Goal: Use online tool/utility: Use online tool/utility

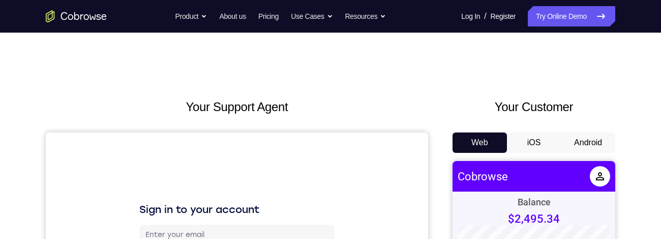
click at [592, 75] on button "Android" at bounding box center [588, 142] width 54 height 20
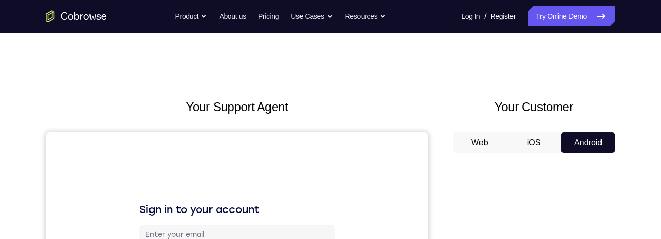
click at [583, 75] on button "Android" at bounding box center [588, 142] width 54 height 20
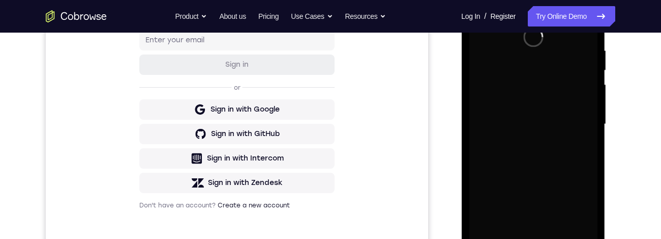
scroll to position [311, 0]
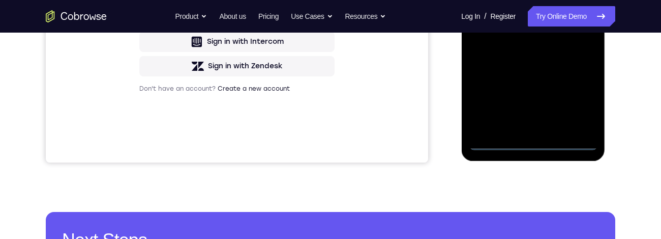
click at [538, 75] on div at bounding box center [533, 7] width 128 height 285
click at [578, 75] on div at bounding box center [533, 7] width 128 height 285
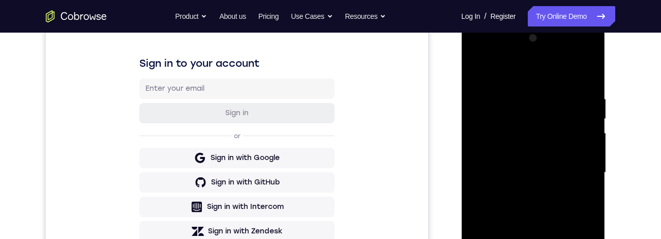
scroll to position [141, 0]
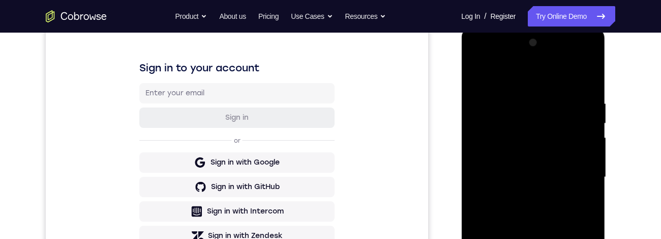
click at [512, 75] on div at bounding box center [533, 177] width 128 height 285
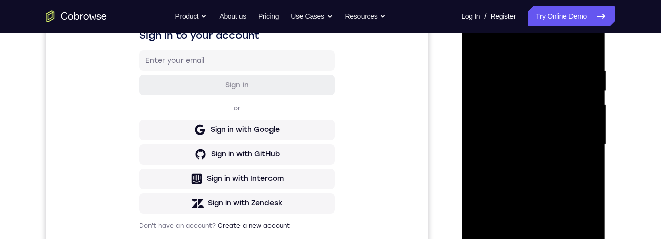
click at [574, 75] on div at bounding box center [533, 144] width 128 height 285
click at [621, 75] on div "Your Support Agent Your Customer Web iOS Android Next Steps We’d be happy to gi…" at bounding box center [330, 194] width 651 height 671
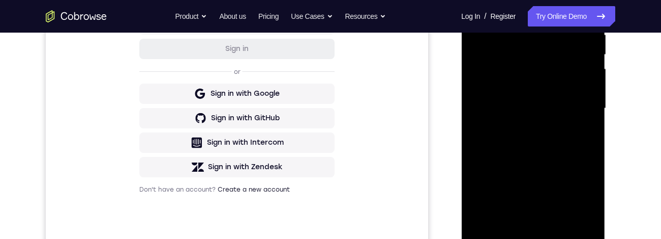
scroll to position [232, 0]
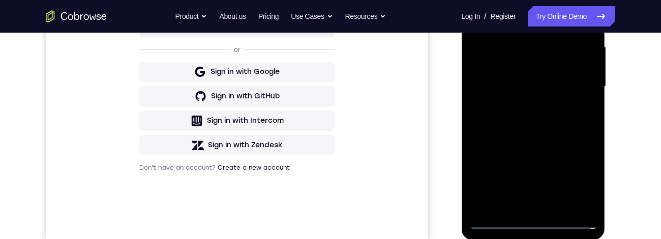
click at [519, 75] on div at bounding box center [533, 86] width 128 height 285
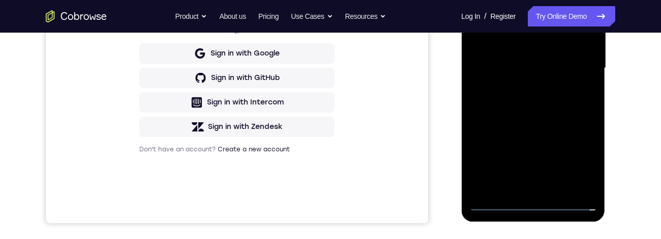
click at [575, 60] on div at bounding box center [533, 68] width 128 height 285
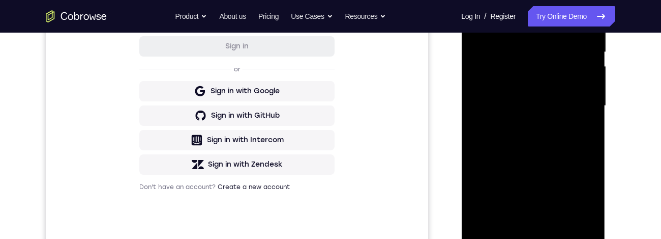
scroll to position [196, 0]
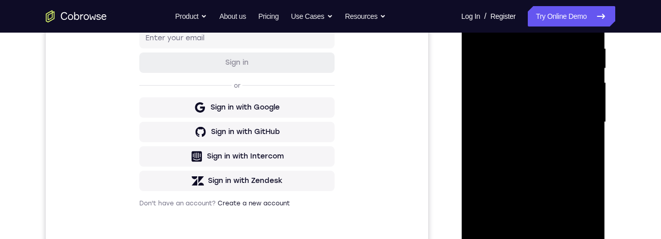
click at [547, 75] on div at bounding box center [533, 122] width 128 height 285
click at [585, 75] on div at bounding box center [533, 123] width 128 height 285
click at [590, 75] on div at bounding box center [533, 123] width 128 height 285
click at [570, 75] on div at bounding box center [533, 123] width 128 height 285
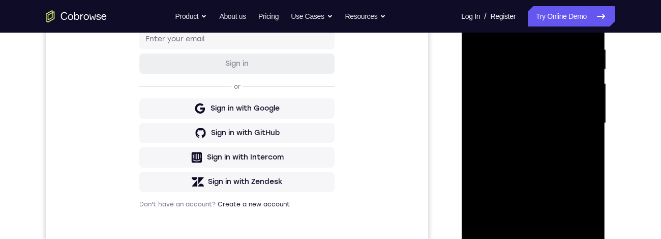
click at [562, 75] on div at bounding box center [533, 123] width 128 height 285
click at [557, 75] on div at bounding box center [533, 123] width 128 height 285
click at [534, 75] on div at bounding box center [533, 123] width 128 height 285
click at [532, 75] on div at bounding box center [533, 123] width 128 height 285
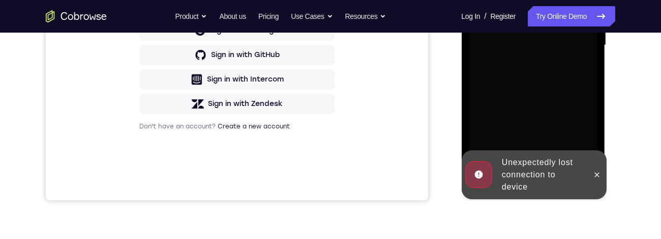
scroll to position [242, 0]
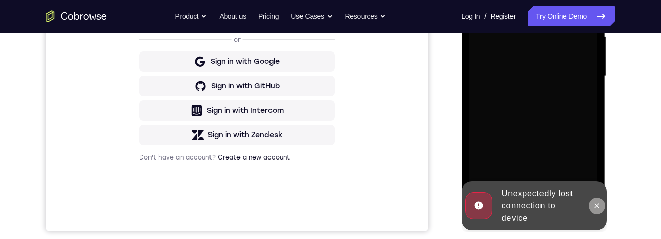
click at [595, 75] on icon at bounding box center [597, 205] width 8 height 8
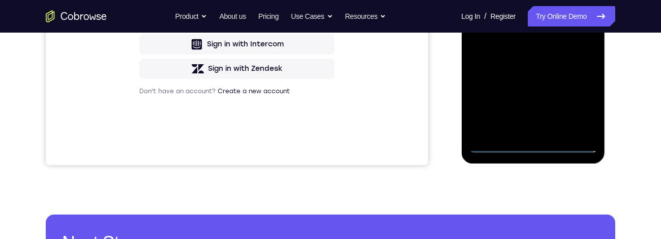
click at [535, 75] on div at bounding box center [533, 10] width 128 height 285
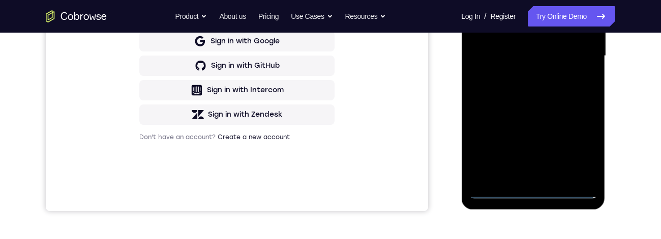
click at [577, 75] on div at bounding box center [533, 56] width 128 height 285
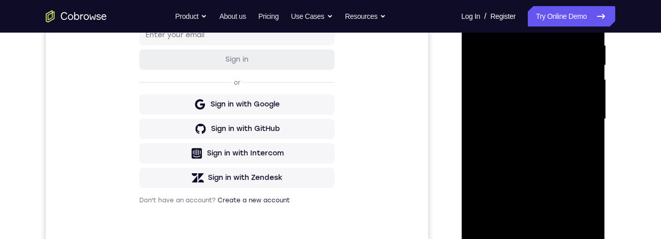
scroll to position [158, 0]
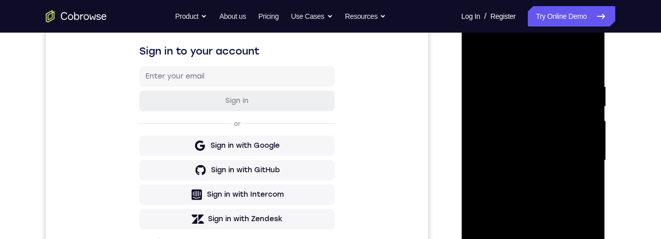
click at [544, 63] on div at bounding box center [533, 160] width 128 height 285
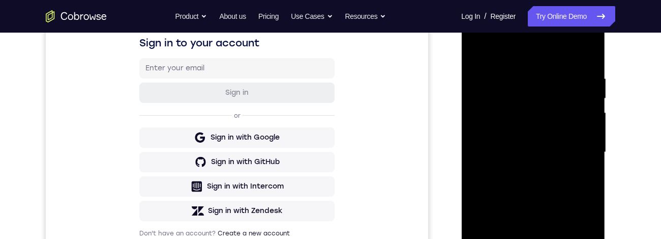
click at [576, 75] on div at bounding box center [533, 152] width 128 height 285
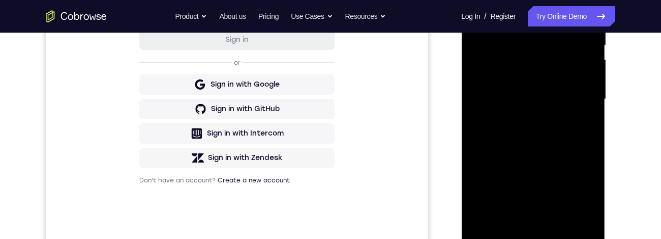
scroll to position [378, 0]
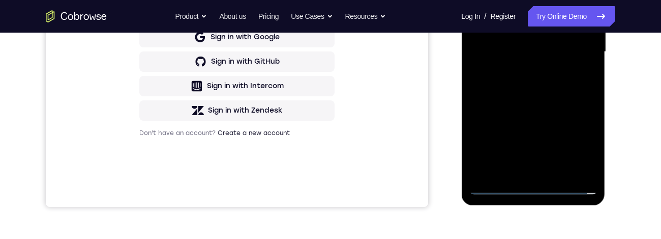
click at [563, 46] on div at bounding box center [533, 51] width 128 height 285
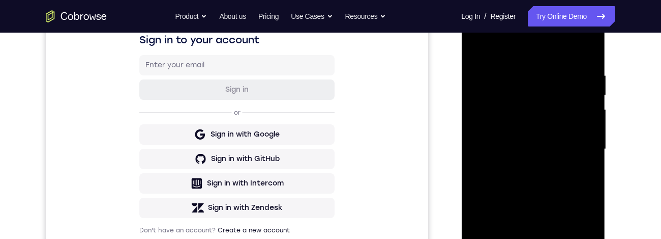
click at [520, 75] on div at bounding box center [533, 149] width 128 height 285
click at [536, 75] on div at bounding box center [533, 149] width 128 height 285
click at [539, 75] on div at bounding box center [533, 149] width 128 height 285
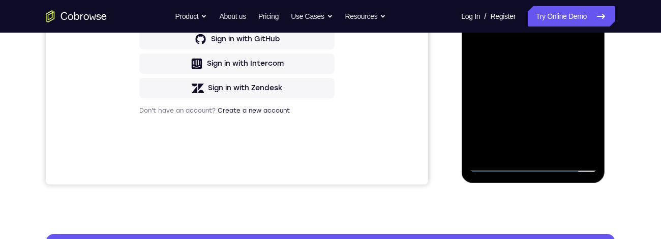
scroll to position [259, 0]
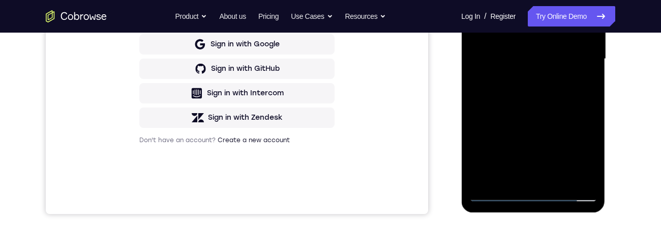
click at [536, 75] on div at bounding box center [533, 59] width 128 height 285
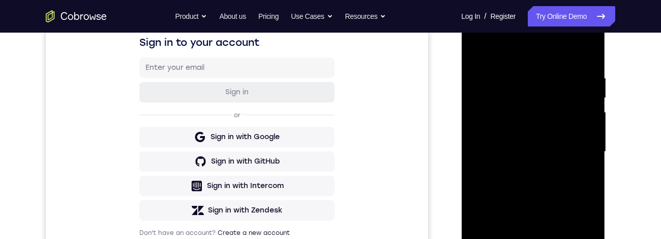
scroll to position [182, 0]
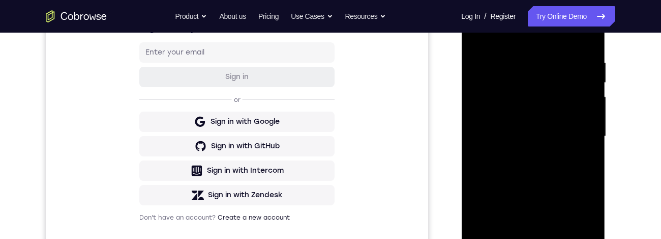
click at [548, 75] on div at bounding box center [533, 136] width 128 height 285
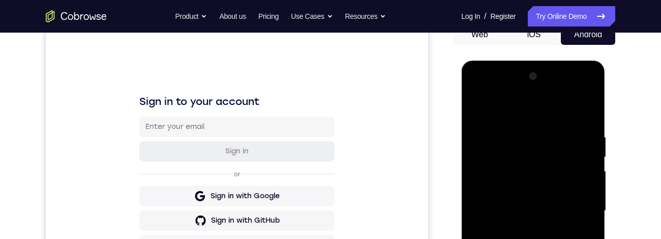
scroll to position [180, 0]
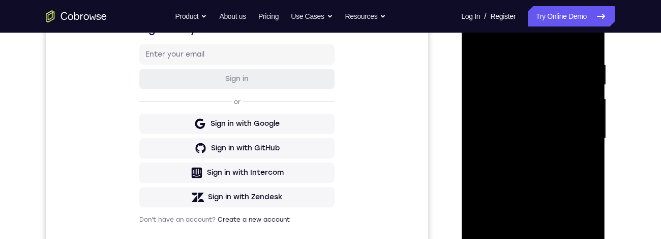
click at [535, 75] on div at bounding box center [533, 138] width 128 height 285
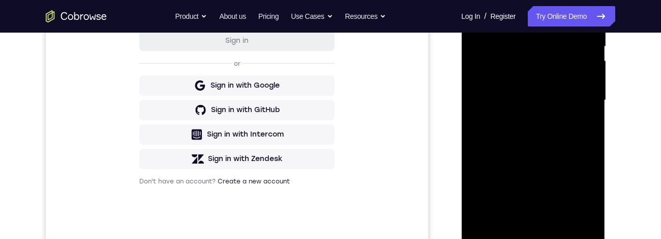
scroll to position [241, 0]
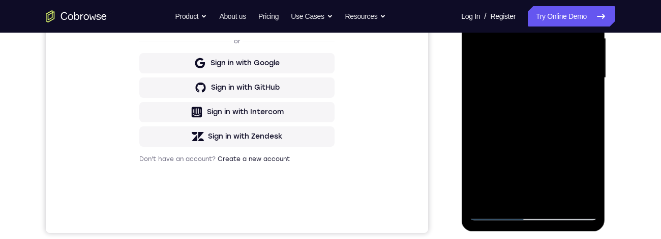
click at [557, 75] on div at bounding box center [533, 77] width 128 height 285
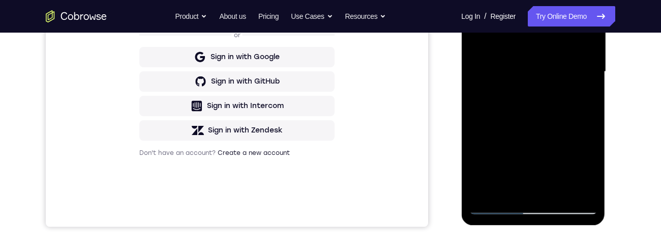
scroll to position [221, 0]
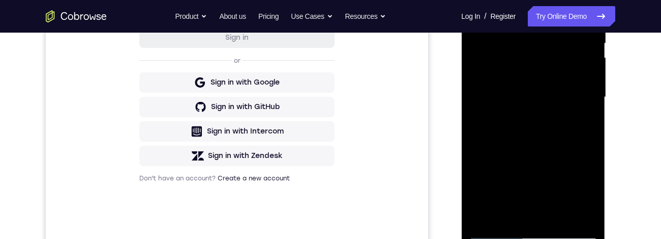
click at [536, 75] on div at bounding box center [533, 97] width 128 height 285
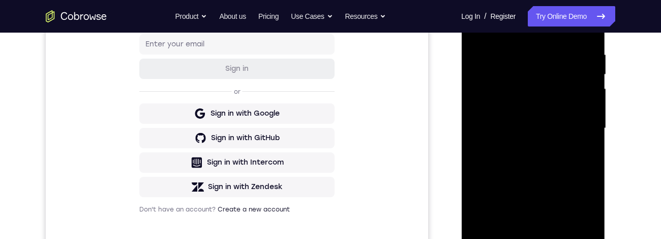
click at [526, 75] on div at bounding box center [533, 128] width 128 height 285
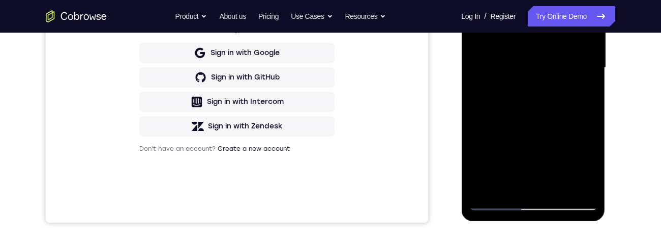
scroll to position [254, 0]
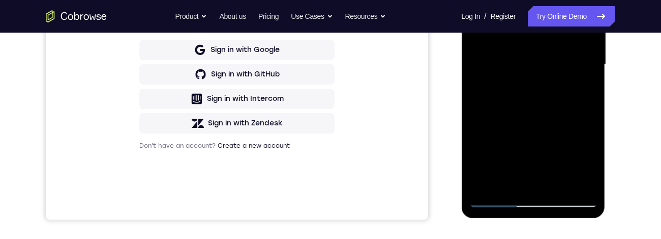
click at [580, 75] on div at bounding box center [533, 64] width 128 height 285
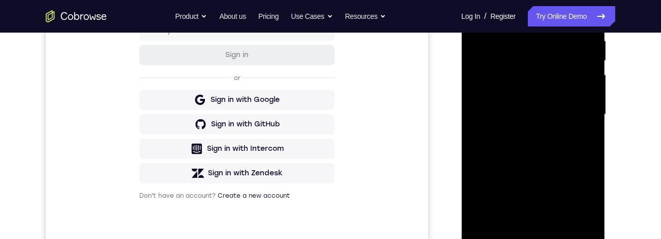
click at [479, 16] on div at bounding box center [533, 114] width 128 height 285
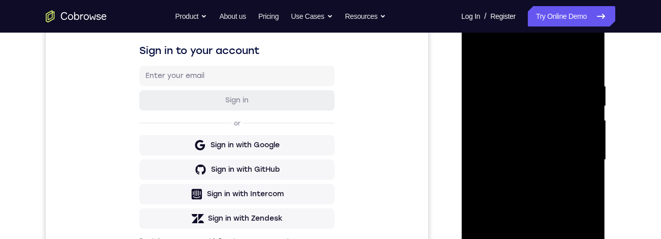
scroll to position [159, 0]
click at [479, 57] on div at bounding box center [533, 159] width 128 height 285
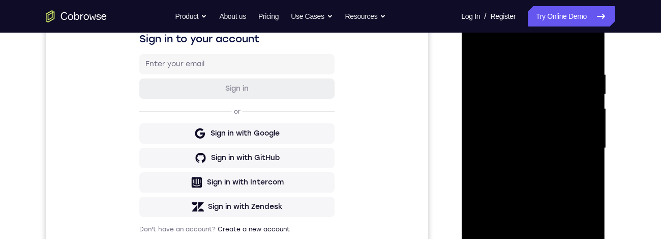
scroll to position [171, 0]
click at [520, 72] on div at bounding box center [533, 147] width 128 height 285
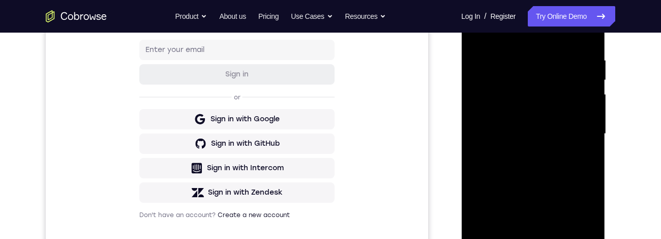
scroll to position [191, 0]
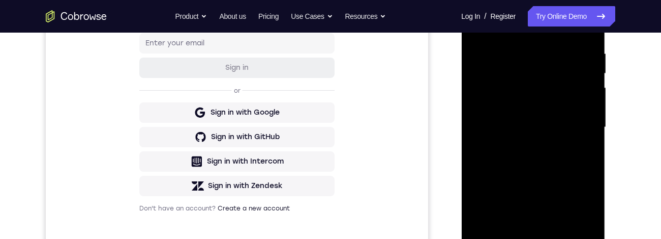
click at [574, 75] on div at bounding box center [533, 127] width 128 height 285
click at [586, 75] on div at bounding box center [533, 127] width 128 height 285
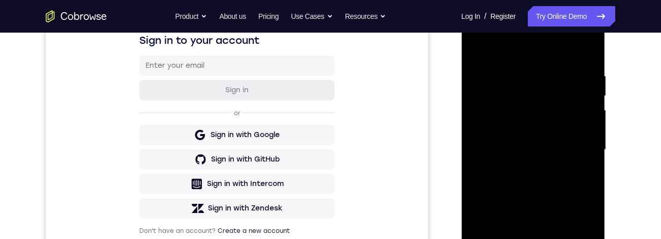
scroll to position [169, 0]
click at [588, 75] on div at bounding box center [533, 149] width 128 height 285
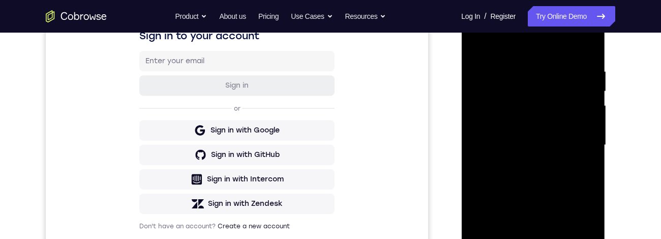
scroll to position [174, 0]
click at [583, 75] on div at bounding box center [533, 144] width 128 height 285
click at [486, 75] on div at bounding box center [533, 144] width 128 height 285
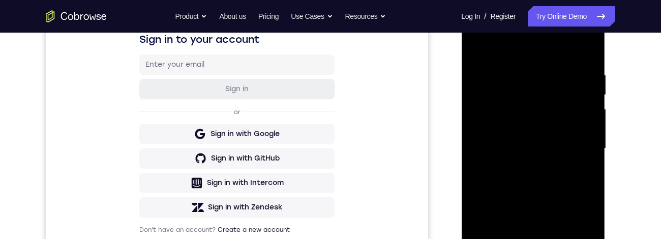
scroll to position [170, 0]
click at [583, 75] on div at bounding box center [533, 148] width 128 height 285
click at [580, 75] on div at bounding box center [533, 148] width 128 height 285
click at [578, 75] on div at bounding box center [533, 148] width 128 height 285
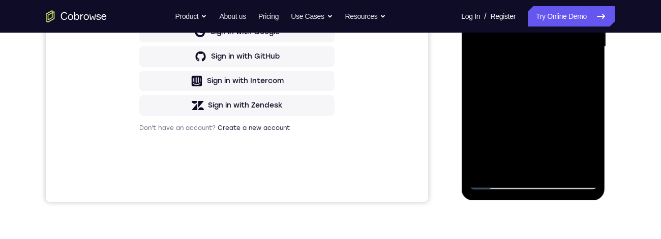
scroll to position [244, 0]
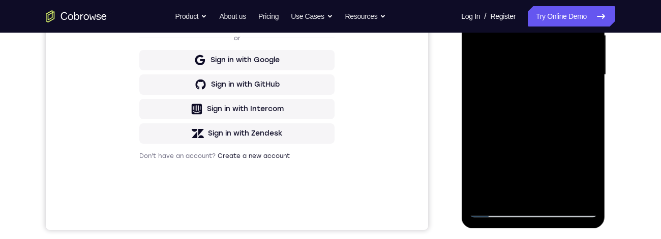
click at [585, 0] on div at bounding box center [533, 74] width 128 height 285
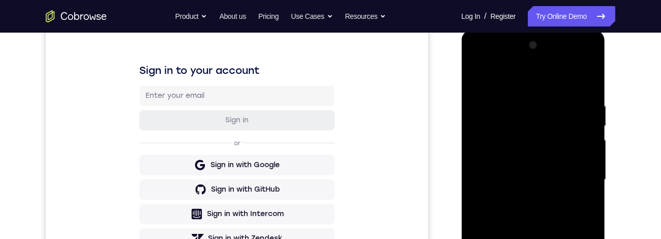
click at [515, 75] on div at bounding box center [533, 179] width 128 height 285
click at [506, 75] on div at bounding box center [533, 179] width 128 height 285
click at [536, 75] on div at bounding box center [533, 179] width 128 height 285
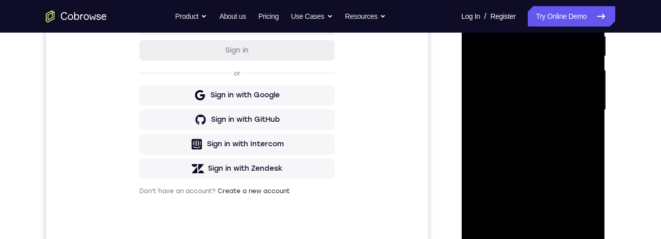
click at [484, 75] on div at bounding box center [533, 109] width 128 height 285
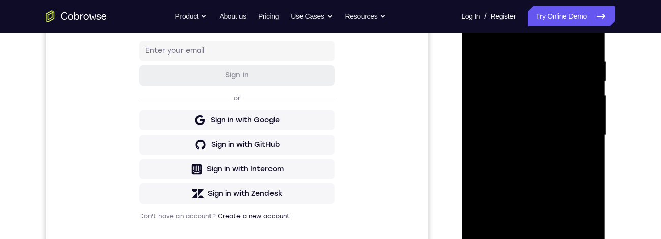
scroll to position [162, 0]
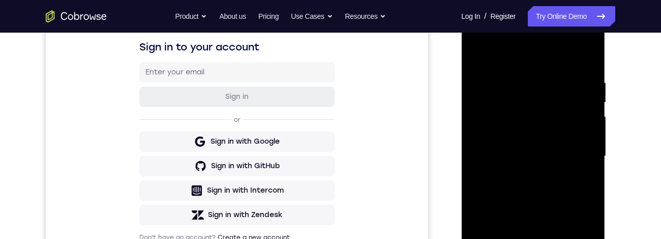
click at [621, 75] on div "Your Support Agent Your Customer Web iOS Android Next Steps We’d be happy to gi…" at bounding box center [330, 205] width 651 height 671
click at [623, 75] on div "Your Support Agent Your Customer Web iOS Android Next Steps We’d be happy to gi…" at bounding box center [330, 205] width 651 height 671
click at [570, 74] on div at bounding box center [533, 156] width 128 height 285
click at [534, 75] on div at bounding box center [533, 156] width 128 height 285
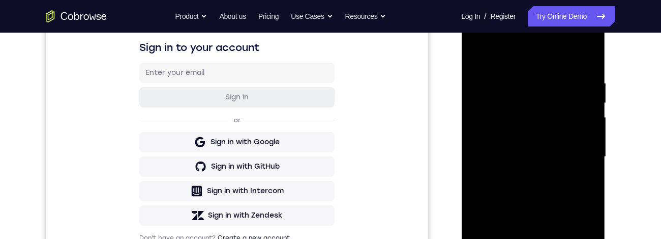
click at [535, 75] on div at bounding box center [533, 156] width 128 height 285
click at [588, 74] on div at bounding box center [533, 156] width 128 height 285
click at [535, 75] on div at bounding box center [533, 156] width 128 height 285
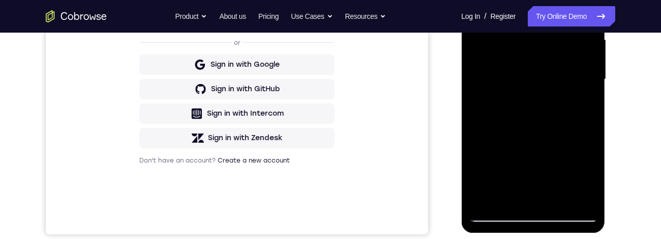
scroll to position [220, 0]
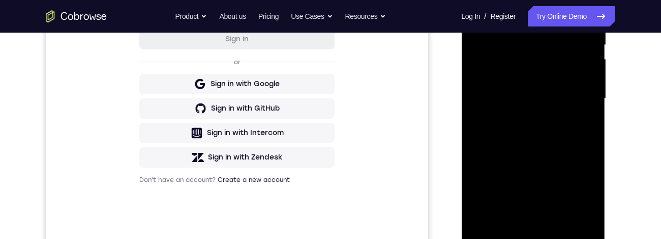
click at [535, 75] on div at bounding box center [533, 98] width 128 height 285
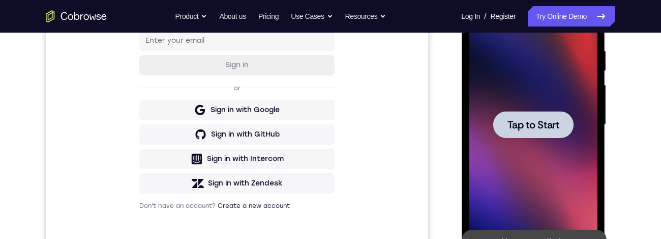
click at [548, 75] on span "Tap to Start" at bounding box center [533, 125] width 52 height 10
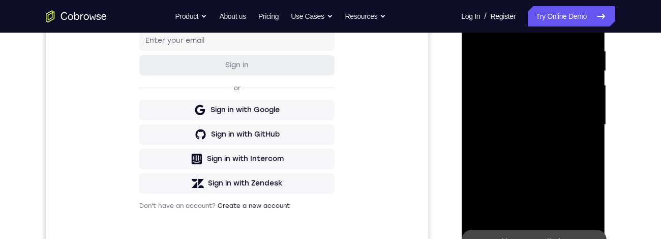
scroll to position [200, 0]
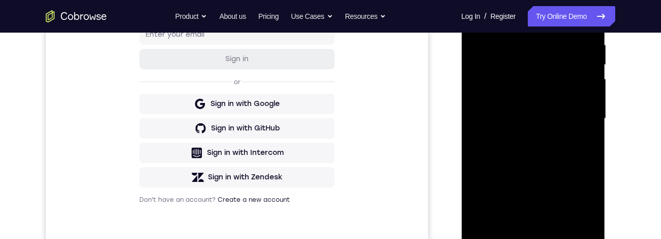
click at [533, 75] on div at bounding box center [533, 118] width 128 height 285
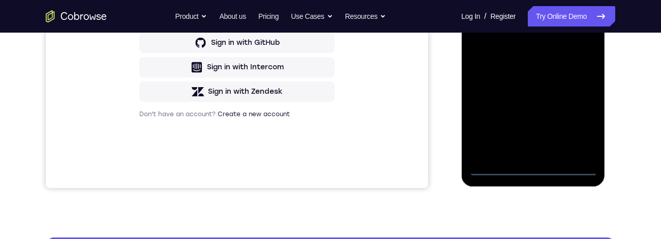
click at [579, 75] on div at bounding box center [533, 33] width 128 height 285
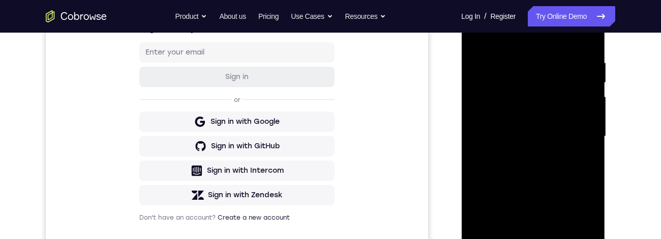
scroll to position [107, 0]
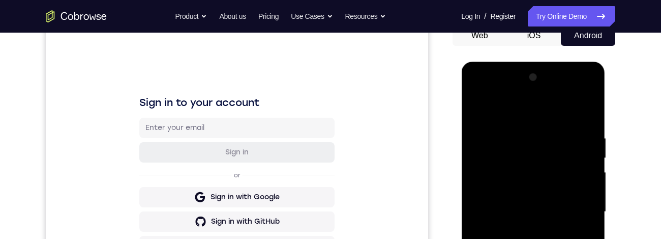
click at [511, 75] on div at bounding box center [533, 211] width 128 height 285
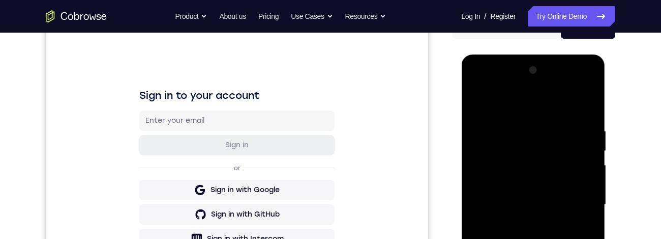
click at [575, 75] on div at bounding box center [533, 204] width 128 height 285
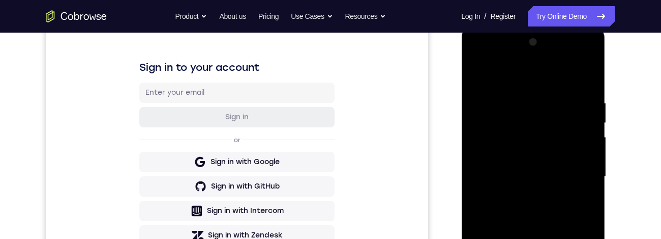
scroll to position [161, 0]
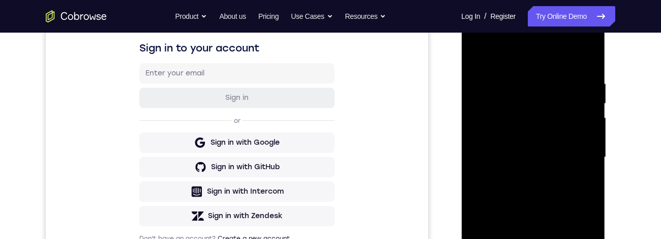
click at [523, 75] on div at bounding box center [533, 157] width 128 height 285
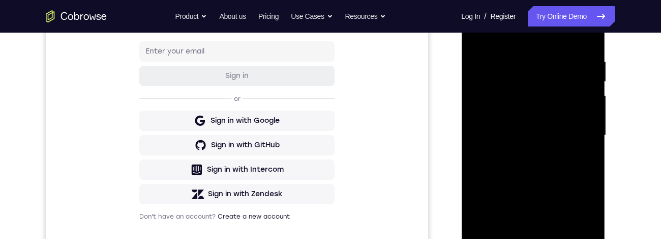
click at [516, 75] on div at bounding box center [533, 135] width 128 height 285
click at [506, 75] on div at bounding box center [533, 135] width 128 height 285
click at [535, 75] on div at bounding box center [533, 135] width 128 height 285
click at [533, 75] on div at bounding box center [533, 135] width 128 height 285
click at [537, 75] on div at bounding box center [533, 135] width 128 height 285
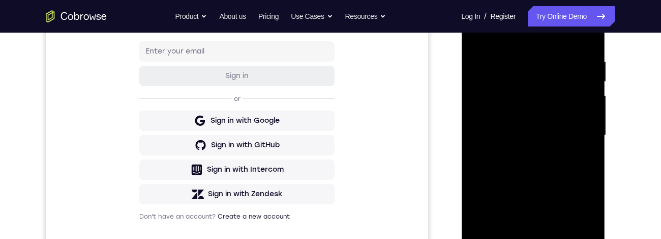
click at [500, 75] on div at bounding box center [533, 135] width 128 height 285
click at [539, 75] on div at bounding box center [533, 135] width 128 height 285
click at [541, 75] on div at bounding box center [533, 135] width 128 height 285
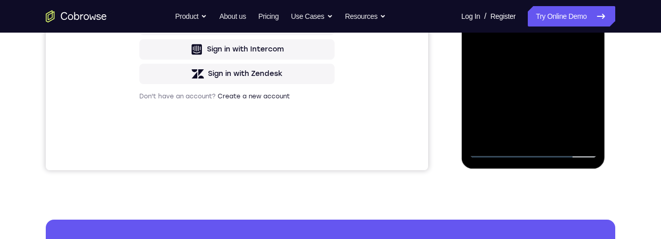
click at [556, 49] on div at bounding box center [533, 15] width 128 height 285
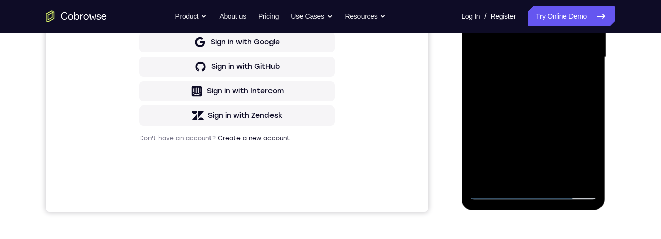
click at [538, 75] on div at bounding box center [533, 57] width 128 height 285
click at [536, 75] on div at bounding box center [533, 57] width 128 height 285
click at [534, 75] on div at bounding box center [533, 57] width 128 height 285
click at [536, 75] on div at bounding box center [533, 57] width 128 height 285
click at [532, 75] on div at bounding box center [533, 57] width 128 height 285
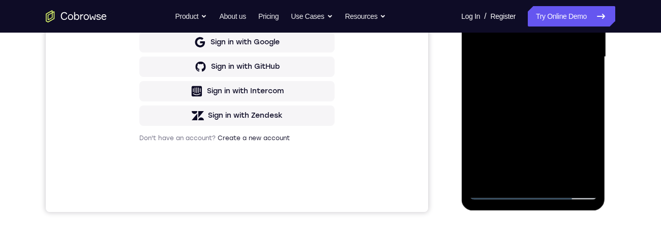
click at [532, 75] on div at bounding box center [533, 57] width 128 height 285
click at [529, 75] on div at bounding box center [533, 57] width 128 height 285
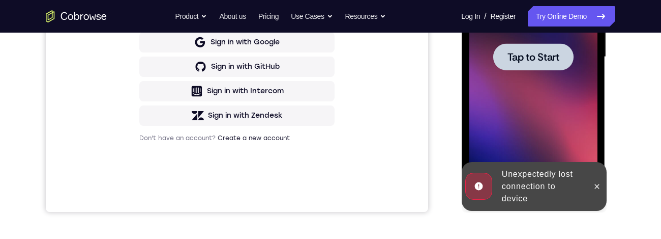
click at [551, 57] on span "Tap to Start" at bounding box center [533, 57] width 52 height 10
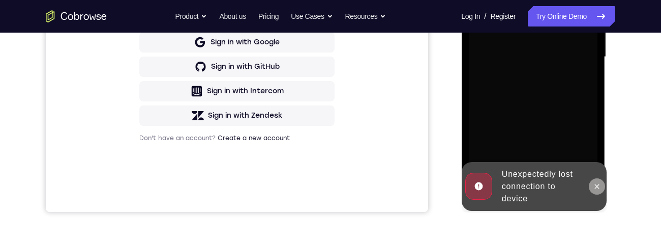
click at [594, 75] on button at bounding box center [597, 186] width 16 height 16
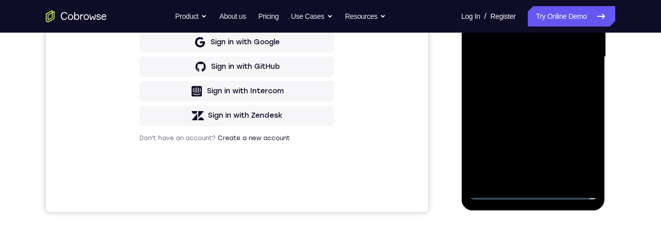
click at [533, 75] on div at bounding box center [533, 57] width 128 height 285
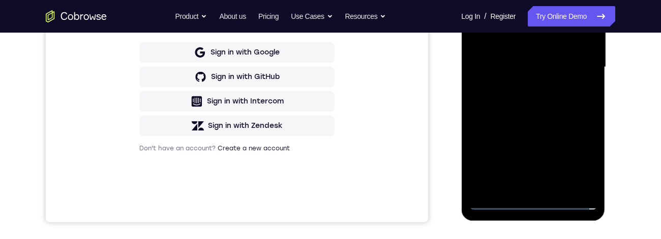
click at [578, 75] on div at bounding box center [533, 67] width 128 height 285
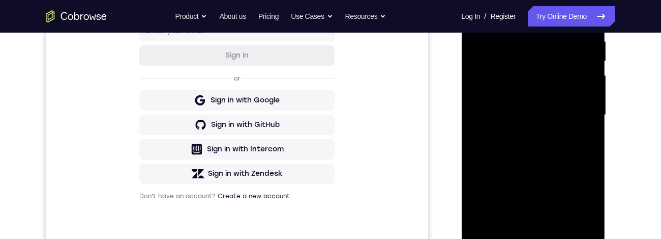
scroll to position [196, 0]
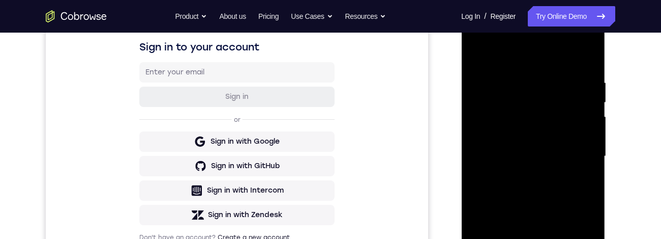
click at [518, 56] on div at bounding box center [533, 156] width 128 height 285
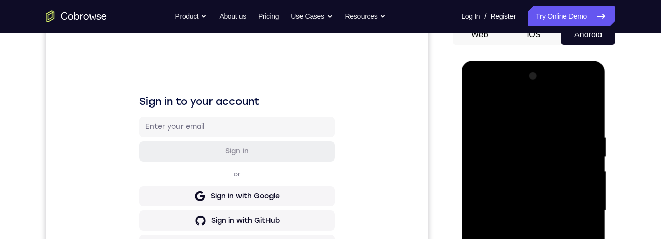
scroll to position [127, 0]
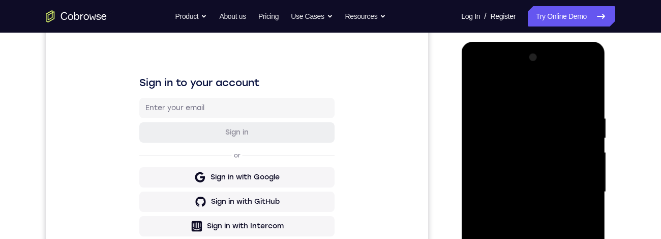
click at [576, 75] on div at bounding box center [533, 191] width 128 height 285
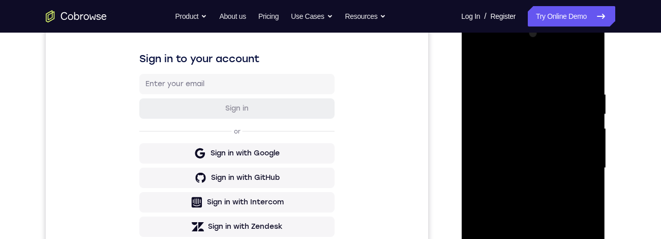
scroll to position [155, 0]
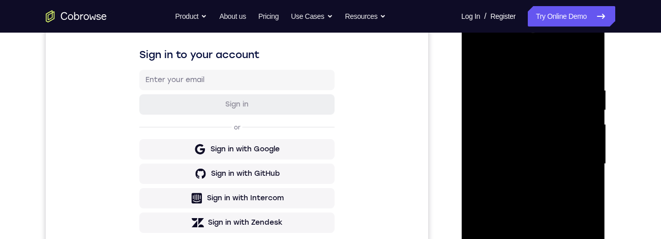
click at [522, 75] on div at bounding box center [533, 163] width 128 height 285
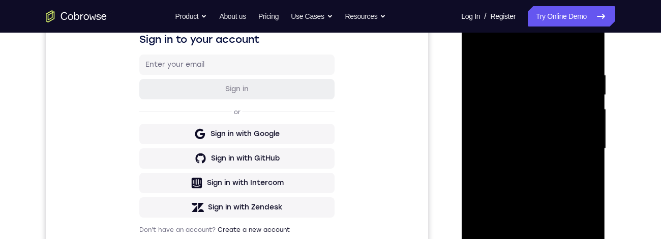
scroll to position [177, 0]
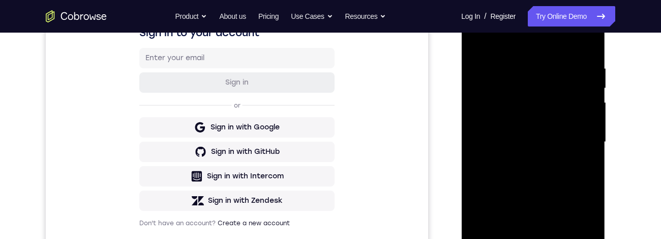
click at [551, 75] on div at bounding box center [533, 141] width 128 height 285
click at [519, 75] on div at bounding box center [533, 141] width 128 height 285
click at [526, 75] on div at bounding box center [533, 141] width 128 height 285
click at [530, 75] on div at bounding box center [533, 141] width 128 height 285
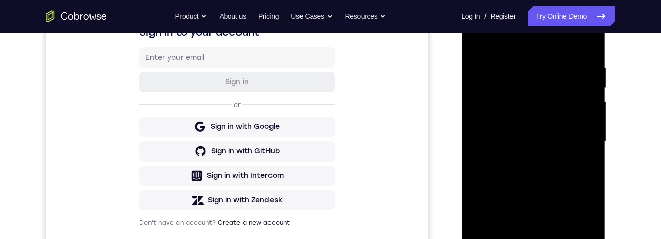
click at [534, 75] on div at bounding box center [533, 141] width 128 height 285
click at [541, 75] on div at bounding box center [533, 141] width 128 height 285
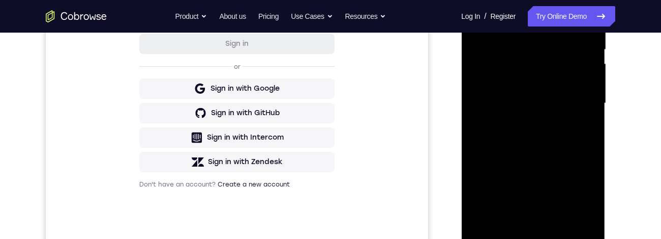
scroll to position [248, 0]
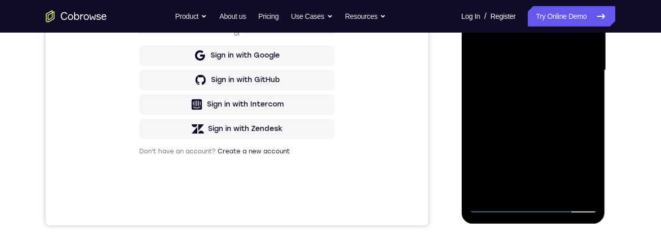
click at [535, 75] on div at bounding box center [533, 70] width 128 height 285
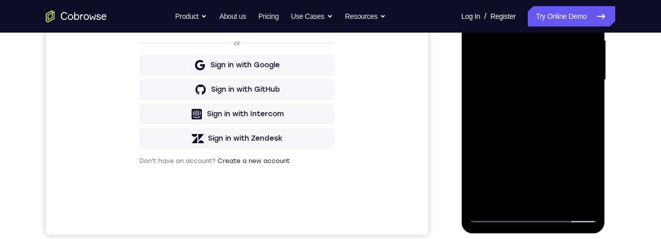
scroll to position [228, 0]
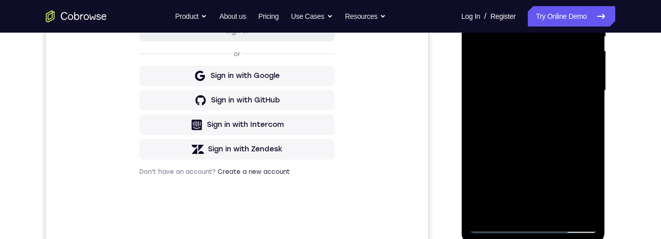
click at [559, 75] on div at bounding box center [533, 90] width 128 height 285
click at [537, 75] on div at bounding box center [533, 90] width 128 height 285
click at [534, 75] on div at bounding box center [533, 90] width 128 height 285
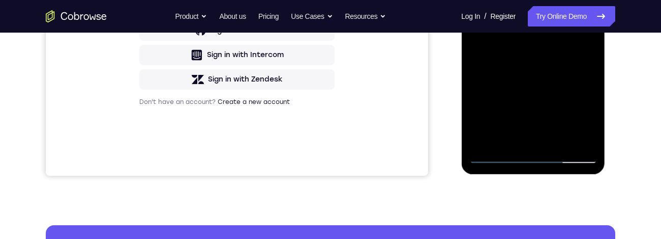
scroll to position [269, 0]
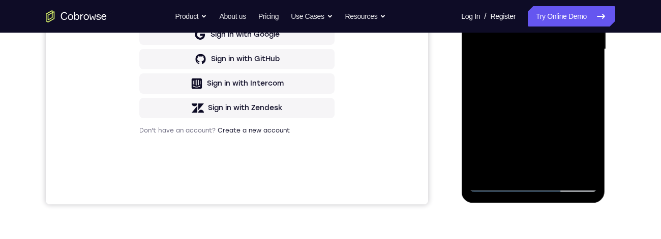
click at [578, 75] on div at bounding box center [533, 49] width 128 height 285
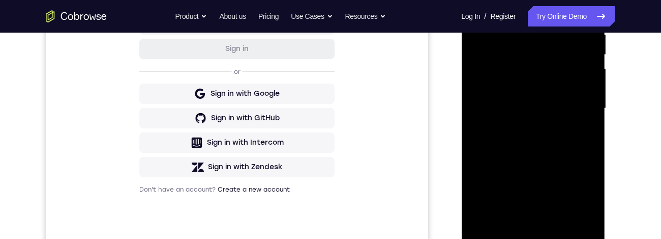
scroll to position [139, 0]
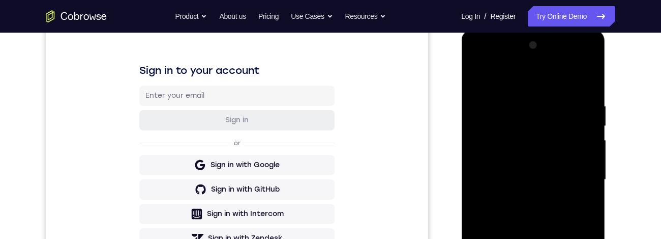
click at [476, 75] on div at bounding box center [533, 179] width 128 height 285
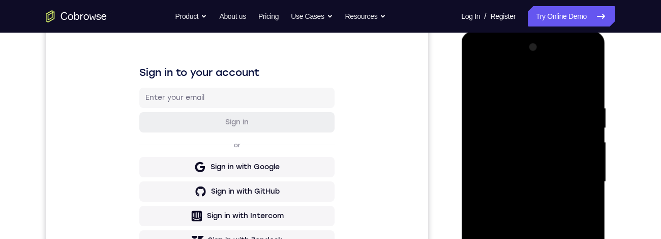
click at [531, 75] on div at bounding box center [533, 181] width 128 height 285
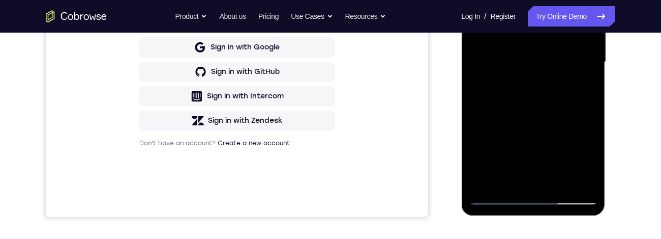
scroll to position [134, 0]
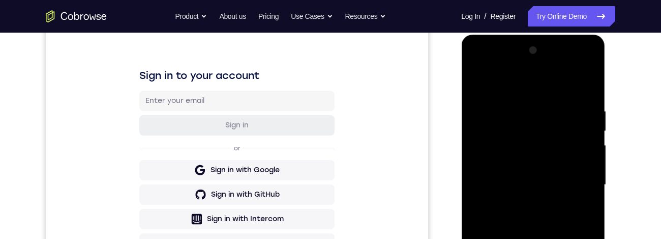
click at [588, 75] on div at bounding box center [533, 184] width 128 height 285
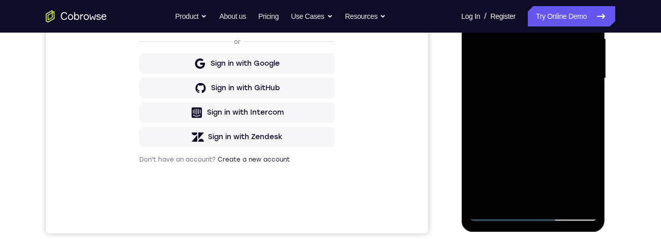
scroll to position [139, 0]
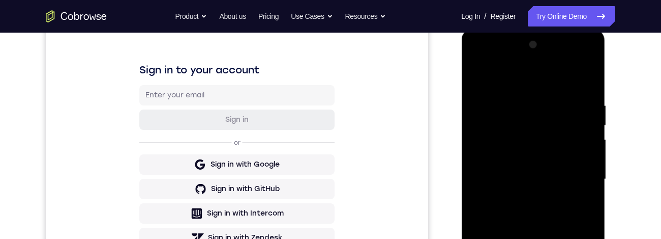
click at [478, 75] on div at bounding box center [533, 179] width 128 height 285
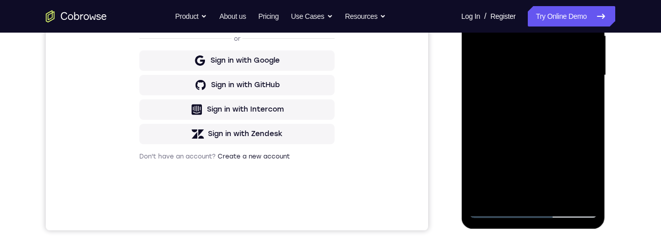
scroll to position [192, 0]
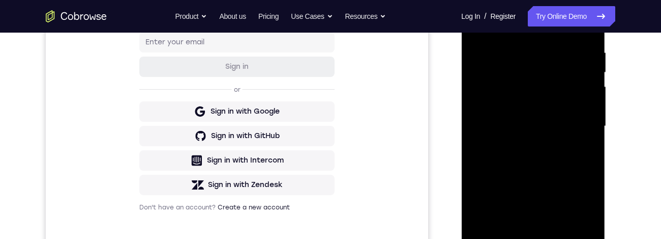
click at [475, 26] on div at bounding box center [533, 126] width 128 height 285
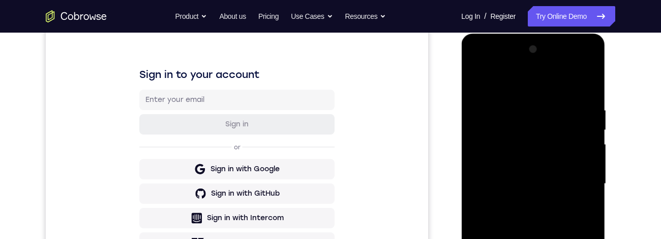
scroll to position [140, 0]
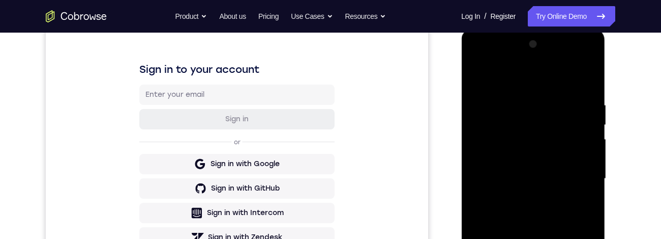
click at [520, 75] on div at bounding box center [533, 178] width 128 height 285
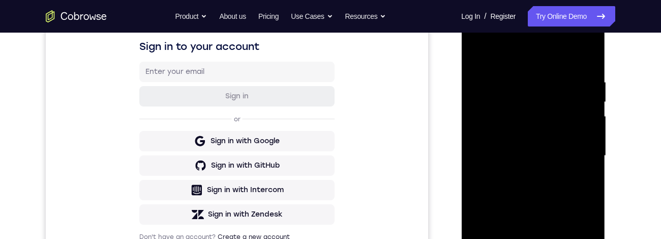
scroll to position [160, 0]
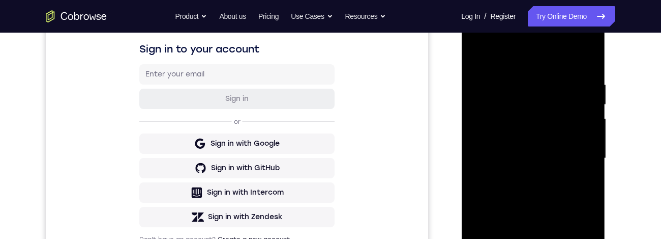
click at [585, 61] on div at bounding box center [533, 158] width 128 height 285
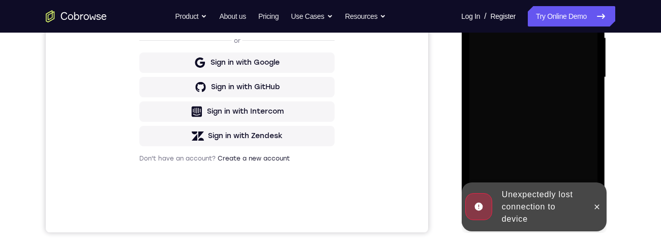
scroll to position [243, 0]
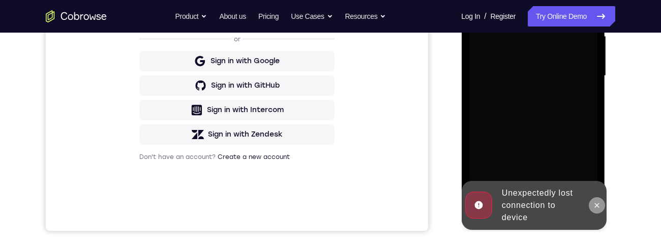
click at [596, 75] on icon at bounding box center [597, 205] width 8 height 8
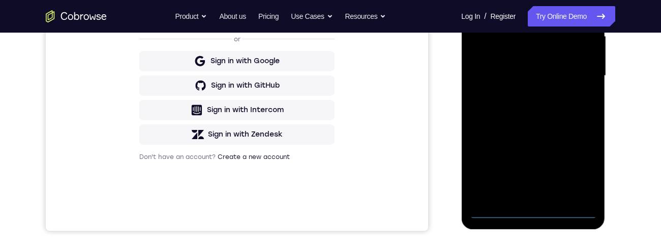
scroll to position [279, 0]
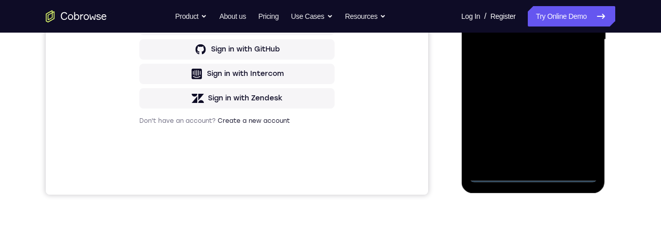
click at [536, 75] on div at bounding box center [533, 39] width 128 height 285
click at [574, 75] on div at bounding box center [533, 39] width 128 height 285
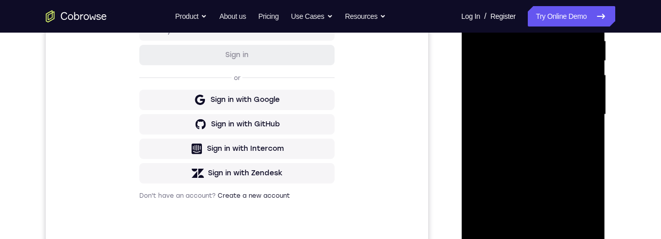
scroll to position [110, 0]
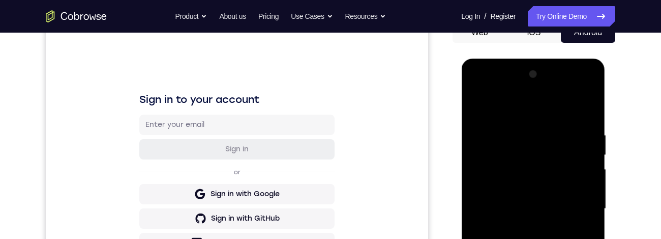
click at [510, 75] on div at bounding box center [533, 208] width 128 height 285
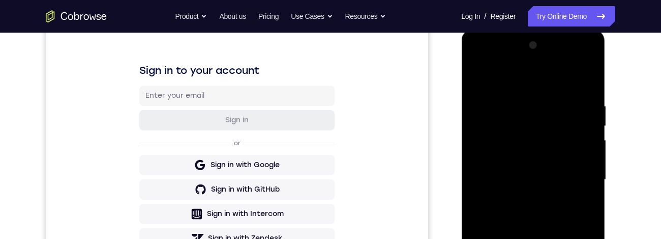
click at [575, 75] on div at bounding box center [533, 179] width 128 height 285
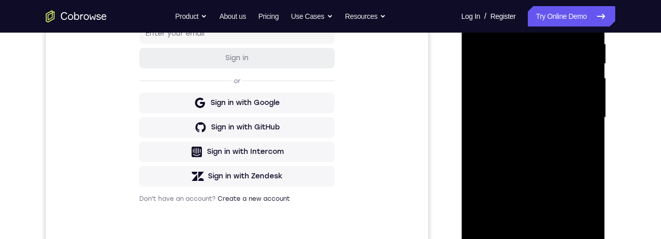
scroll to position [203, 0]
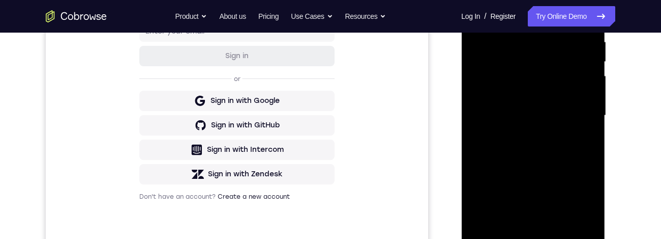
click at [521, 75] on div at bounding box center [533, 115] width 128 height 285
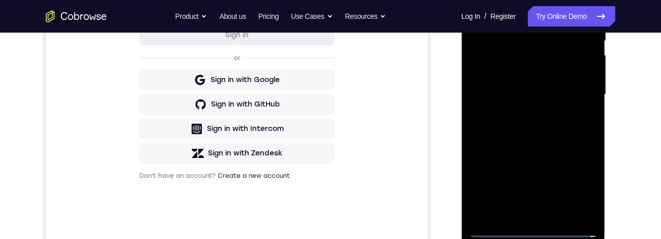
click at [558, 75] on div at bounding box center [533, 94] width 128 height 285
click at [513, 75] on div at bounding box center [533, 94] width 128 height 285
click at [489, 75] on div at bounding box center [533, 94] width 128 height 285
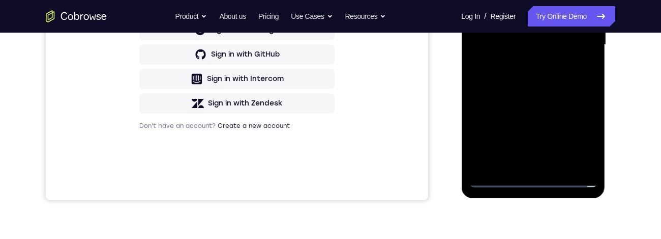
scroll to position [245, 0]
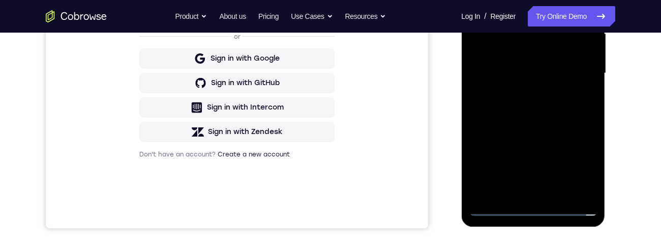
click at [542, 60] on div at bounding box center [533, 73] width 128 height 285
click at [546, 61] on div at bounding box center [533, 73] width 128 height 285
click at [548, 61] on div at bounding box center [533, 73] width 128 height 285
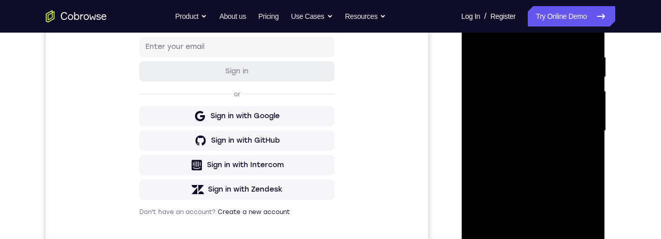
click at [545, 75] on div at bounding box center [533, 130] width 128 height 285
click at [525, 75] on div at bounding box center [533, 130] width 128 height 285
click at [533, 75] on div at bounding box center [533, 130] width 128 height 285
click at [537, 75] on div at bounding box center [533, 130] width 128 height 285
click at [504, 75] on div at bounding box center [533, 130] width 128 height 285
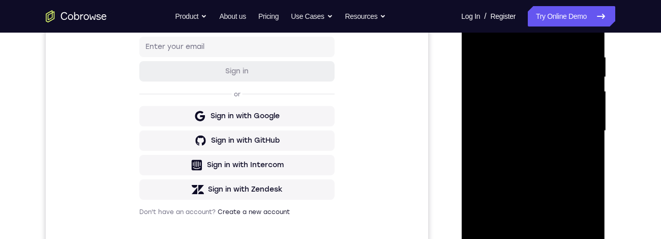
click at [530, 75] on div at bounding box center [533, 130] width 128 height 285
click at [542, 75] on div at bounding box center [533, 130] width 128 height 285
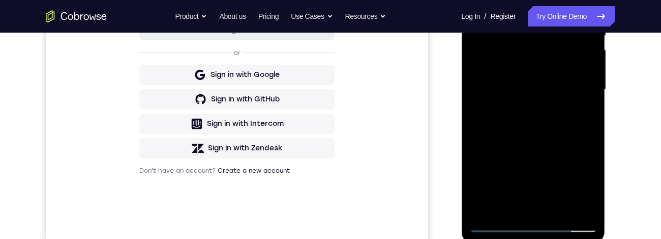
scroll to position [209, 0]
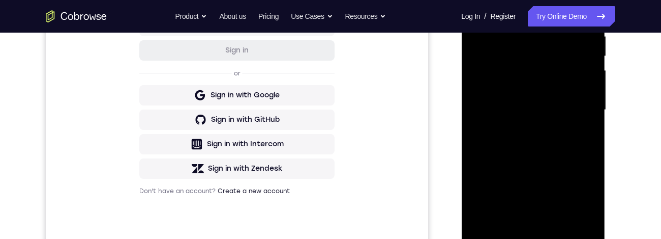
click at [553, 75] on div at bounding box center [533, 109] width 128 height 285
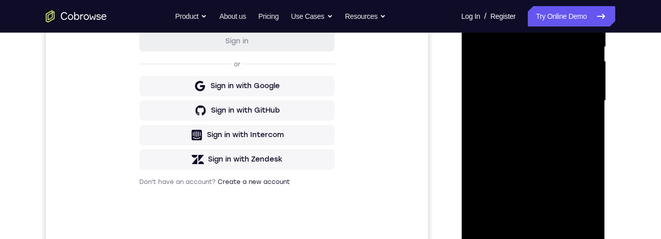
scroll to position [220, 0]
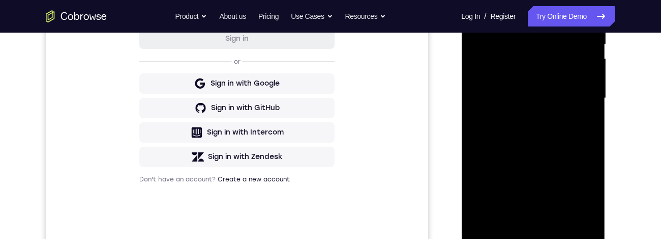
click at [548, 75] on div at bounding box center [533, 98] width 128 height 285
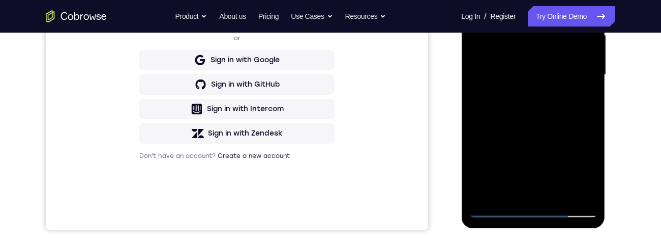
scroll to position [247, 0]
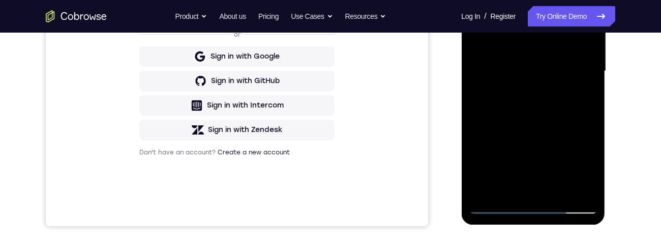
click at [540, 75] on div at bounding box center [533, 71] width 128 height 285
click at [540, 72] on div at bounding box center [533, 71] width 128 height 285
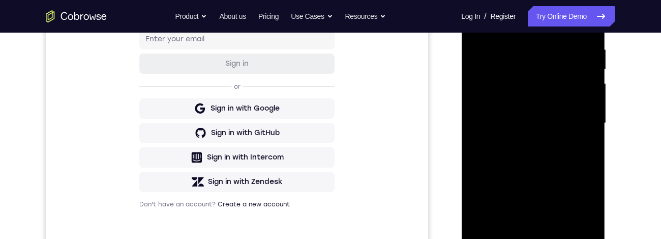
click at [565, 75] on div at bounding box center [533, 123] width 128 height 285
click at [571, 75] on div at bounding box center [533, 123] width 128 height 285
click at [568, 75] on div at bounding box center [533, 123] width 128 height 285
click at [567, 75] on div at bounding box center [533, 123] width 128 height 285
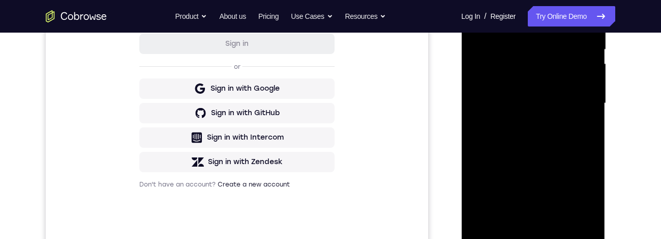
scroll to position [221, 0]
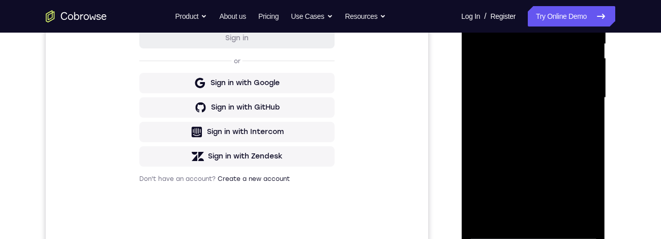
click at [531, 75] on div at bounding box center [533, 97] width 128 height 285
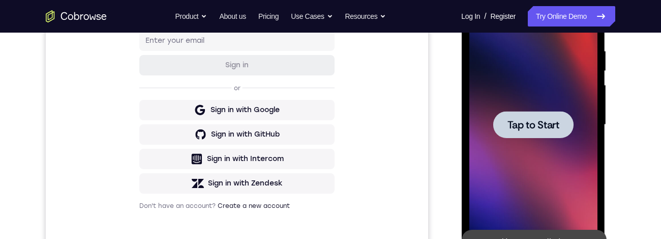
scroll to position [193, 0]
click at [521, 75] on span "Tap to Start" at bounding box center [533, 126] width 52 height 10
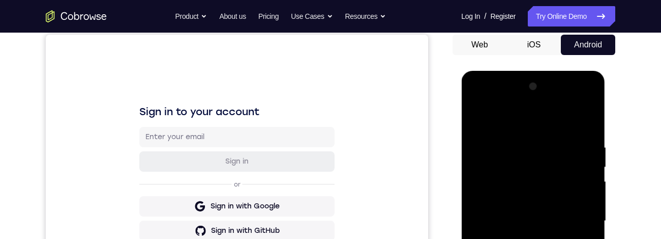
scroll to position [259, 0]
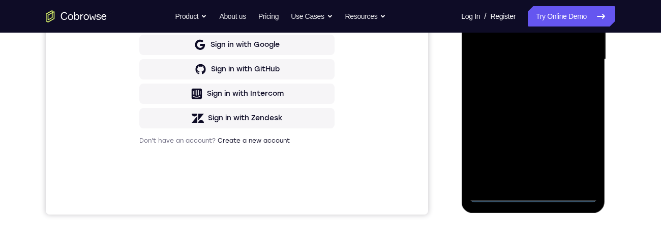
click at [537, 75] on div at bounding box center [533, 59] width 128 height 285
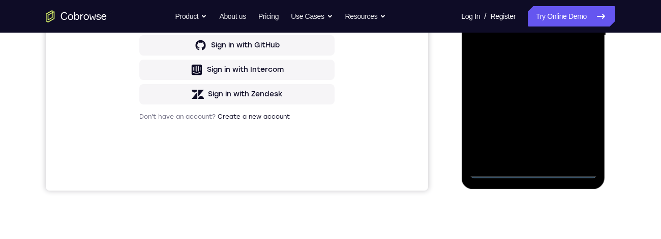
click at [575, 75] on div at bounding box center [533, 35] width 128 height 285
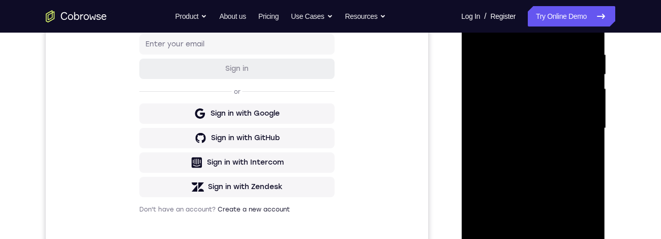
scroll to position [102, 0]
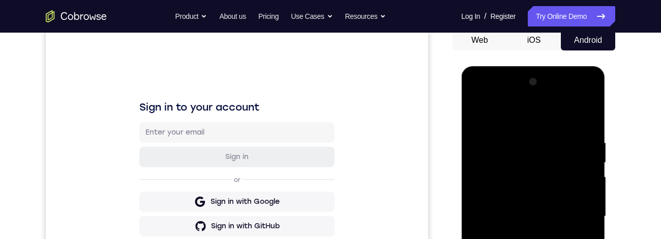
click at [514, 75] on div at bounding box center [533, 216] width 128 height 285
click at [576, 75] on div at bounding box center [533, 216] width 128 height 285
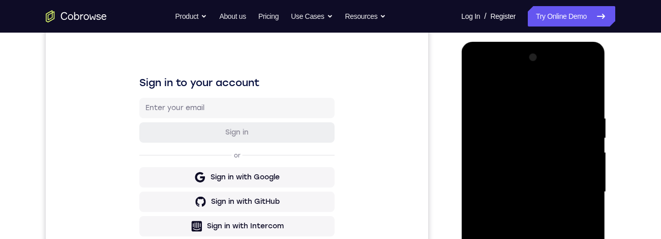
scroll to position [138, 0]
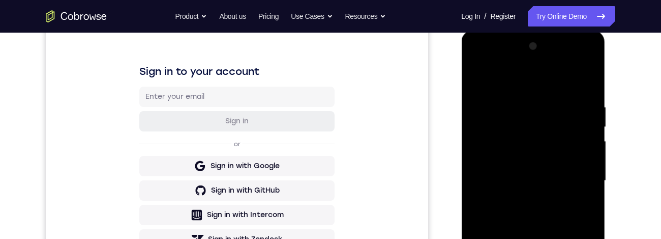
click at [524, 75] on div at bounding box center [533, 180] width 128 height 285
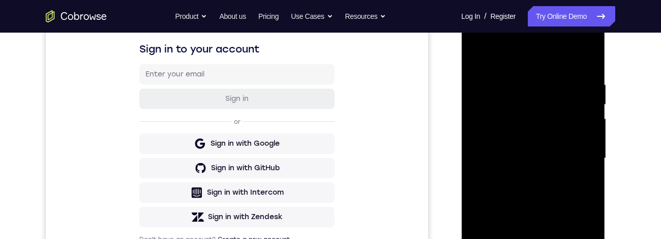
scroll to position [162, 0]
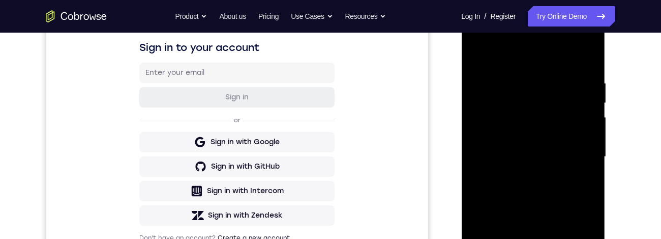
click at [535, 75] on div at bounding box center [533, 156] width 128 height 285
click at [512, 75] on div at bounding box center [533, 156] width 128 height 285
click at [539, 75] on div at bounding box center [533, 156] width 128 height 285
click at [540, 75] on div at bounding box center [533, 156] width 128 height 285
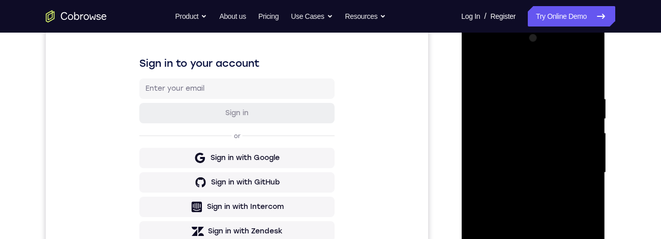
scroll to position [151, 0]
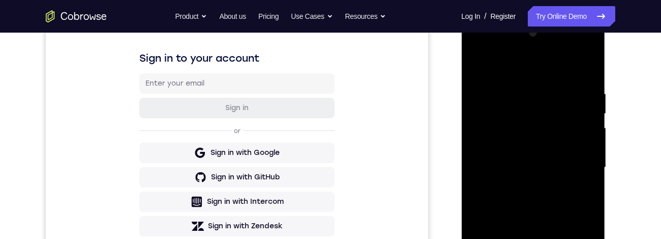
click at [535, 75] on div at bounding box center [533, 167] width 128 height 285
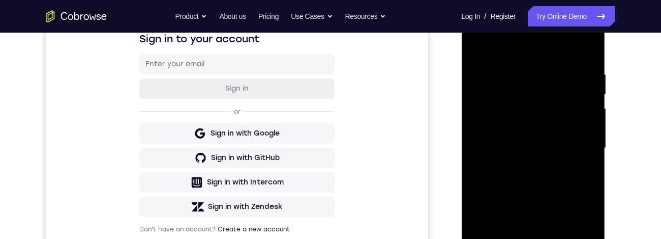
scroll to position [168, 0]
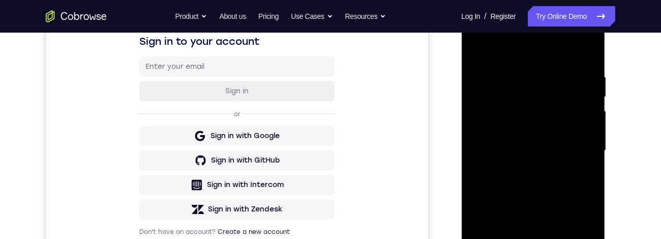
click at [590, 75] on div at bounding box center [533, 150] width 128 height 285
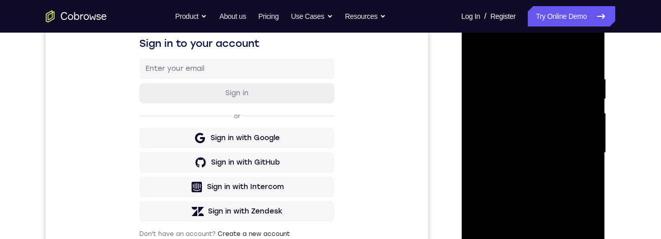
click at [593, 75] on div at bounding box center [533, 152] width 128 height 285
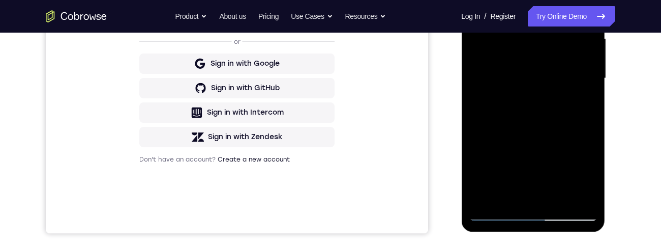
click at [561, 75] on div at bounding box center [533, 78] width 128 height 285
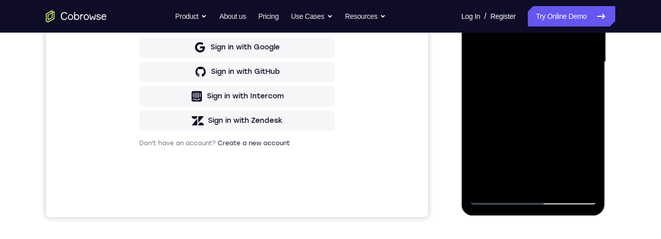
click at [532, 75] on div at bounding box center [533, 62] width 128 height 285
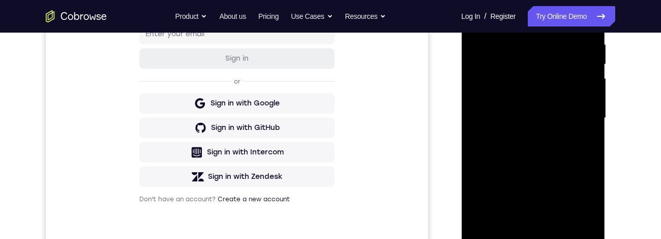
scroll to position [190, 0]
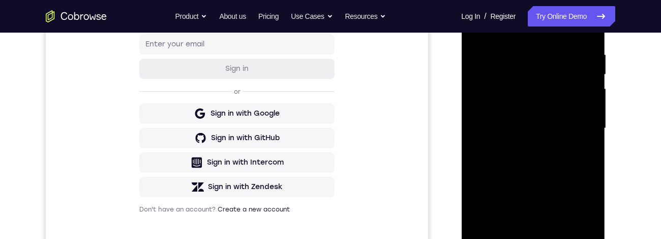
click at [529, 75] on div at bounding box center [533, 128] width 128 height 285
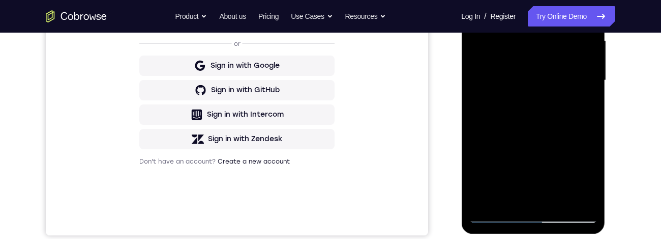
scroll to position [239, 0]
click at [582, 75] on div at bounding box center [533, 79] width 128 height 285
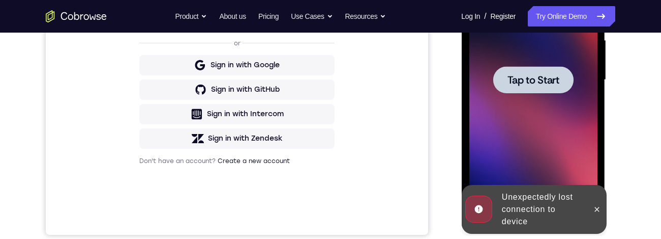
click at [531, 75] on span "Tap to Start" at bounding box center [533, 80] width 52 height 10
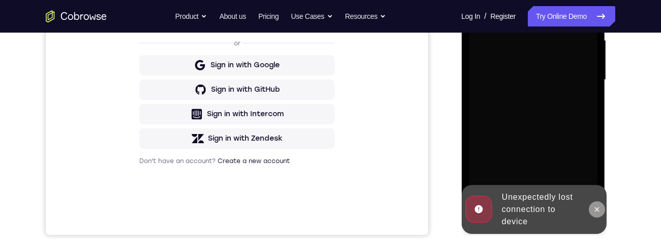
click at [594, 75] on icon at bounding box center [597, 209] width 8 height 8
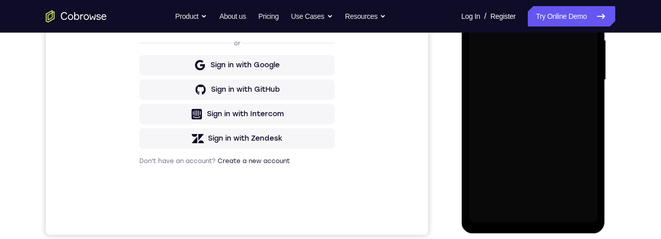
click at [639, 75] on div "Your Support Agent Your Customer Web iOS Android Next Steps We’d be happy to gi…" at bounding box center [330, 129] width 651 height 671
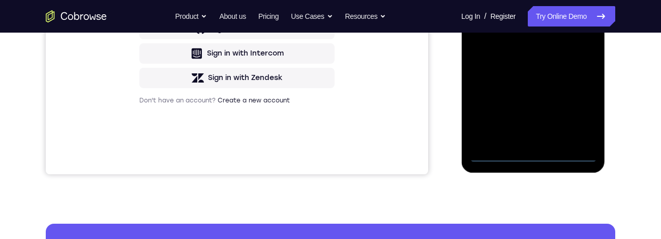
scroll to position [314, 0]
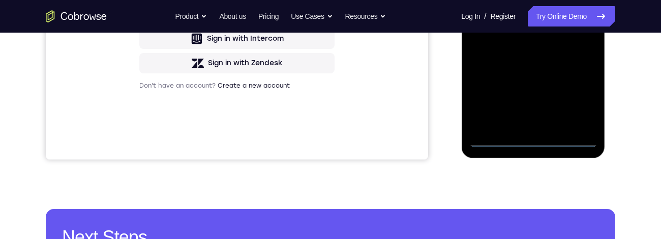
click at [534, 75] on div at bounding box center [533, 4] width 128 height 285
click at [581, 75] on div at bounding box center [533, 4] width 128 height 285
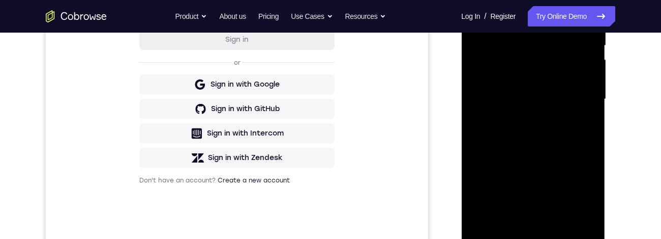
scroll to position [214, 0]
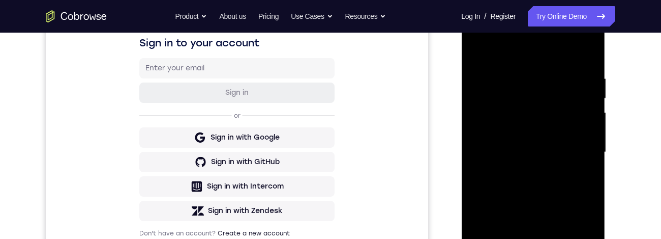
click at [512, 52] on div at bounding box center [533, 152] width 128 height 285
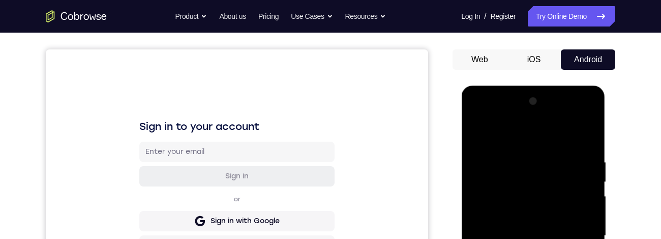
scroll to position [132, 0]
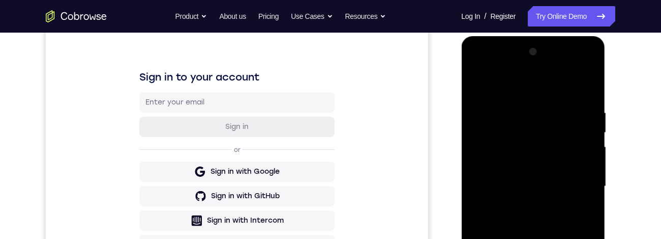
click at [582, 75] on div at bounding box center [533, 186] width 128 height 285
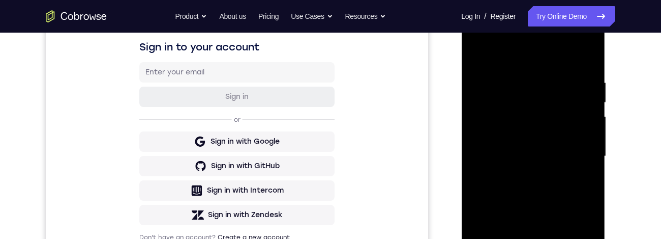
scroll to position [200, 0]
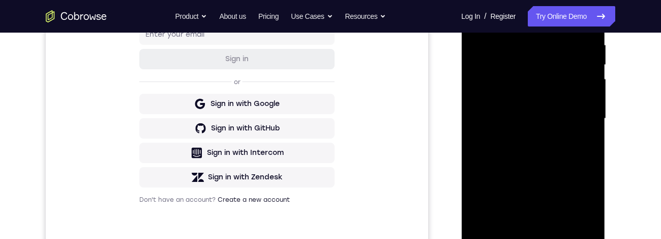
click at [516, 75] on div at bounding box center [533, 118] width 128 height 285
click at [554, 75] on div at bounding box center [533, 118] width 128 height 285
click at [527, 75] on div at bounding box center [533, 118] width 128 height 285
click at [537, 75] on div at bounding box center [533, 118] width 128 height 285
click at [533, 75] on div at bounding box center [533, 118] width 128 height 285
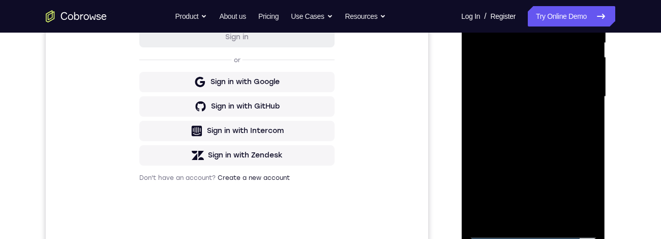
scroll to position [234, 0]
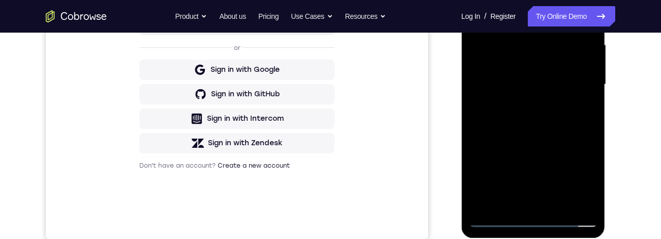
click at [537, 75] on div at bounding box center [533, 84] width 128 height 285
click at [543, 75] on div at bounding box center [533, 84] width 128 height 285
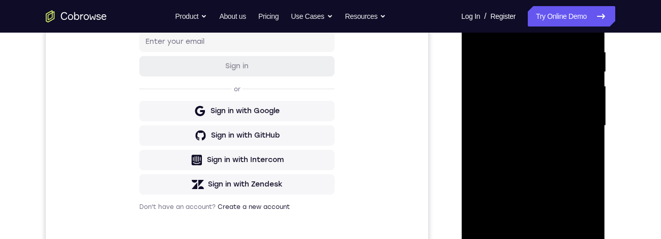
scroll to position [275, 0]
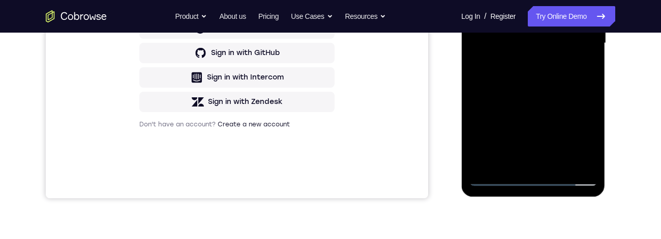
click at [532, 75] on div at bounding box center [533, 43] width 128 height 285
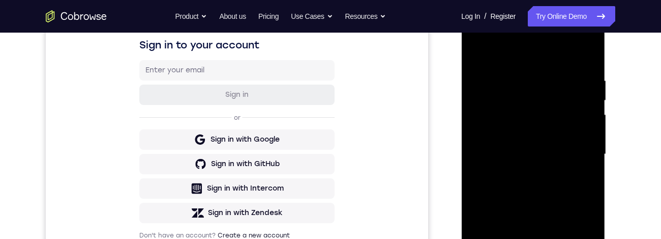
scroll to position [236, 0]
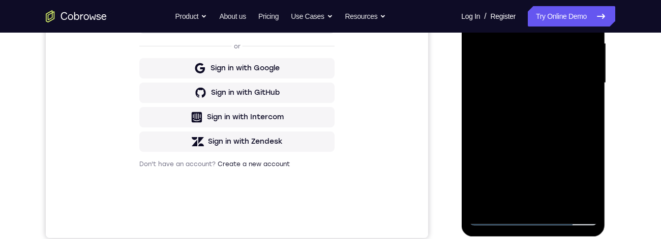
click at [536, 75] on div at bounding box center [533, 82] width 128 height 285
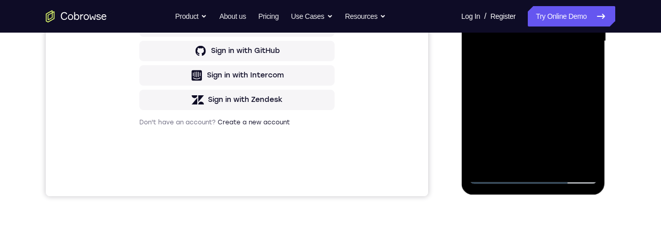
scroll to position [268, 0]
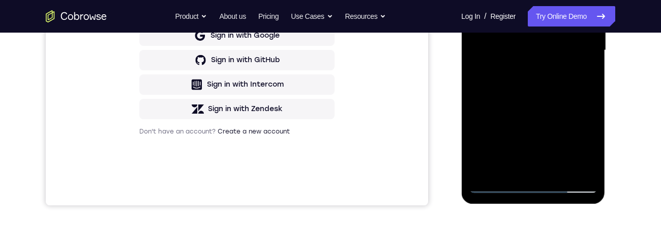
click at [559, 75] on div at bounding box center [533, 50] width 128 height 285
click at [534, 75] on div at bounding box center [533, 50] width 128 height 285
click at [533, 43] on div at bounding box center [533, 50] width 128 height 285
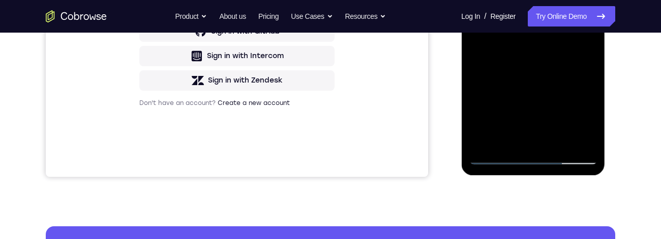
scroll to position [294, 0]
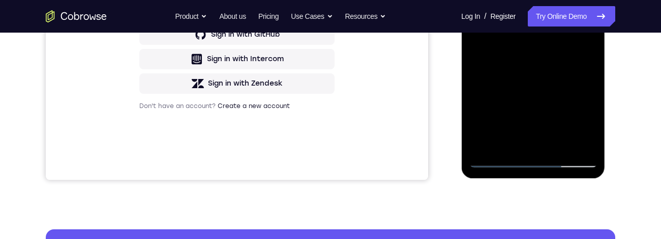
click at [580, 52] on div at bounding box center [533, 24] width 128 height 285
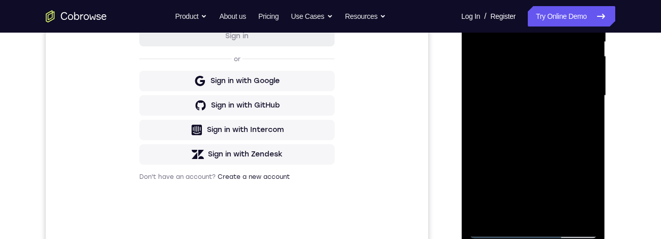
scroll to position [167, 0]
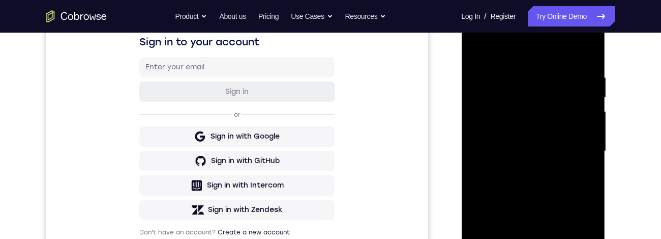
click at [477, 51] on div at bounding box center [533, 151] width 128 height 285
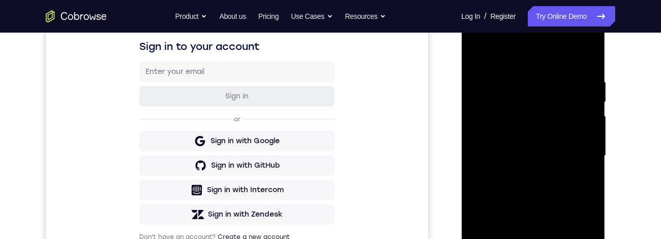
click at [476, 54] on div at bounding box center [533, 155] width 128 height 285
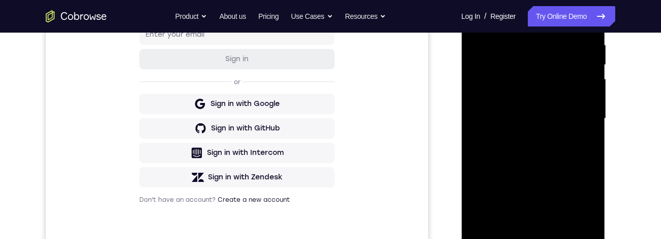
scroll to position [201, 0]
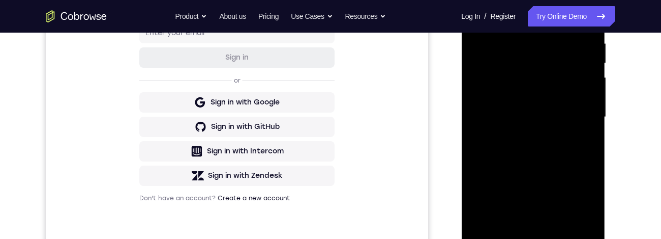
click at [586, 75] on div at bounding box center [533, 117] width 128 height 285
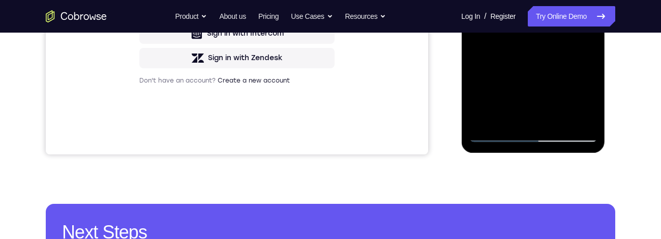
scroll to position [317, 0]
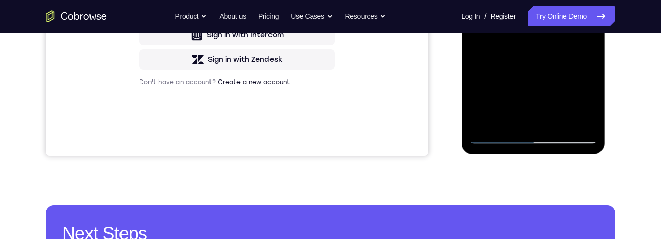
click at [561, 75] on div at bounding box center [533, 1] width 128 height 285
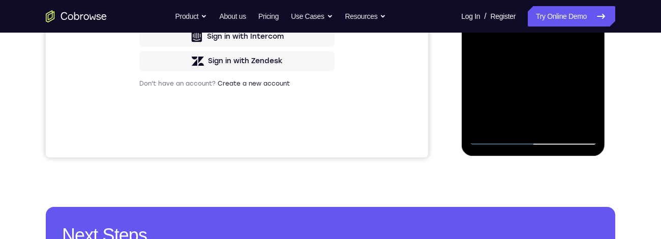
scroll to position [316, 0]
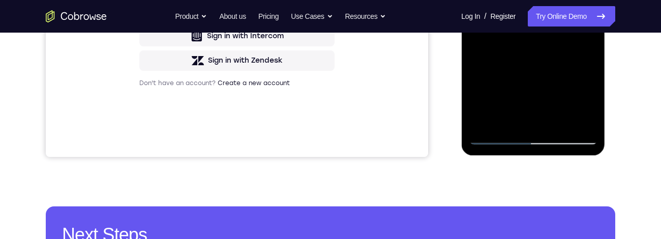
click at [560, 75] on div at bounding box center [533, 2] width 128 height 285
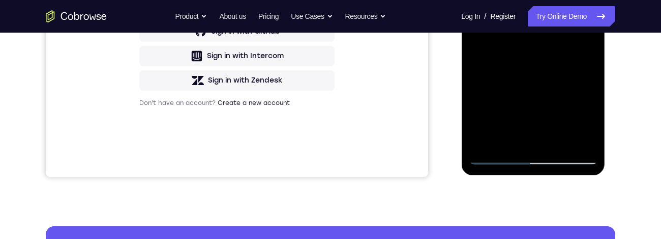
scroll to position [254, 0]
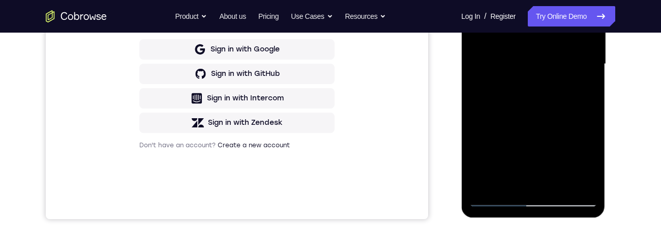
click at [480, 0] on div at bounding box center [533, 64] width 128 height 285
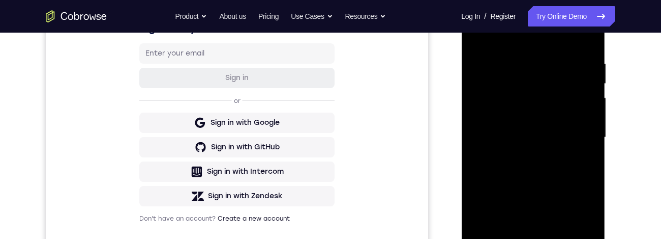
click at [528, 75] on div at bounding box center [533, 137] width 128 height 285
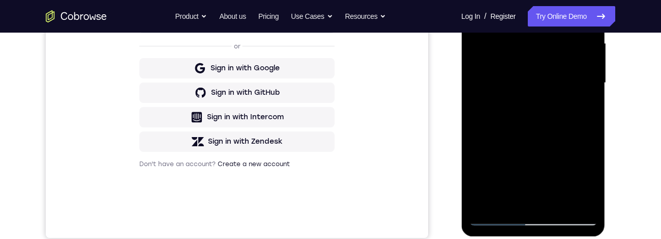
scroll to position [281, 0]
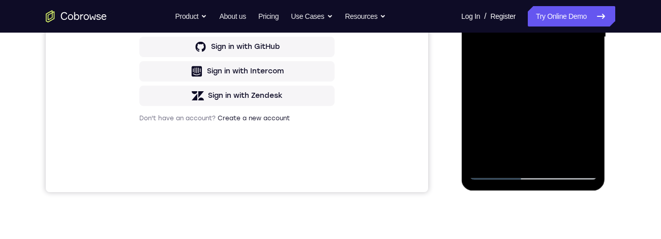
click at [581, 63] on div at bounding box center [533, 37] width 128 height 285
click at [584, 65] on div at bounding box center [533, 37] width 128 height 285
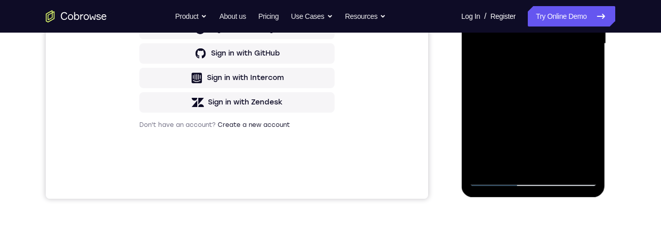
scroll to position [281, 0]
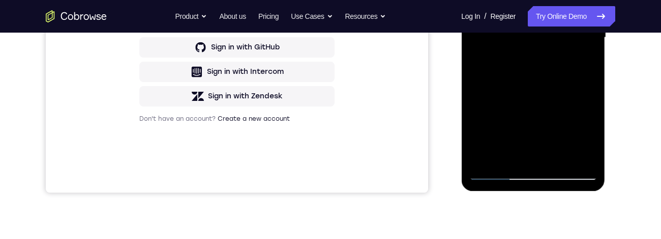
click at [581, 65] on div at bounding box center [533, 37] width 128 height 285
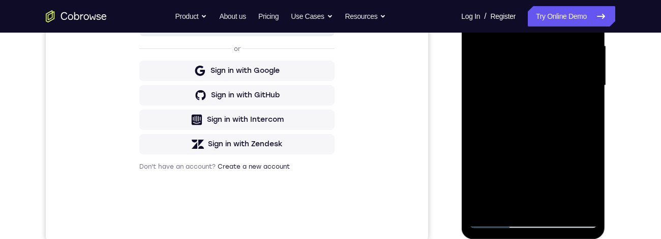
scroll to position [160, 0]
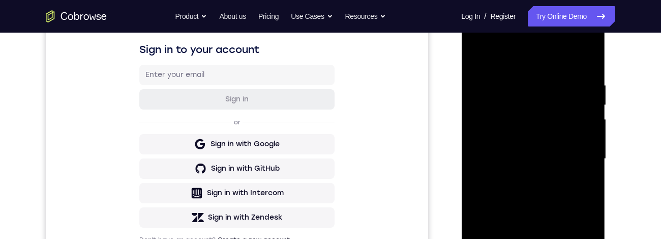
click at [476, 64] on div at bounding box center [533, 158] width 128 height 285
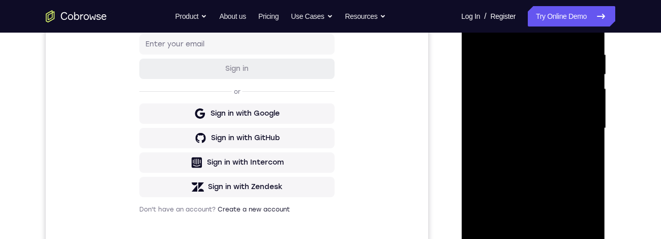
scroll to position [161, 0]
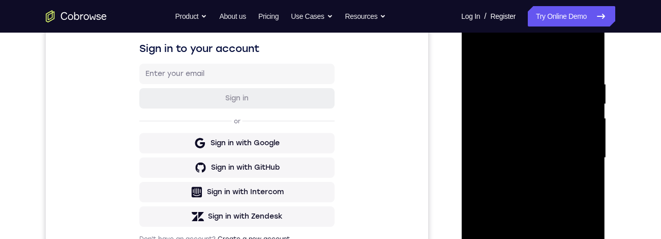
click at [475, 54] on div at bounding box center [533, 157] width 128 height 285
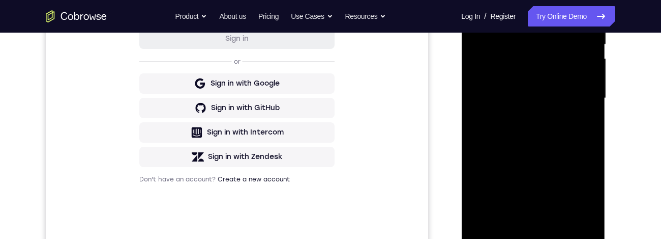
scroll to position [309, 0]
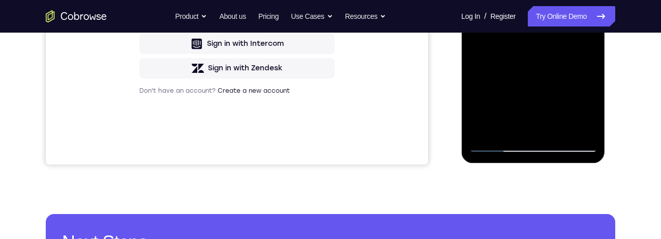
click at [561, 75] on div at bounding box center [533, 9] width 128 height 285
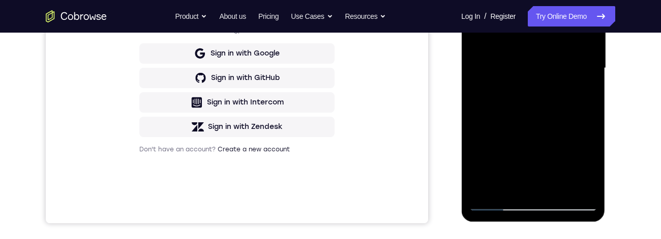
scroll to position [288, 0]
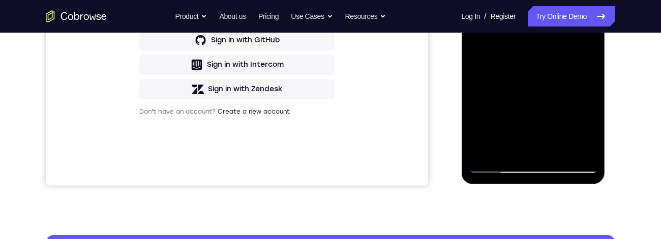
click at [526, 22] on div at bounding box center [533, 30] width 128 height 285
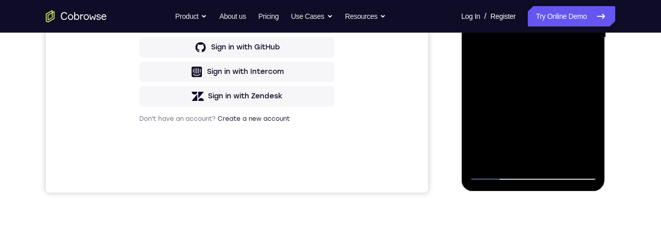
scroll to position [284, 0]
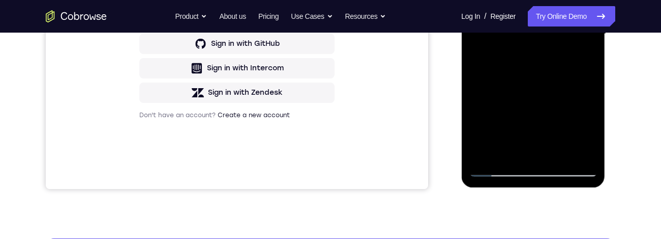
click at [584, 59] on div at bounding box center [533, 34] width 128 height 285
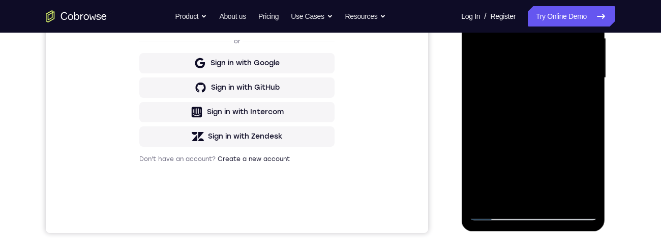
scroll to position [134, 0]
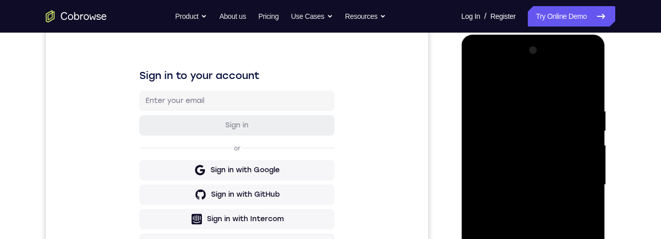
click at [478, 75] on div at bounding box center [533, 184] width 128 height 285
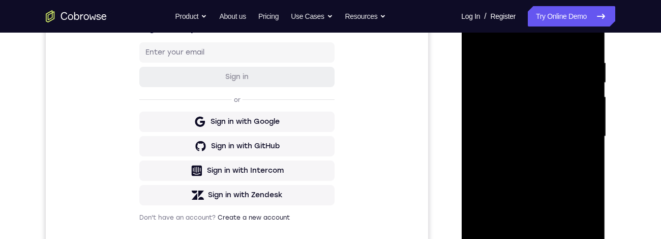
scroll to position [182, 0]
click at [482, 38] on div at bounding box center [533, 136] width 128 height 285
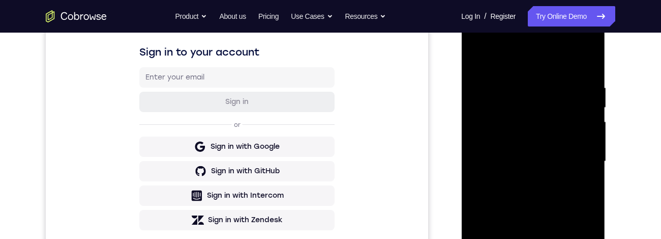
click at [481, 58] on div at bounding box center [533, 161] width 128 height 285
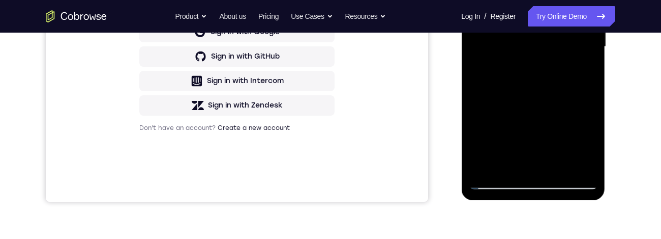
scroll to position [303, 0]
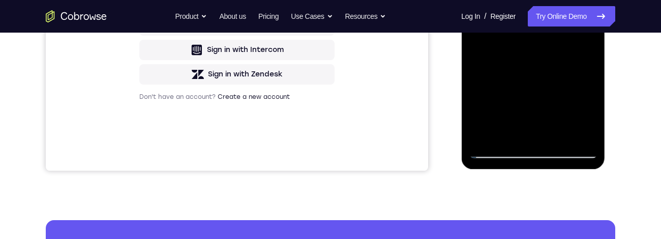
click at [559, 75] on div at bounding box center [533, 15] width 128 height 285
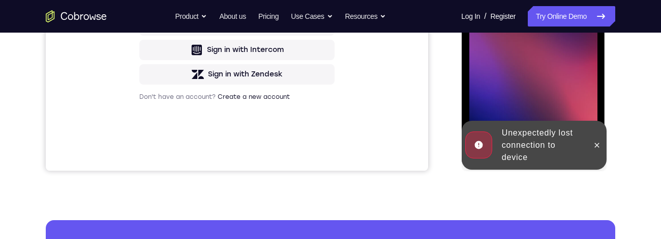
scroll to position [305, 0]
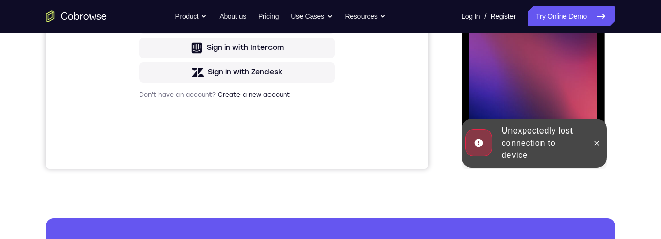
click at [564, 75] on div at bounding box center [533, 13] width 128 height 285
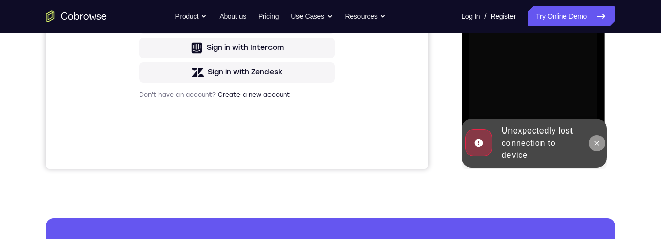
click at [597, 75] on icon at bounding box center [597, 143] width 8 height 8
click at [624, 75] on div "Your Support Agent Your Customer Web iOS Android Next Steps We’d be happy to gi…" at bounding box center [330, 63] width 651 height 671
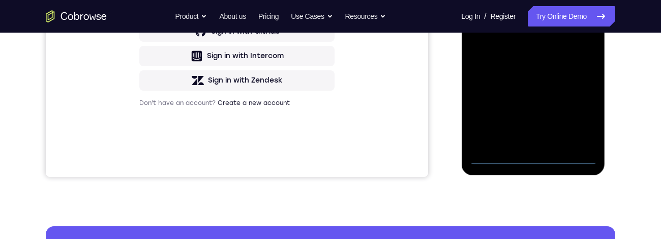
scroll to position [319, 0]
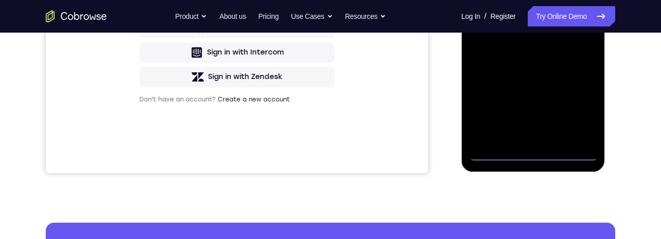
click at [535, 75] on div at bounding box center [533, 18] width 128 height 285
click at [581, 75] on div at bounding box center [533, 18] width 128 height 285
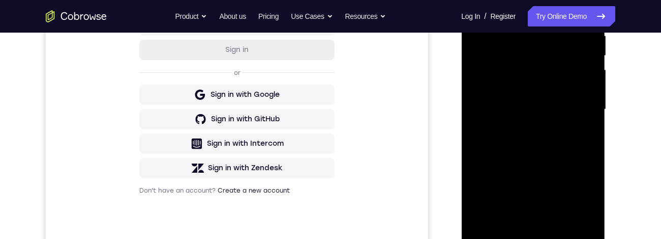
scroll to position [171, 0]
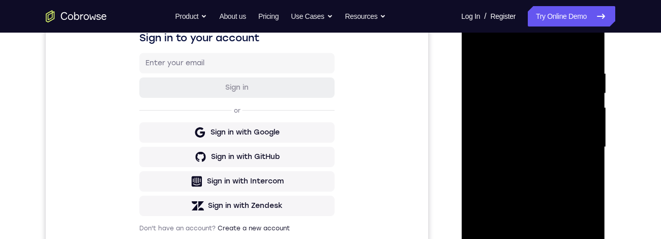
click at [504, 49] on div at bounding box center [533, 147] width 128 height 285
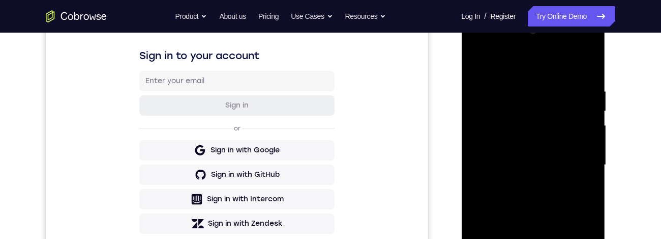
scroll to position [185, 0]
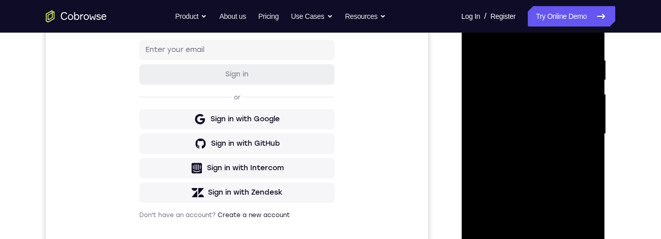
click at [570, 75] on div at bounding box center [533, 133] width 128 height 285
click at [522, 75] on div at bounding box center [533, 133] width 128 height 285
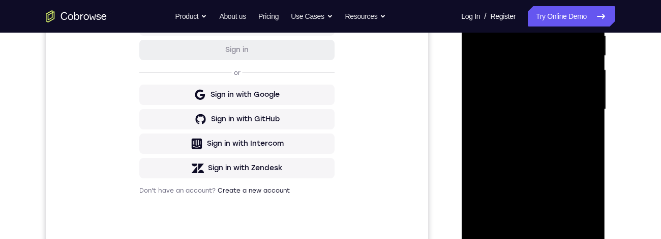
scroll to position [215, 0]
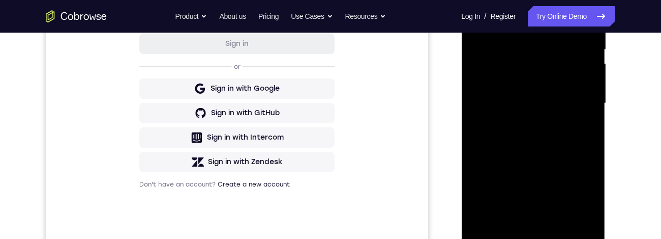
click at [548, 75] on div at bounding box center [533, 103] width 128 height 285
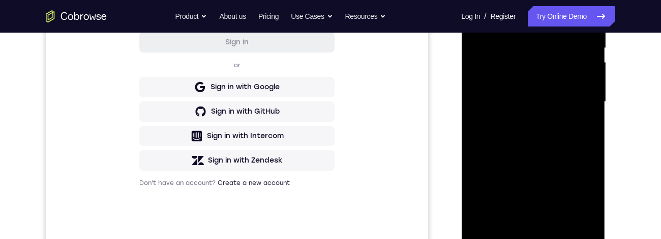
click at [506, 75] on div at bounding box center [533, 101] width 128 height 285
click at [532, 75] on div at bounding box center [533, 101] width 128 height 285
click at [548, 75] on div at bounding box center [533, 101] width 128 height 285
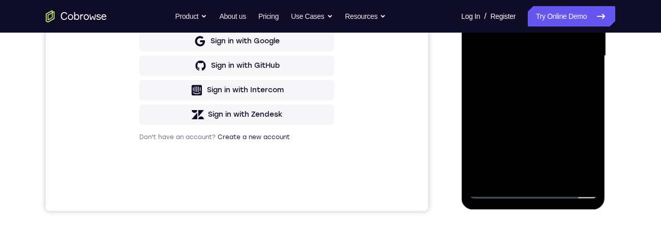
scroll to position [267, 0]
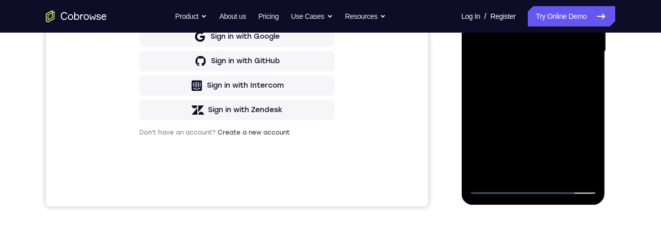
click at [535, 75] on div at bounding box center [533, 51] width 128 height 285
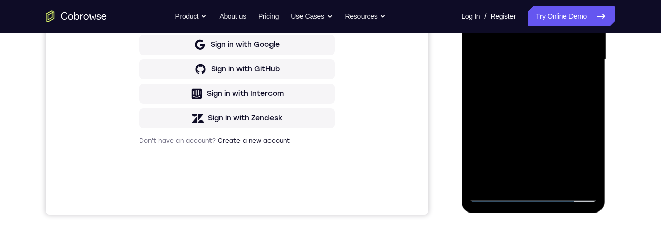
scroll to position [264, 0]
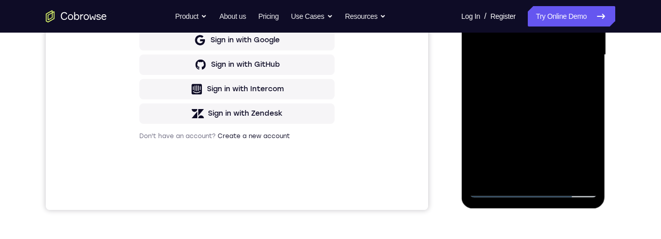
click at [560, 75] on div at bounding box center [533, 54] width 128 height 285
click at [535, 75] on div at bounding box center [533, 54] width 128 height 285
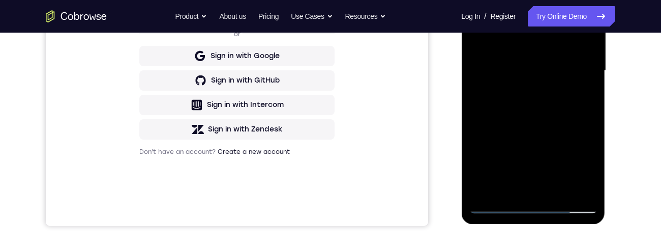
scroll to position [247, 0]
click at [542, 62] on div at bounding box center [533, 71] width 128 height 285
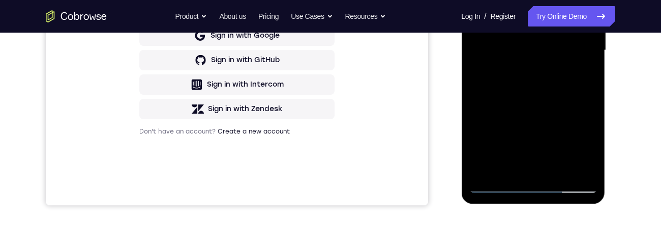
scroll to position [243, 0]
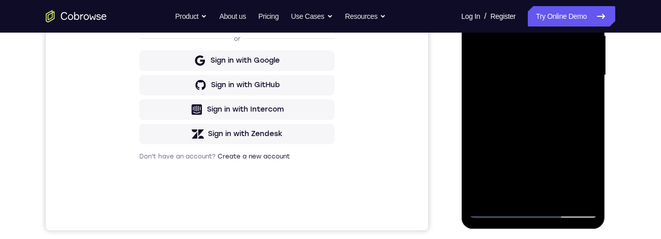
click at [582, 75] on div at bounding box center [533, 75] width 128 height 285
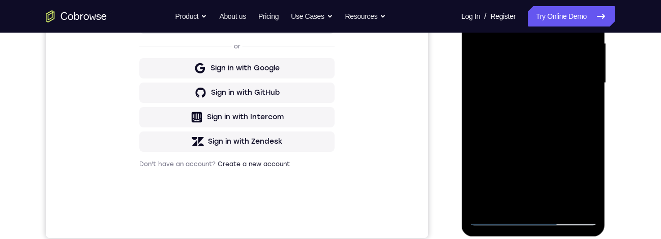
click at [477, 0] on div at bounding box center [533, 82] width 128 height 285
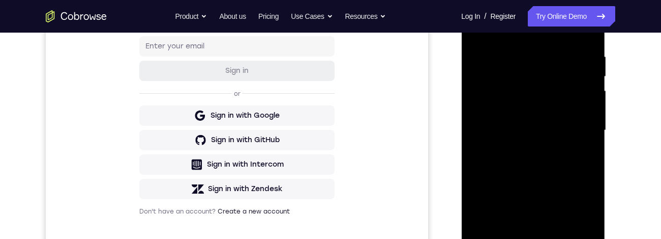
scroll to position [144, 0]
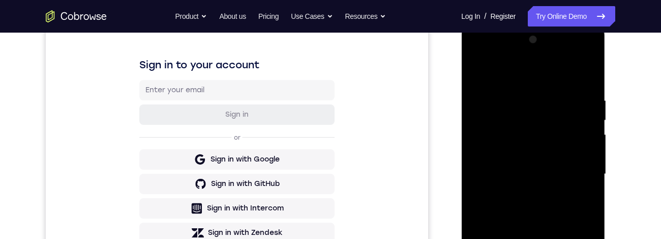
click at [479, 70] on div at bounding box center [533, 174] width 128 height 285
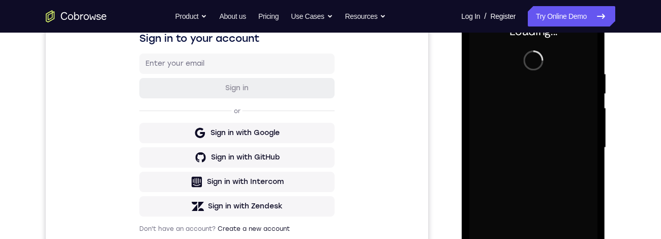
scroll to position [0, 0]
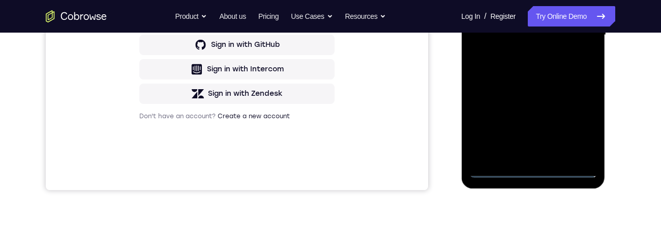
click at [534, 75] on div at bounding box center [533, 35] width 128 height 285
click at [577, 75] on div at bounding box center [533, 35] width 128 height 285
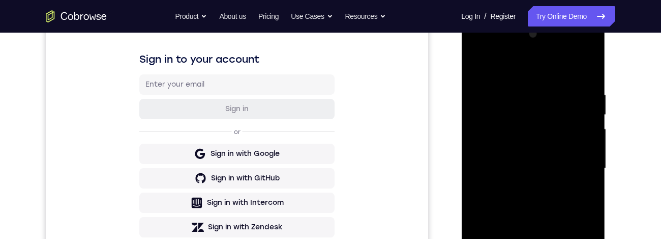
scroll to position [127, 0]
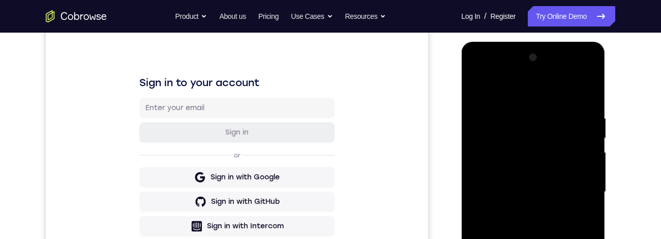
click at [525, 75] on div at bounding box center [533, 191] width 128 height 285
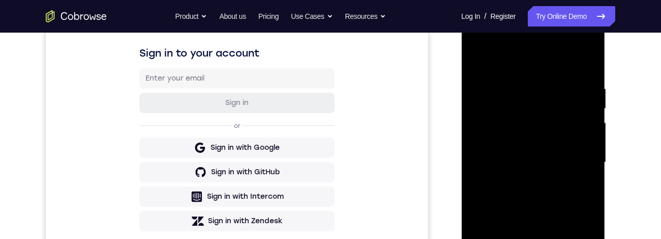
click at [574, 75] on div at bounding box center [533, 162] width 128 height 285
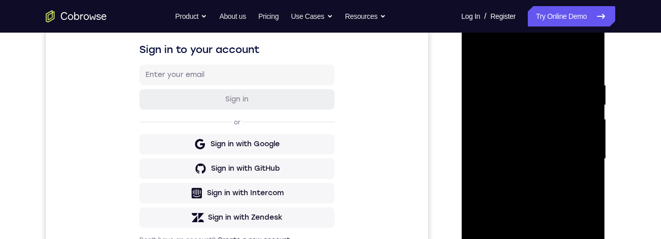
scroll to position [186, 0]
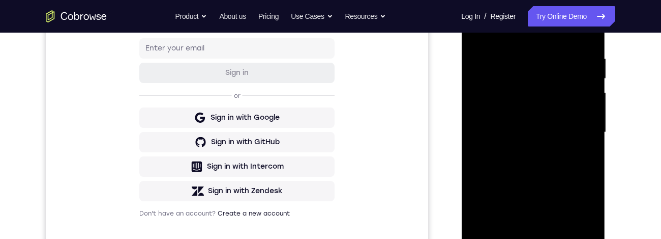
click at [519, 75] on div at bounding box center [533, 132] width 128 height 285
click at [511, 75] on div at bounding box center [533, 132] width 128 height 285
click at [522, 75] on div at bounding box center [533, 132] width 128 height 285
click at [545, 75] on div at bounding box center [533, 132] width 128 height 285
click at [533, 75] on div at bounding box center [533, 132] width 128 height 285
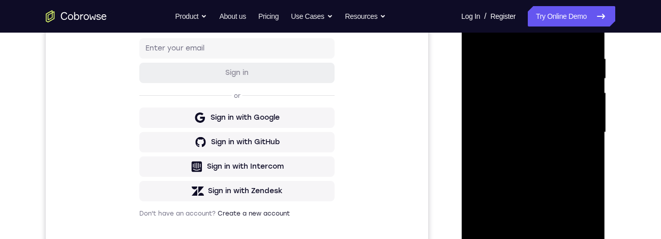
click at [521, 75] on div at bounding box center [533, 132] width 128 height 285
click at [549, 75] on div at bounding box center [533, 132] width 128 height 285
click at [528, 75] on div at bounding box center [533, 132] width 128 height 285
click at [553, 75] on div at bounding box center [533, 132] width 128 height 285
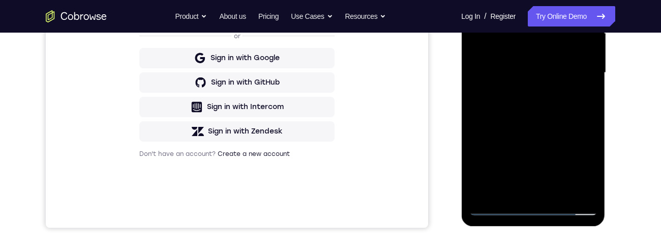
scroll to position [249, 0]
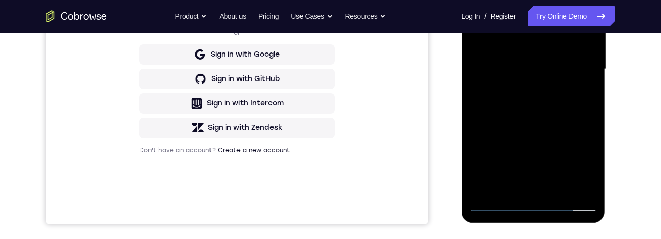
click at [529, 75] on div at bounding box center [533, 69] width 128 height 285
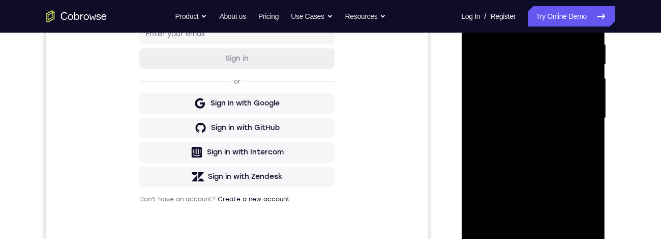
click at [535, 75] on div at bounding box center [533, 118] width 128 height 285
click at [585, 75] on div at bounding box center [533, 118] width 128 height 285
click at [532, 75] on div at bounding box center [533, 118] width 128 height 285
click at [587, 75] on div at bounding box center [533, 118] width 128 height 285
click at [535, 75] on div at bounding box center [533, 118] width 128 height 285
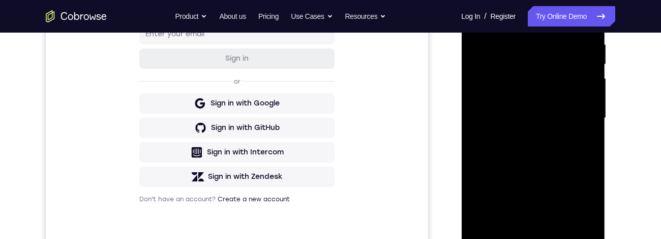
click at [544, 75] on div at bounding box center [533, 118] width 128 height 285
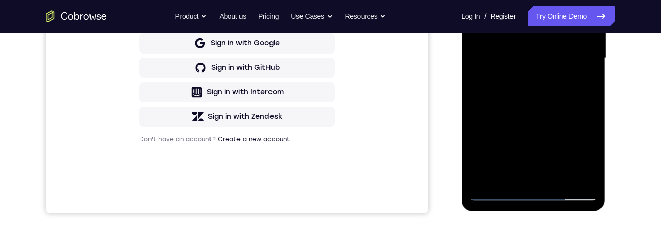
scroll to position [252, 0]
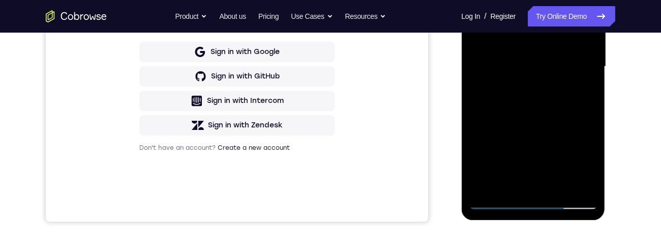
click at [530, 75] on div at bounding box center [533, 66] width 128 height 285
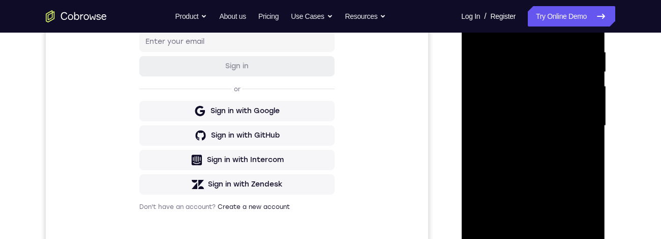
scroll to position [187, 0]
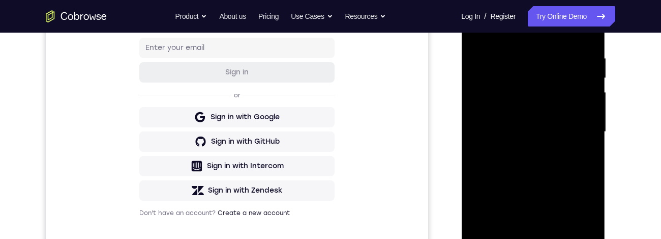
click at [585, 44] on div at bounding box center [533, 131] width 128 height 285
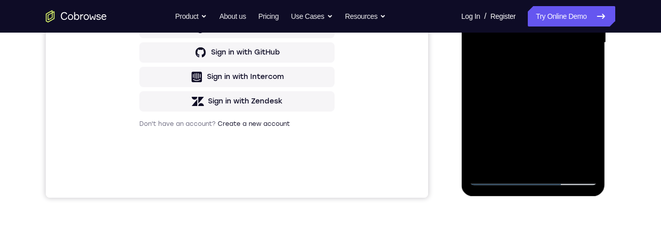
scroll to position [264, 0]
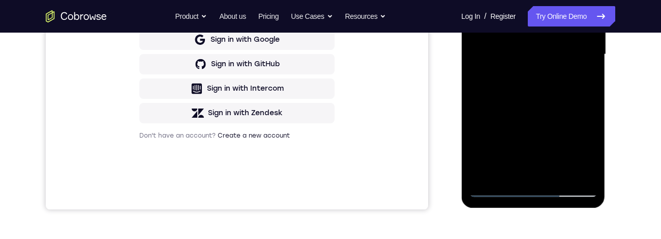
click at [539, 75] on div at bounding box center [533, 54] width 128 height 285
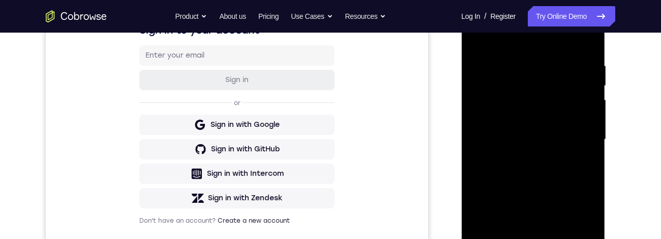
scroll to position [148, 0]
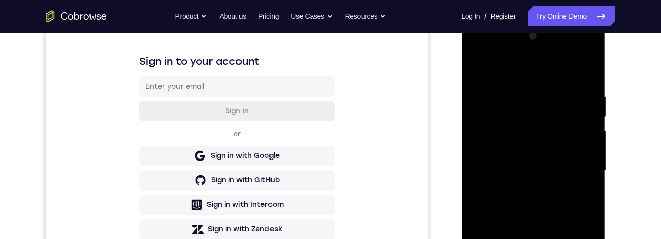
click at [519, 75] on div at bounding box center [533, 170] width 128 height 285
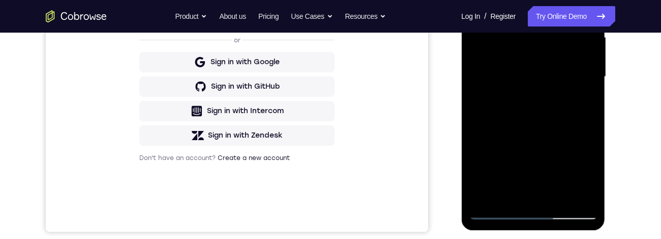
scroll to position [238, 0]
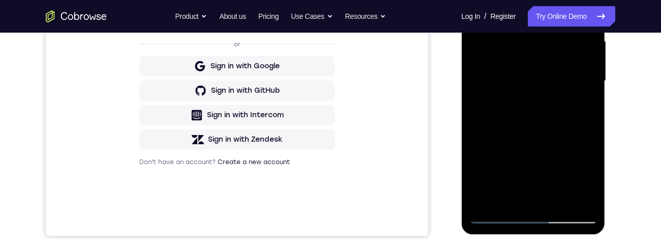
click at [584, 0] on div at bounding box center [533, 80] width 128 height 285
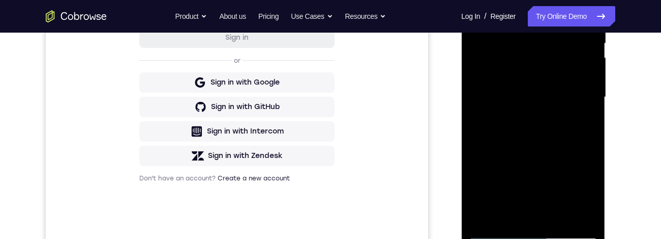
scroll to position [220, 0]
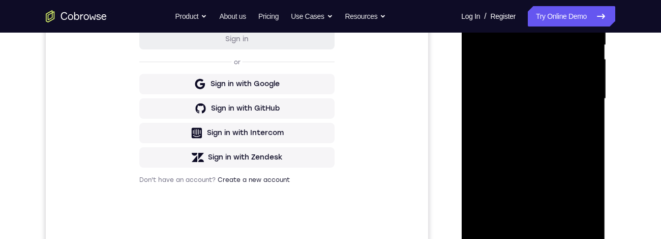
click at [534, 75] on div at bounding box center [533, 98] width 128 height 285
click at [545, 75] on div at bounding box center [533, 98] width 128 height 285
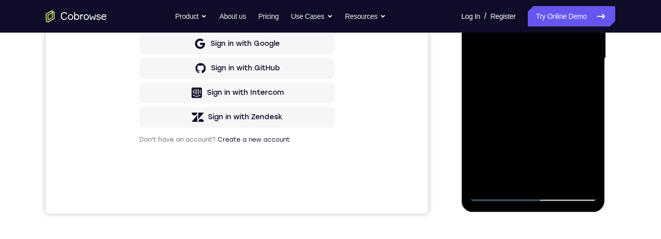
scroll to position [269, 0]
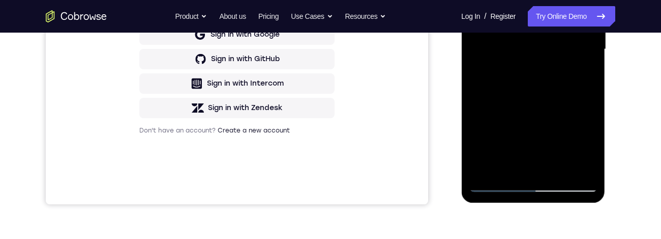
click at [581, 75] on div at bounding box center [533, 49] width 128 height 285
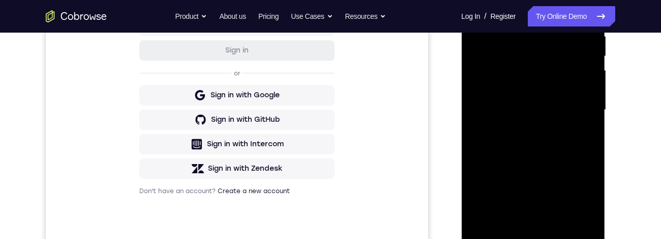
scroll to position [143, 0]
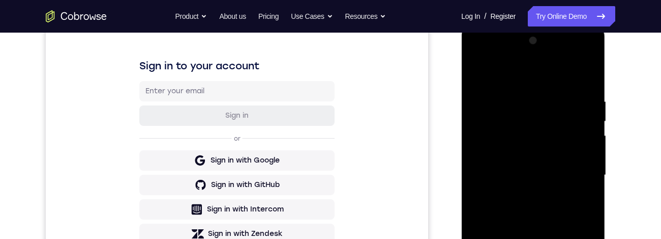
click at [475, 74] on div at bounding box center [533, 175] width 128 height 285
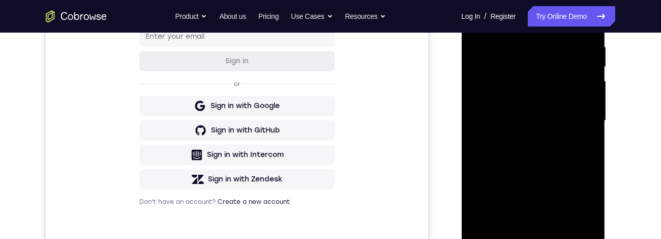
scroll to position [187, 0]
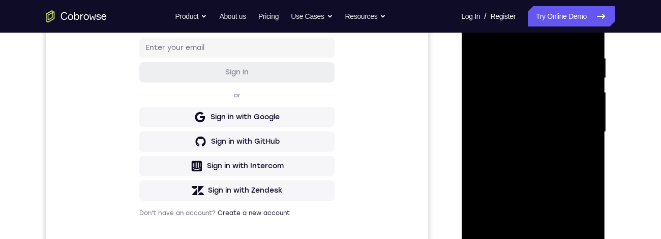
click at [479, 33] on div at bounding box center [533, 131] width 128 height 285
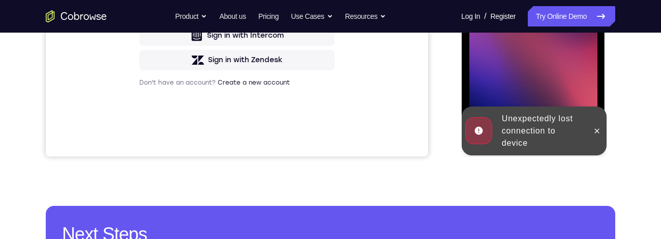
scroll to position [240, 0]
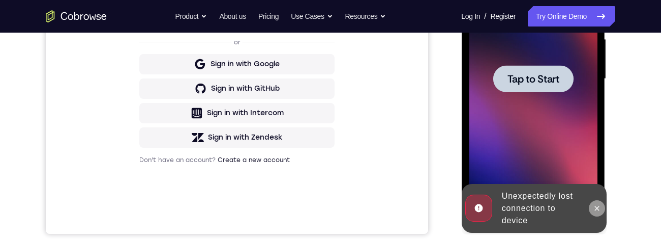
click at [596, 75] on icon at bounding box center [597, 208] width 8 height 8
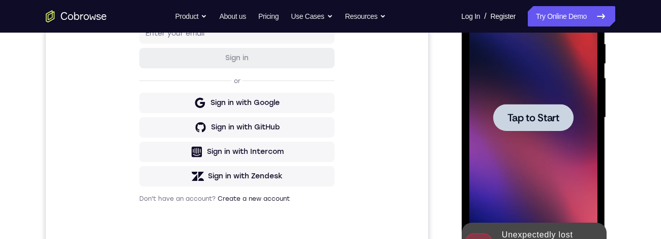
scroll to position [163, 0]
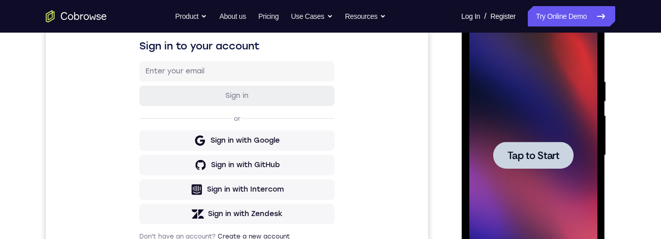
click at [530, 75] on span "Tap to Start" at bounding box center [533, 155] width 52 height 10
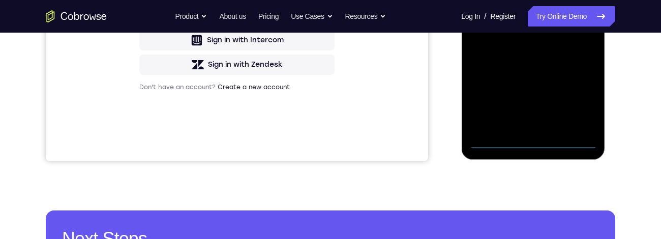
scroll to position [323, 0]
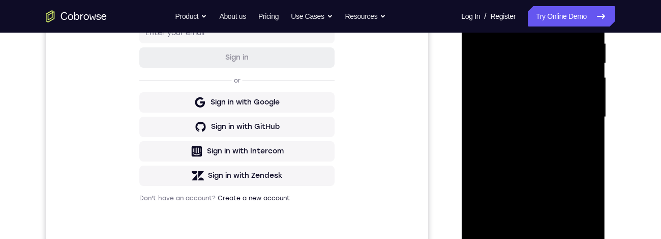
scroll to position [114, 0]
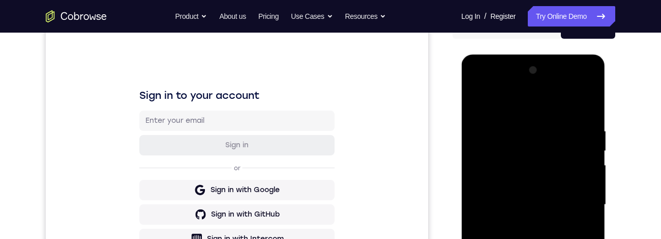
click at [505, 75] on div at bounding box center [533, 204] width 128 height 285
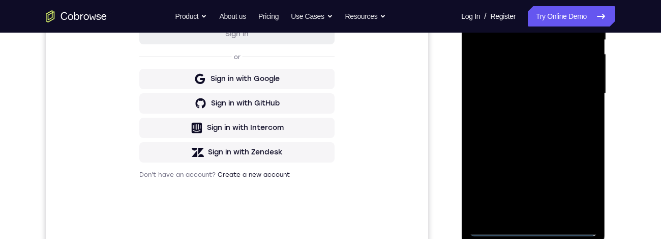
scroll to position [287, 0]
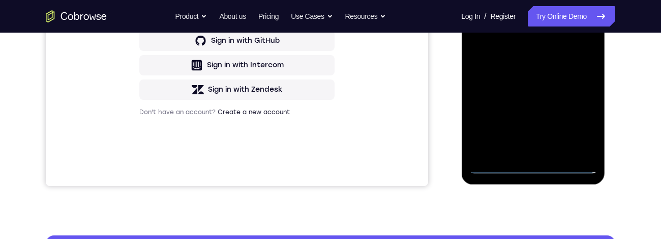
click at [577, 27] on div at bounding box center [533, 31] width 128 height 285
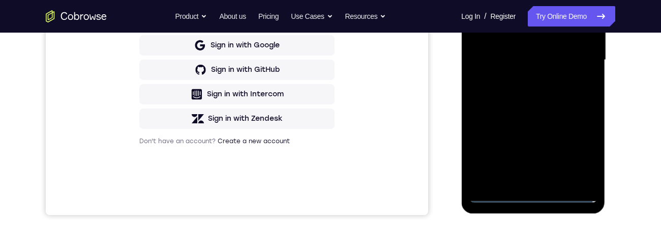
scroll to position [330, 0]
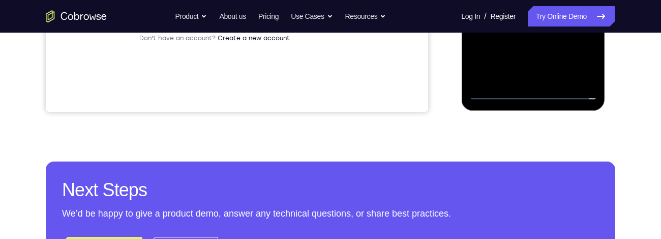
scroll to position [294, 0]
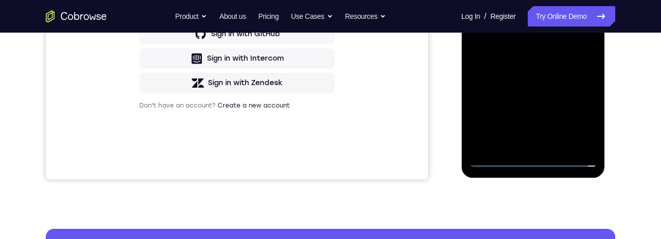
click at [539, 16] on div at bounding box center [533, 24] width 128 height 285
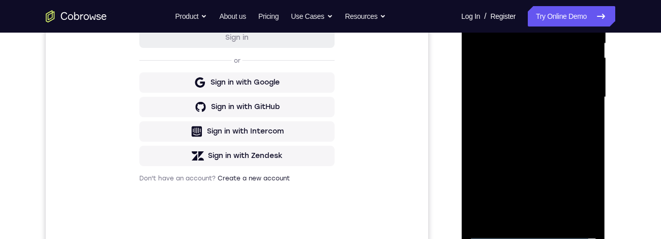
scroll to position [220, 0]
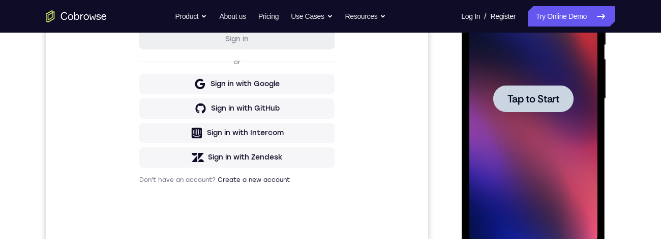
click at [551, 75] on span "Tap to Start" at bounding box center [533, 99] width 52 height 10
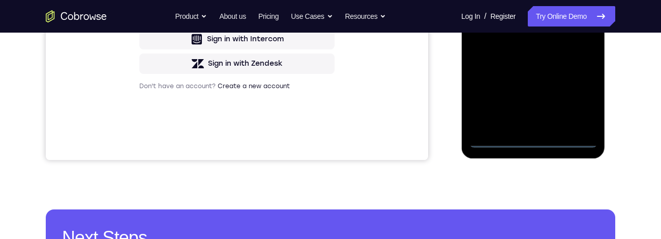
scroll to position [243, 0]
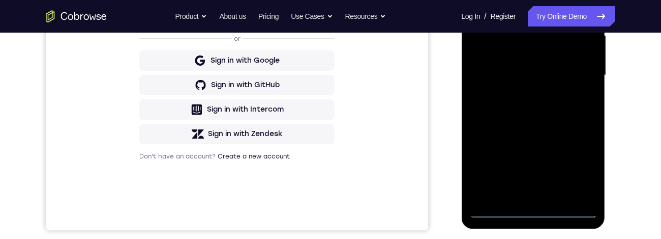
click at [542, 0] on div at bounding box center [533, 75] width 128 height 285
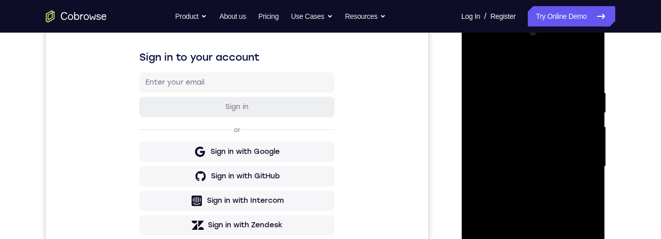
click at [579, 75] on div at bounding box center [533, 166] width 128 height 285
click at [630, 75] on div "Your Support Agent Your Customer Web iOS Android Next Steps We’d be happy to gi…" at bounding box center [330, 215] width 651 height 671
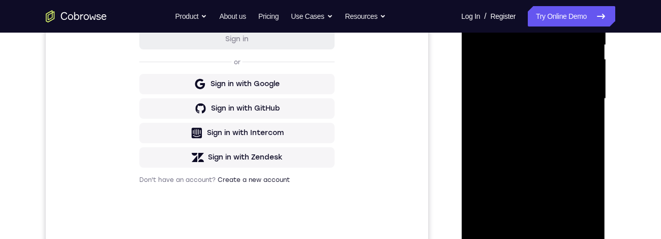
click at [518, 75] on div at bounding box center [533, 98] width 128 height 285
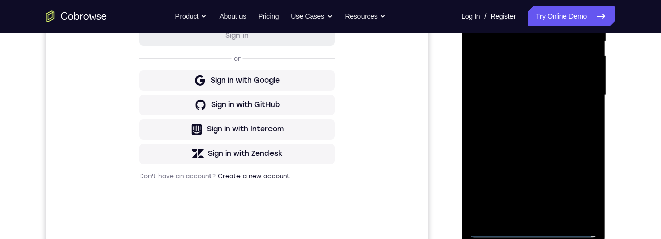
scroll to position [244, 0]
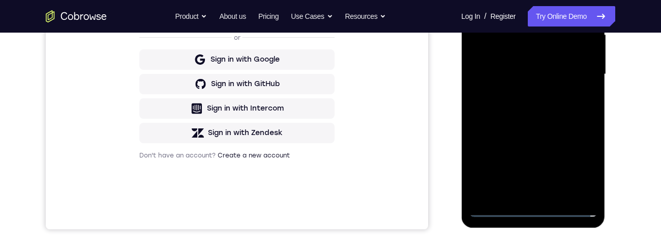
click at [561, 66] on div at bounding box center [533, 74] width 128 height 285
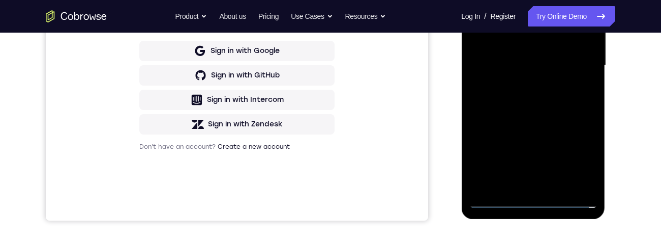
scroll to position [210, 0]
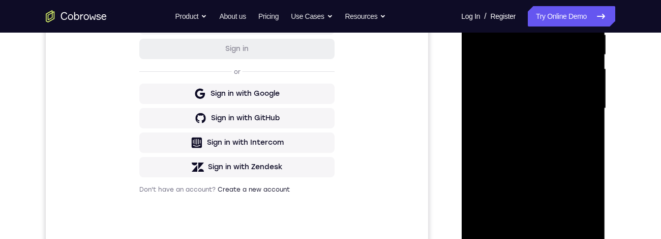
click at [497, 68] on div at bounding box center [533, 108] width 128 height 285
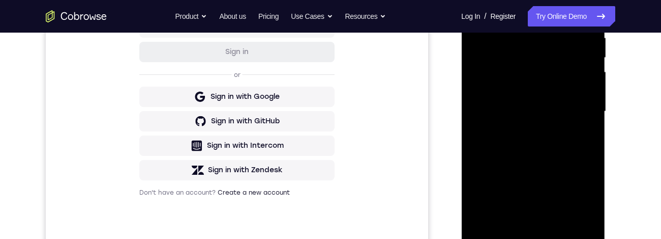
click at [513, 75] on div at bounding box center [533, 111] width 128 height 285
click at [546, 75] on div at bounding box center [533, 111] width 128 height 285
click at [551, 75] on div at bounding box center [533, 111] width 128 height 285
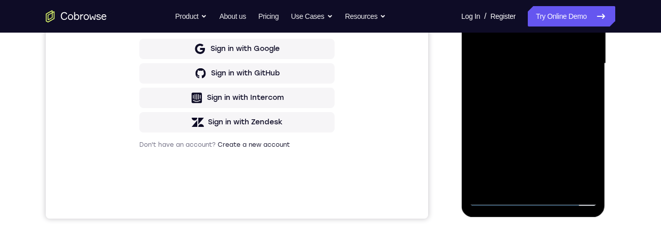
scroll to position [286, 0]
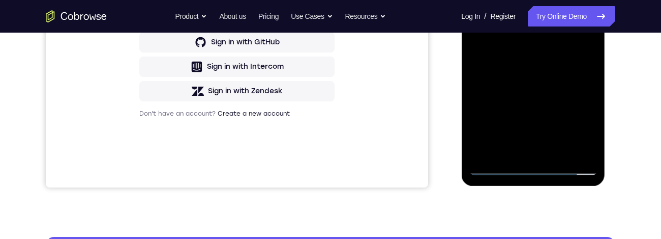
click at [536, 60] on div at bounding box center [533, 32] width 128 height 285
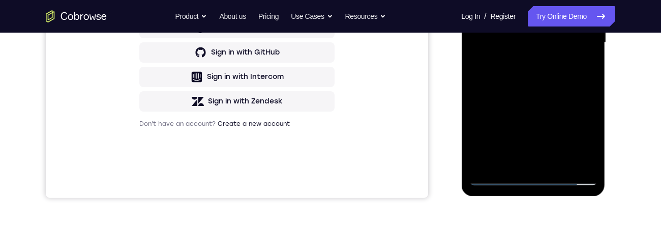
scroll to position [178, 0]
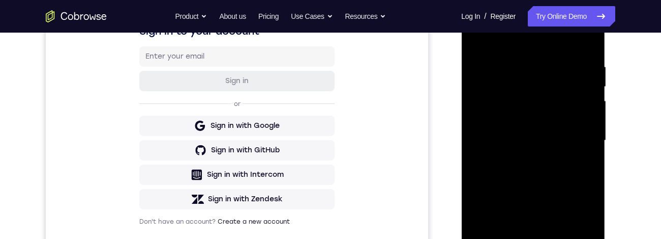
click at [587, 52] on div at bounding box center [533, 140] width 128 height 285
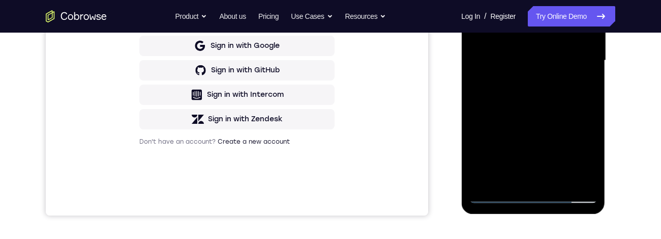
scroll to position [248, 0]
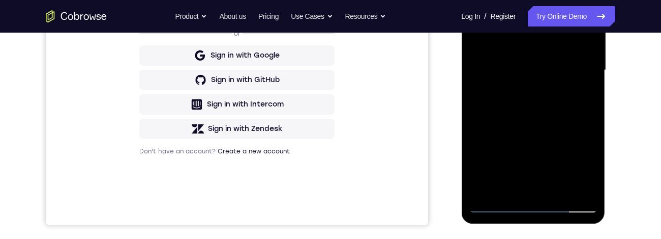
click at [536, 75] on div at bounding box center [533, 70] width 128 height 285
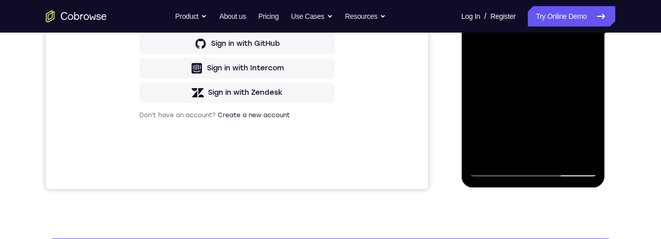
scroll to position [269, 0]
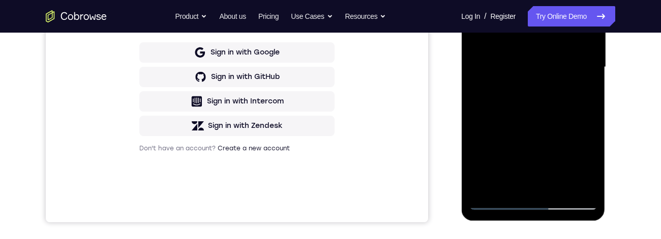
click at [628, 75] on div "Your Support Agent Your Customer Web iOS Android Next Steps We’d be happy to gi…" at bounding box center [330, 116] width 651 height 671
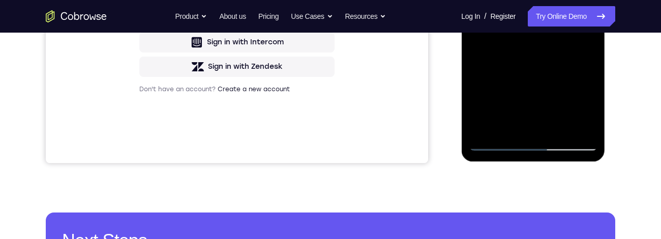
click at [561, 75] on div at bounding box center [533, 8] width 128 height 285
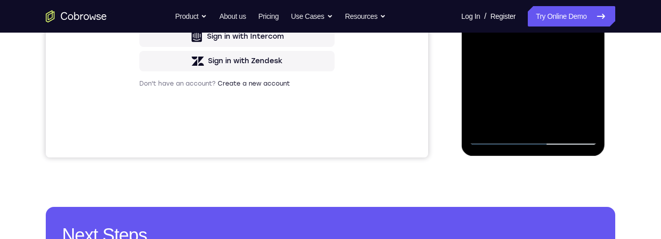
scroll to position [287, 0]
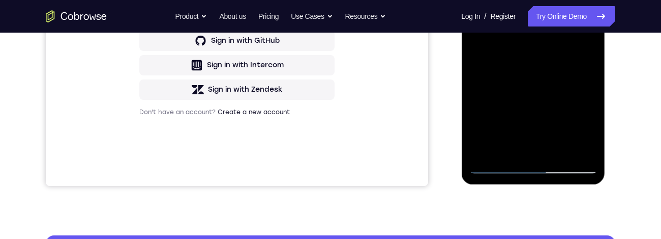
click at [539, 75] on div at bounding box center [533, 31] width 128 height 285
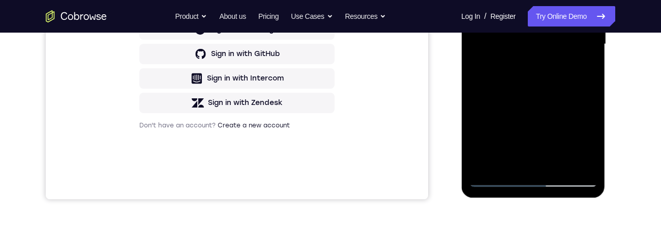
scroll to position [232, 0]
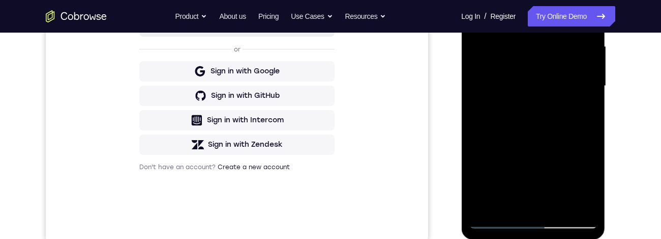
click at [546, 75] on div at bounding box center [533, 86] width 128 height 285
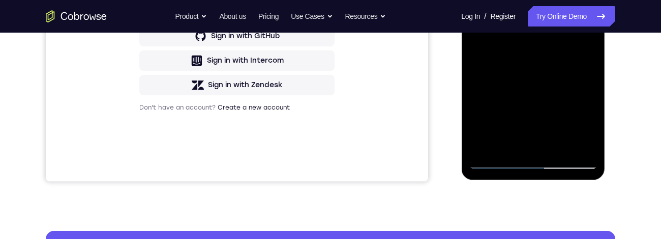
scroll to position [293, 0]
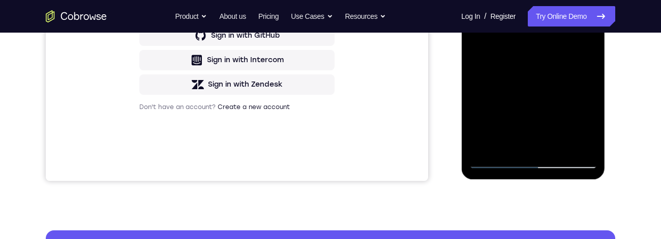
click at [580, 53] on div at bounding box center [533, 26] width 128 height 285
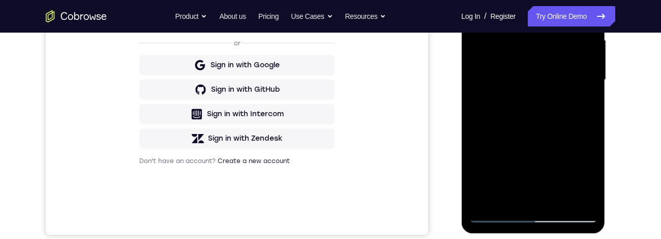
scroll to position [231, 0]
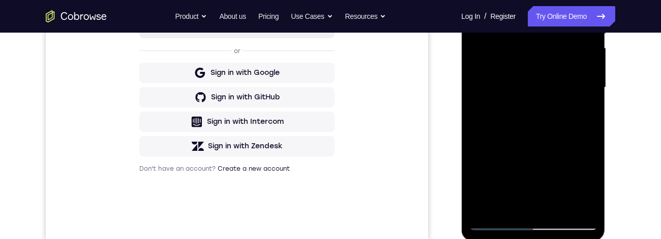
click at [479, 0] on div at bounding box center [533, 87] width 128 height 285
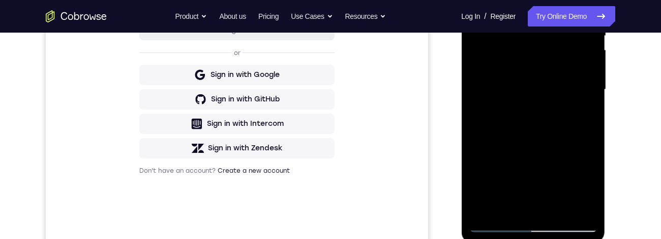
scroll to position [228, 0]
click at [536, 75] on div at bounding box center [533, 90] width 128 height 285
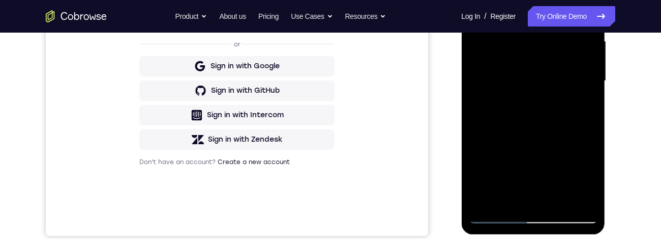
scroll to position [330, 0]
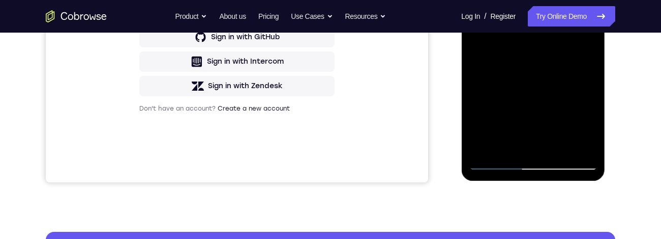
click at [582, 53] on div at bounding box center [533, 27] width 128 height 285
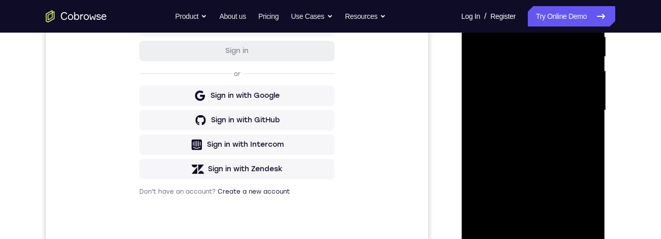
scroll to position [205, 0]
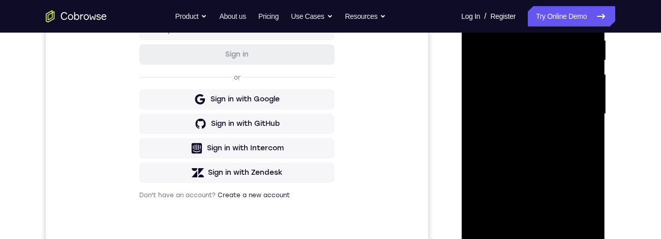
click at [461, 21] on div at bounding box center [533, 115] width 144 height 303
click at [480, 11] on div at bounding box center [533, 114] width 128 height 285
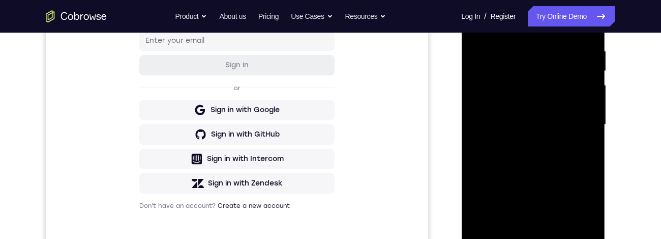
scroll to position [190, 0]
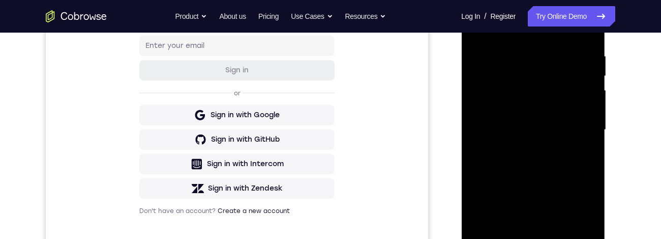
click at [619, 75] on div "Your Support Agent Your Customer Web iOS Android Next Steps We’d be happy to gi…" at bounding box center [330, 179] width 651 height 671
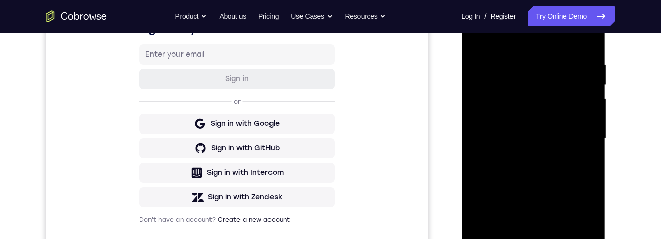
click at [603, 75] on div at bounding box center [533, 139] width 144 height 303
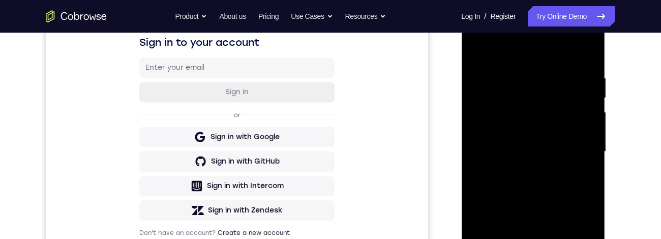
scroll to position [135, 0]
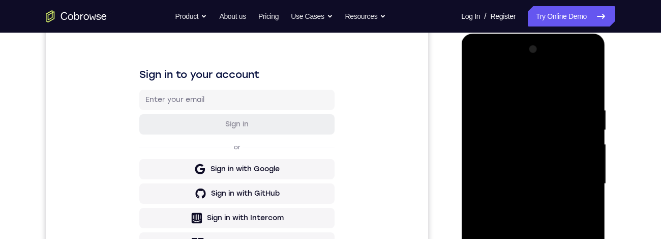
click at [477, 75] on div at bounding box center [533, 183] width 128 height 285
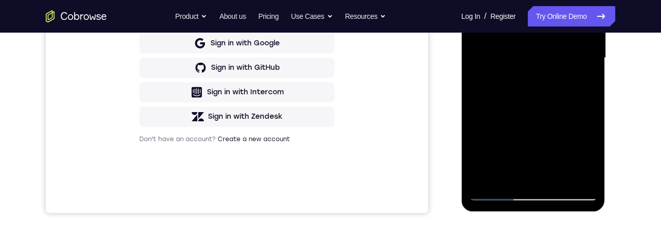
scroll to position [260, 0]
click at [627, 75] on div "Your Support Agent Your Customer Web iOS Android Next Steps We’d be happy to gi…" at bounding box center [330, 108] width 651 height 671
click at [625, 75] on div "Your Support Agent Your Customer Web iOS Android Next Steps We’d be happy to gi…" at bounding box center [330, 108] width 651 height 671
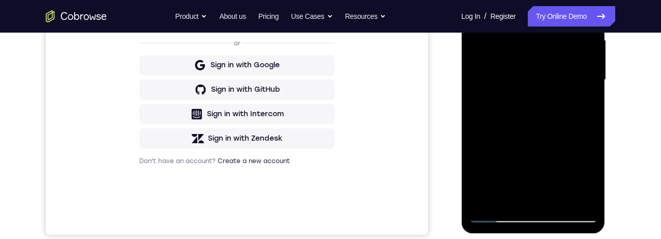
scroll to position [212, 0]
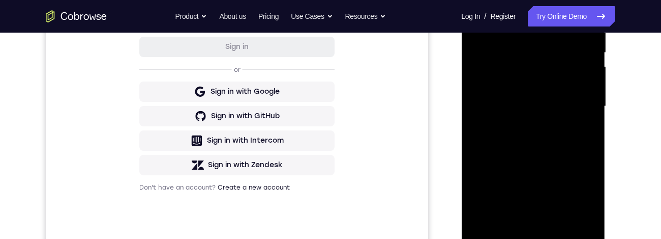
click at [622, 75] on div "Your Support Agent Your Customer Web iOS Android Next Steps We’d be happy to gi…" at bounding box center [330, 155] width 651 height 671
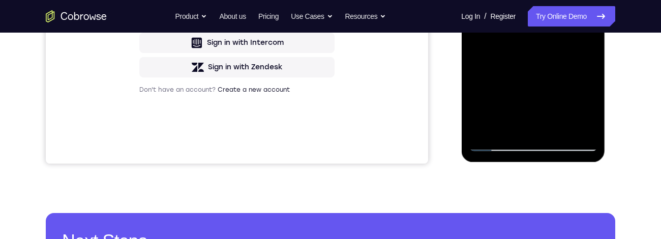
scroll to position [306, 0]
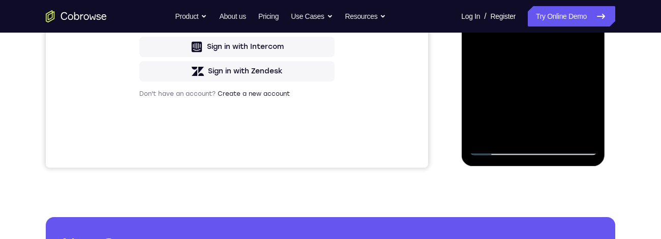
click at [616, 75] on div "Your Support Agent Your Customer Web iOS Android Next Steps We’d be happy to gi…" at bounding box center [330, 62] width 651 height 671
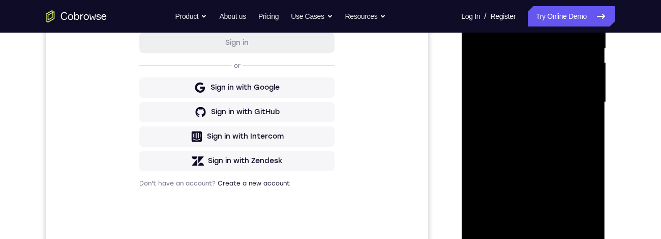
click at [617, 74] on div "Your Support Agent Your Customer Web iOS Android Next Steps We’d be happy to gi…" at bounding box center [330, 151] width 651 height 671
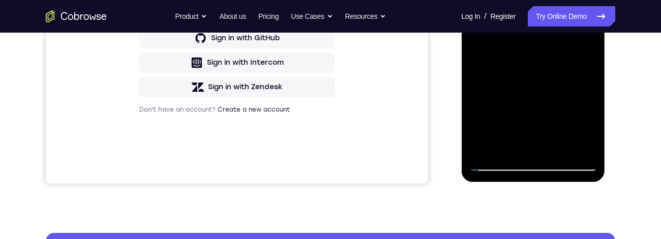
scroll to position [256, 0]
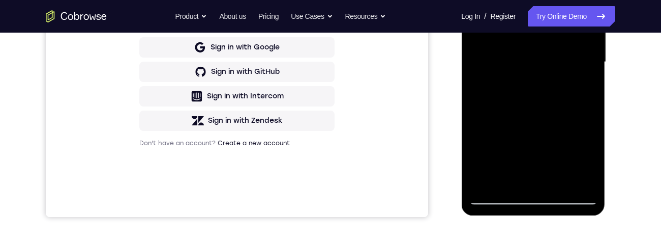
click at [637, 75] on div "Your Support Agent Your Customer Web iOS Android Next Steps We’d be happy to gi…" at bounding box center [330, 111] width 651 height 671
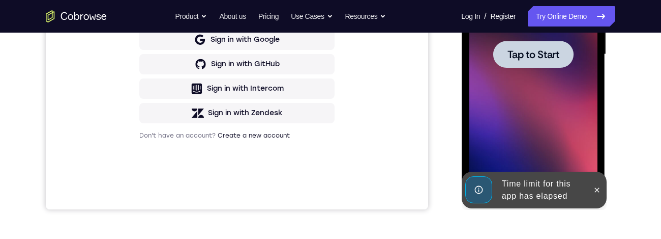
scroll to position [263, 0]
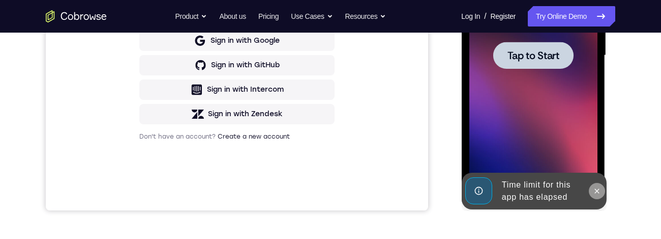
click at [597, 75] on icon at bounding box center [597, 191] width 8 height 8
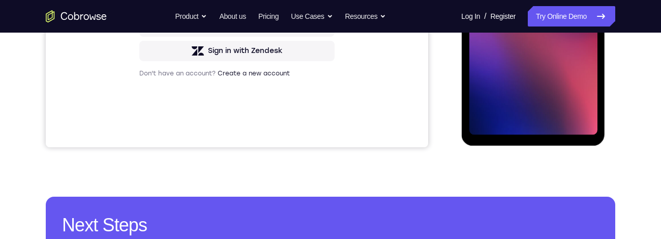
scroll to position [325, 0]
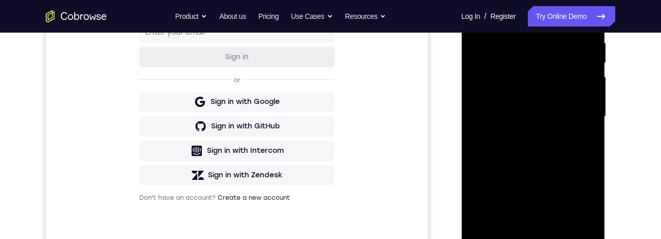
scroll to position [252, 0]
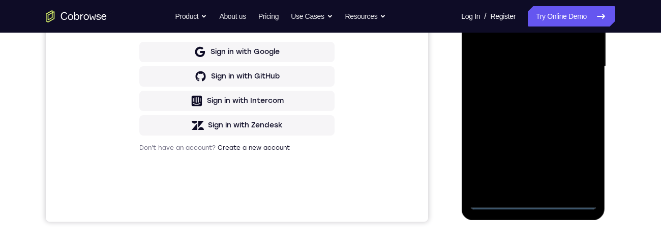
click at [540, 75] on div at bounding box center [533, 66] width 128 height 285
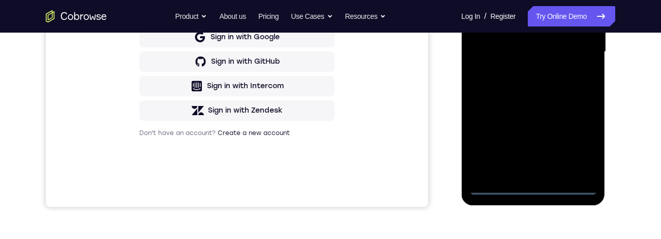
click at [576, 75] on div at bounding box center [533, 51] width 128 height 285
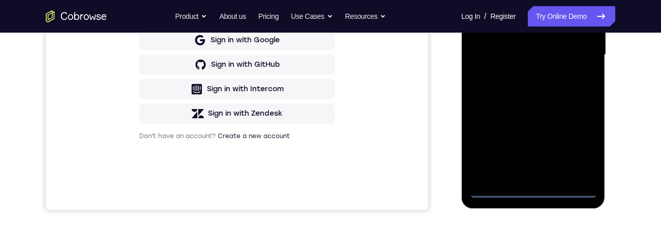
scroll to position [83, 0]
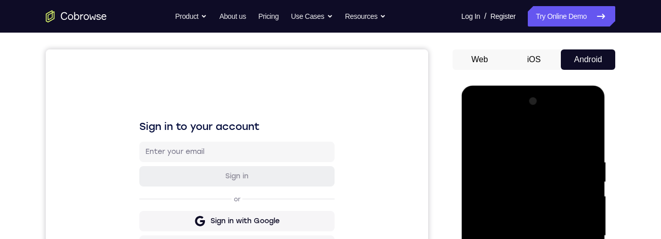
click at [528, 75] on div at bounding box center [533, 235] width 128 height 285
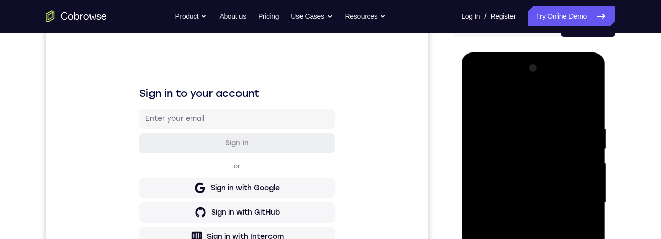
click at [575, 75] on div at bounding box center [533, 202] width 128 height 285
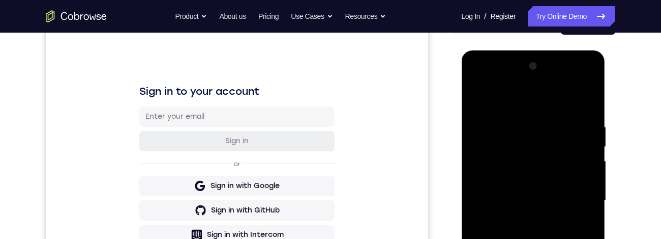
scroll to position [140, 0]
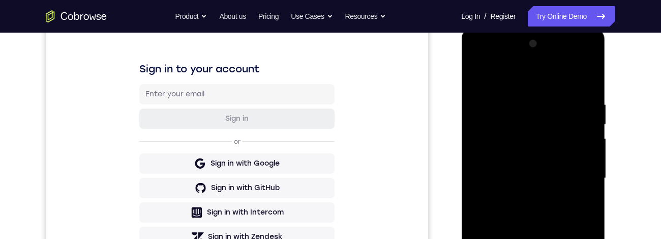
click at [524, 75] on div at bounding box center [533, 178] width 128 height 285
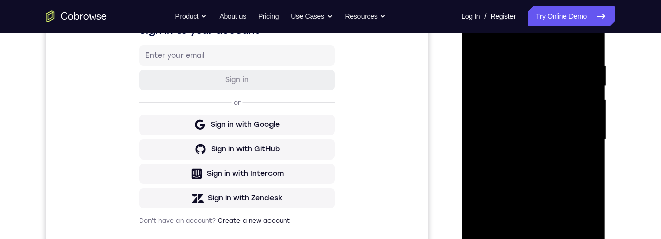
scroll to position [193, 0]
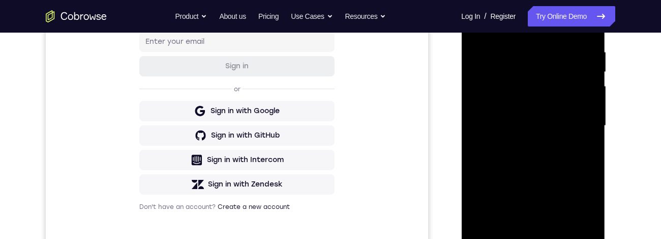
click at [551, 75] on div at bounding box center [533, 125] width 128 height 285
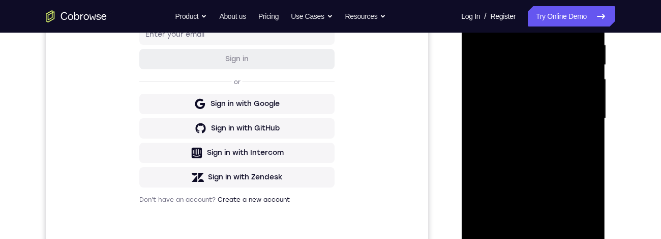
click at [538, 75] on div at bounding box center [533, 118] width 128 height 285
click at [534, 75] on div at bounding box center [533, 118] width 128 height 285
click at [539, 75] on div at bounding box center [533, 118] width 128 height 285
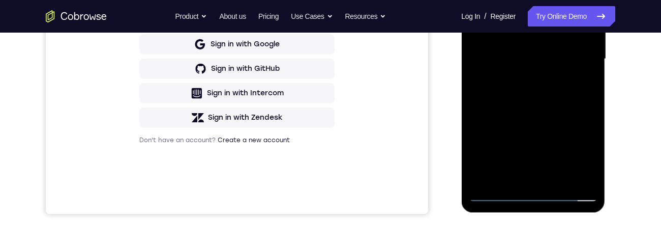
click at [535, 75] on div at bounding box center [533, 59] width 128 height 285
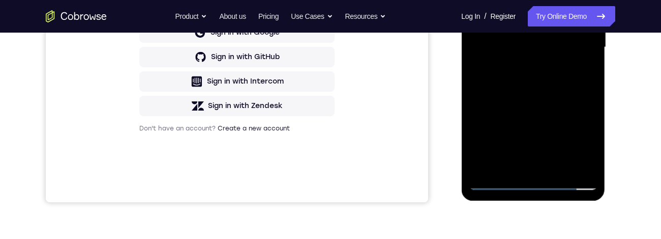
scroll to position [240, 0]
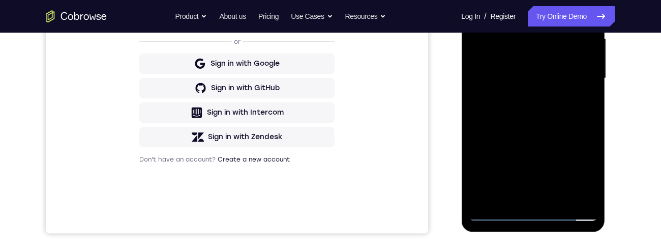
click at [543, 75] on div at bounding box center [533, 78] width 128 height 285
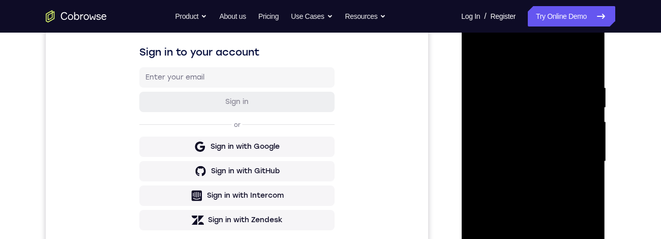
click at [476, 40] on div at bounding box center [533, 161] width 128 height 285
click at [492, 75] on div at bounding box center [533, 161] width 128 height 285
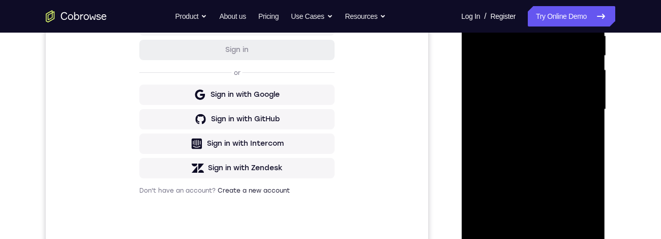
scroll to position [210, 0]
click at [533, 75] on div at bounding box center [533, 108] width 128 height 285
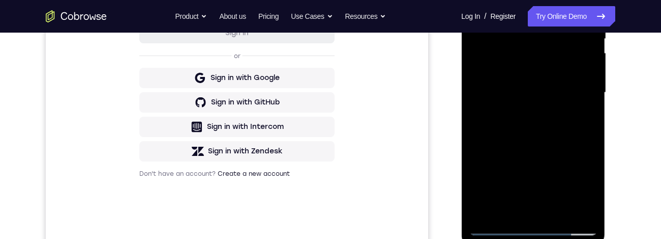
click at [561, 75] on div at bounding box center [533, 92] width 128 height 285
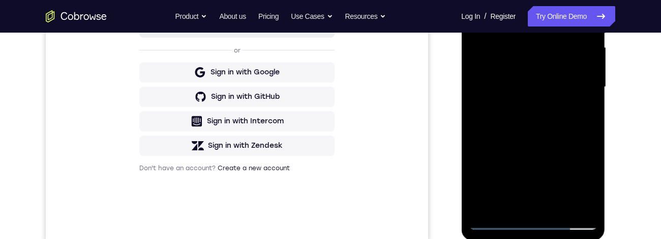
click at [534, 75] on div at bounding box center [533, 87] width 128 height 285
click at [531, 75] on div at bounding box center [533, 87] width 128 height 285
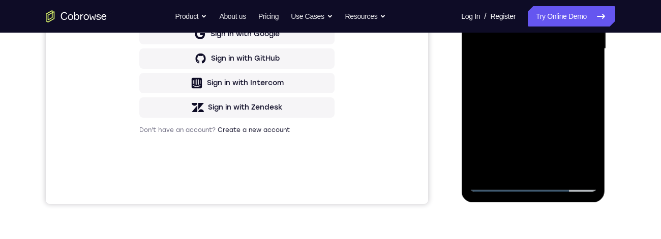
scroll to position [229, 0]
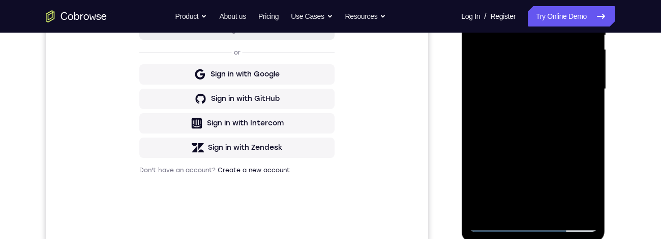
click at [501, 75] on div at bounding box center [533, 89] width 128 height 285
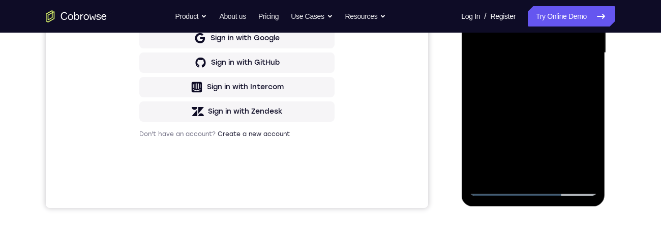
click at [505, 75] on div at bounding box center [533, 52] width 128 height 285
click at [582, 75] on div at bounding box center [533, 52] width 128 height 285
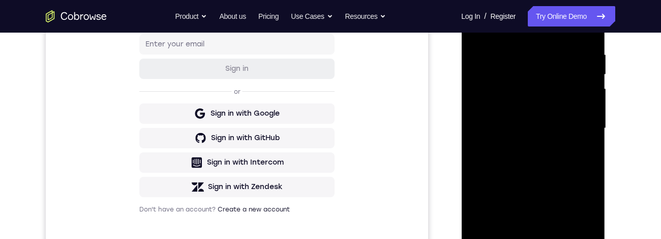
scroll to position [168, 0]
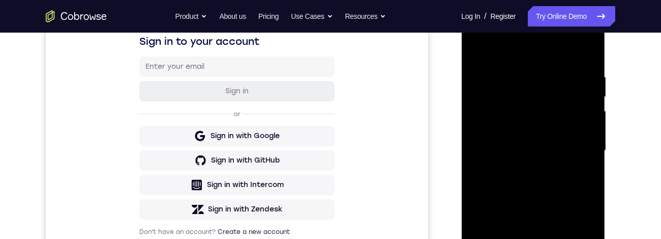
click at [480, 51] on div at bounding box center [533, 150] width 128 height 285
click at [484, 48] on div at bounding box center [533, 150] width 128 height 285
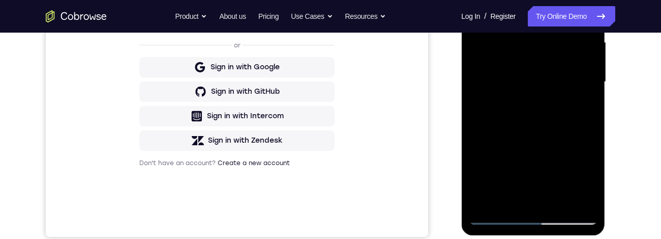
scroll to position [220, 0]
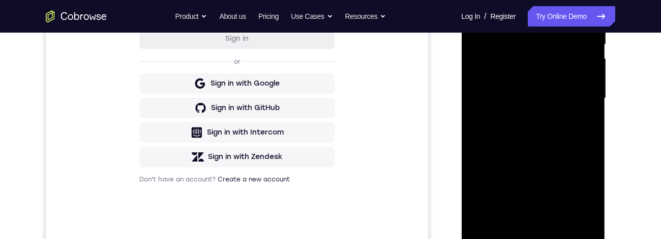
click at [591, 75] on div at bounding box center [533, 98] width 128 height 285
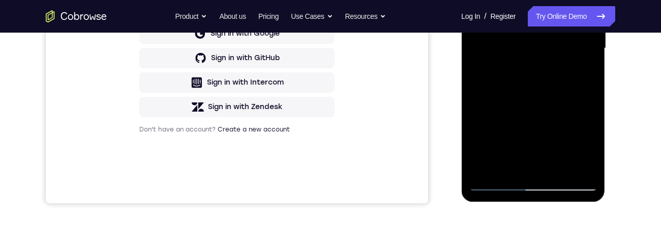
click at [559, 75] on div at bounding box center [533, 48] width 128 height 285
click at [523, 46] on div at bounding box center [533, 48] width 128 height 285
click at [579, 72] on div at bounding box center [533, 48] width 128 height 285
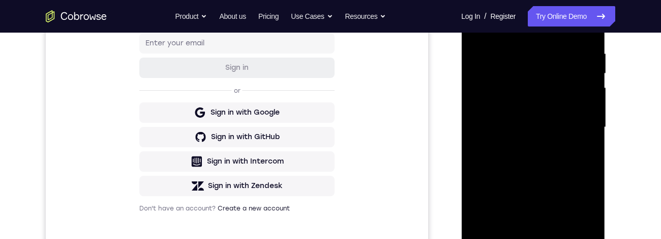
scroll to position [172, 0]
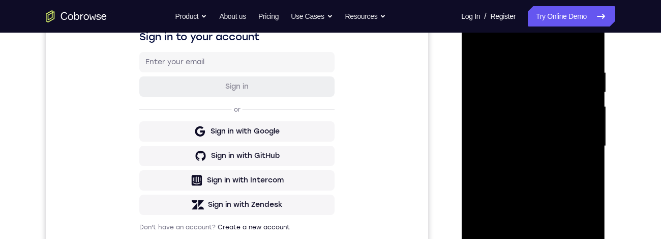
click at [476, 49] on div at bounding box center [533, 146] width 128 height 285
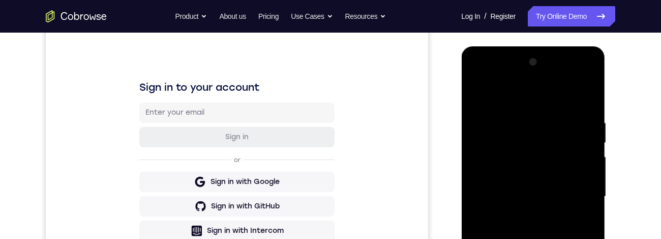
click at [484, 75] on div at bounding box center [533, 196] width 128 height 285
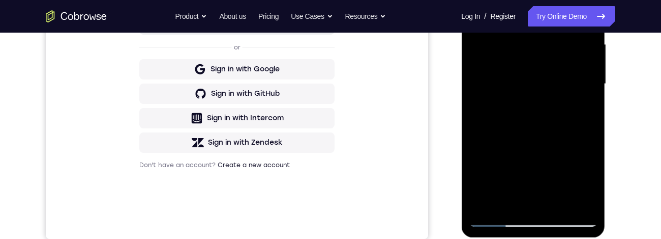
scroll to position [200, 0]
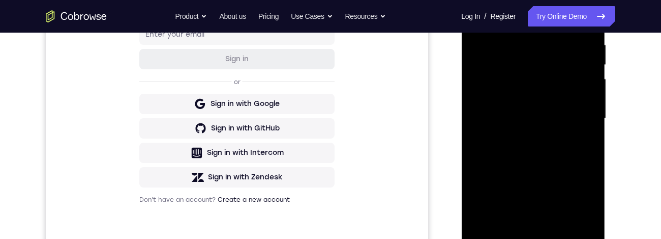
click at [485, 75] on div at bounding box center [533, 118] width 128 height 285
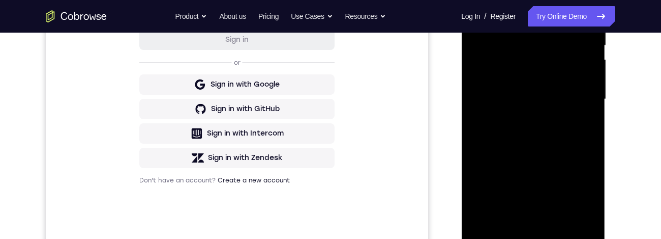
click at [519, 75] on div at bounding box center [533, 99] width 128 height 285
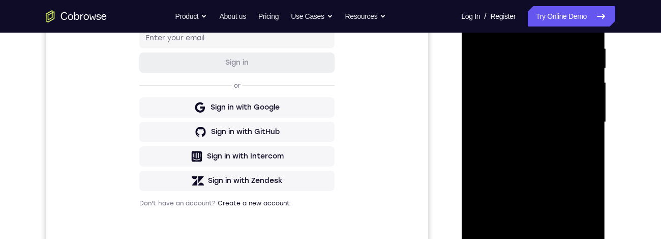
scroll to position [166, 0]
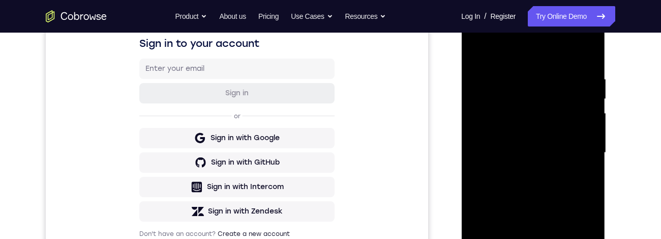
click at [476, 45] on div at bounding box center [533, 152] width 128 height 285
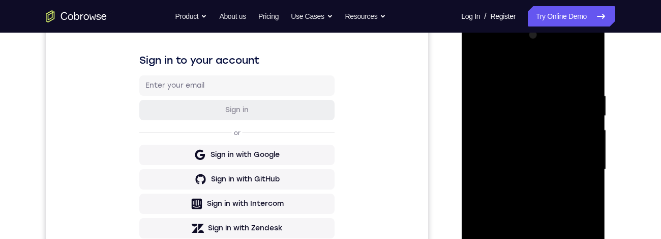
scroll to position [148, 0]
click at [480, 71] on div at bounding box center [533, 170] width 128 height 285
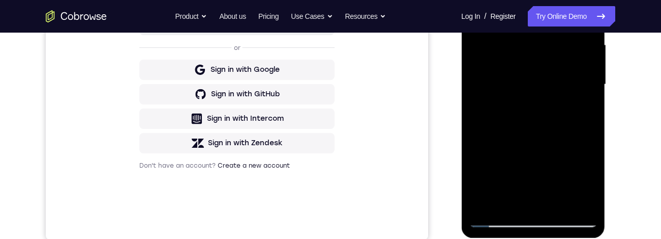
scroll to position [247, 0]
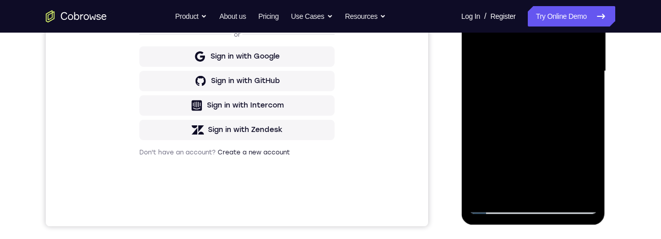
click at [558, 75] on div at bounding box center [533, 71] width 128 height 285
click at [553, 66] on div at bounding box center [533, 71] width 128 height 285
click at [581, 75] on div at bounding box center [533, 71] width 128 height 285
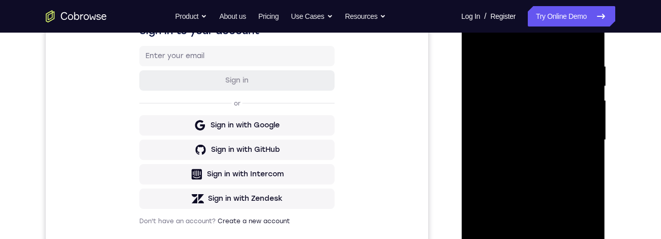
scroll to position [174, 0]
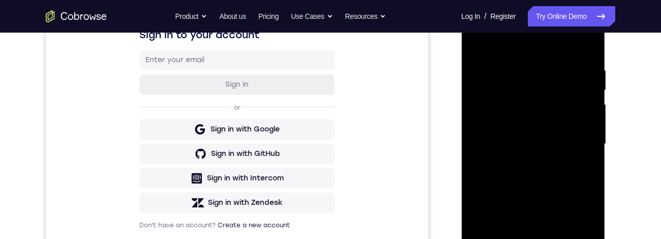
click at [475, 43] on div at bounding box center [533, 144] width 128 height 285
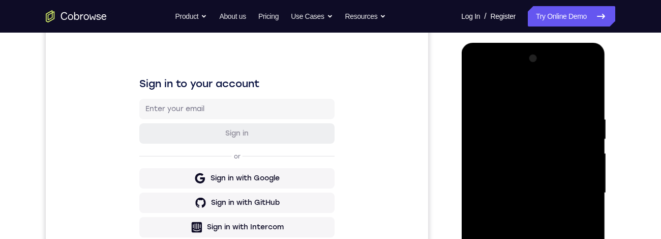
click at [485, 75] on div at bounding box center [533, 192] width 128 height 285
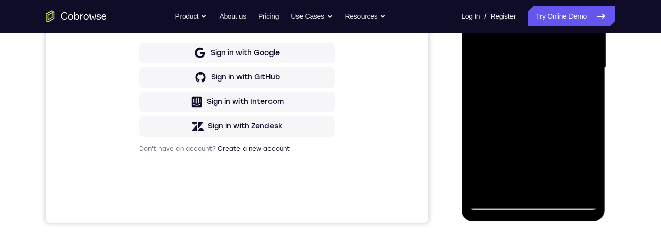
scroll to position [240, 0]
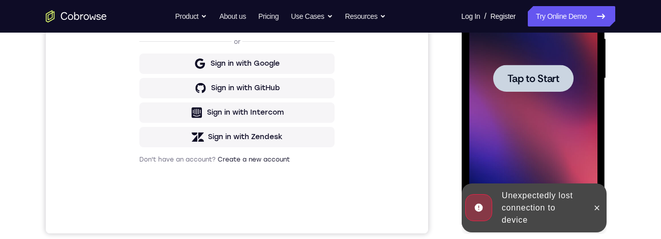
click at [551, 66] on div at bounding box center [533, 78] width 80 height 27
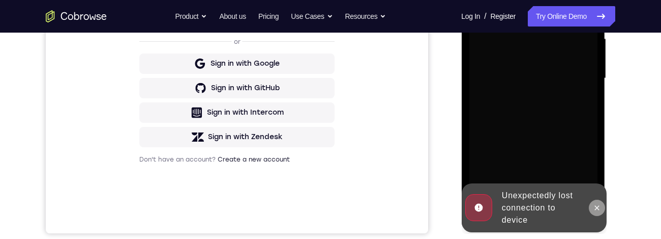
click at [599, 75] on icon at bounding box center [597, 207] width 8 height 8
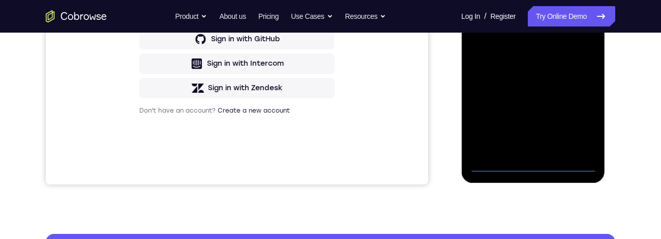
scroll to position [307, 0]
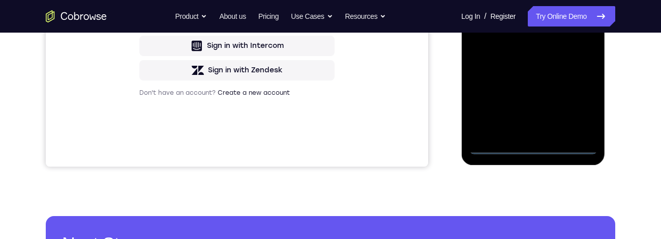
click at [535, 75] on div at bounding box center [533, 11] width 128 height 285
click at [578, 75] on div at bounding box center [533, 11] width 128 height 285
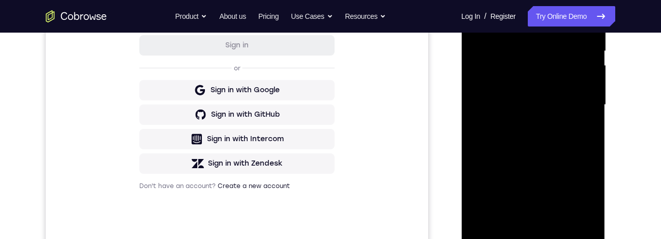
scroll to position [110, 0]
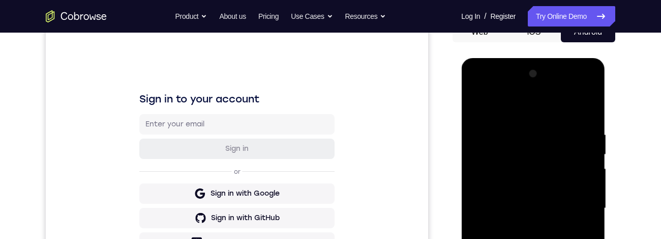
click at [532, 75] on div at bounding box center [533, 208] width 128 height 285
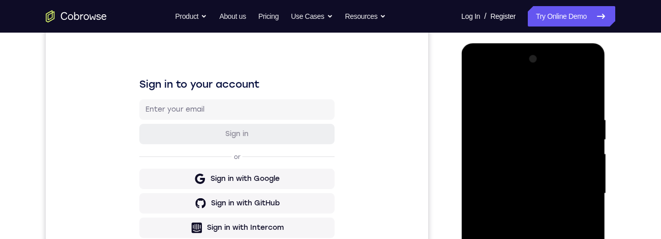
click at [576, 75] on div at bounding box center [533, 193] width 128 height 285
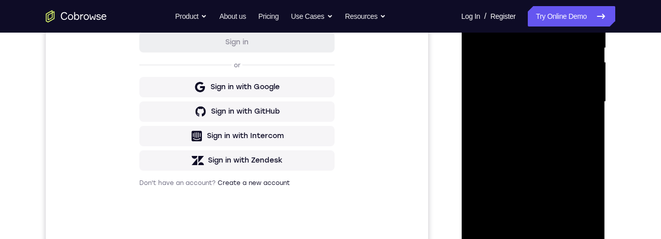
scroll to position [221, 0]
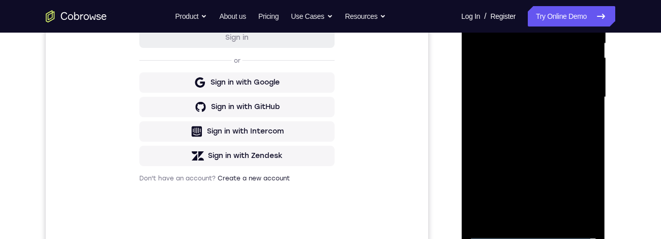
click at [522, 75] on div at bounding box center [533, 97] width 128 height 285
click at [526, 75] on div at bounding box center [533, 97] width 128 height 285
click at [556, 75] on div at bounding box center [533, 97] width 128 height 285
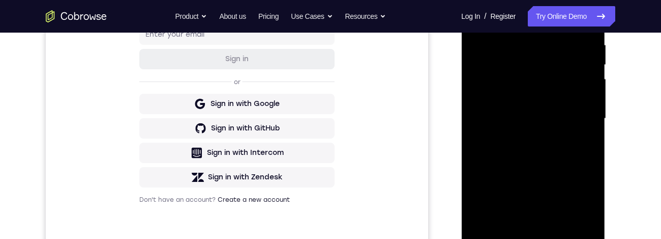
scroll to position [199, 0]
click at [550, 75] on div at bounding box center [533, 119] width 128 height 285
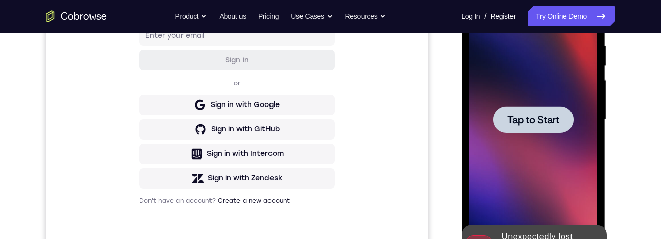
click at [543, 75] on span "Tap to Start" at bounding box center [533, 119] width 52 height 10
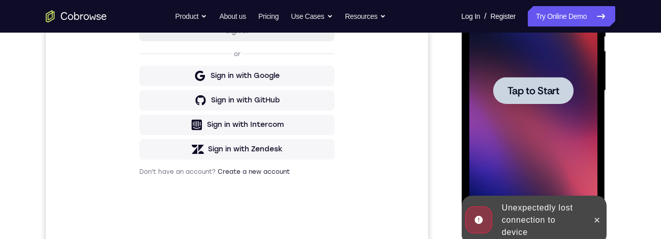
scroll to position [336, 0]
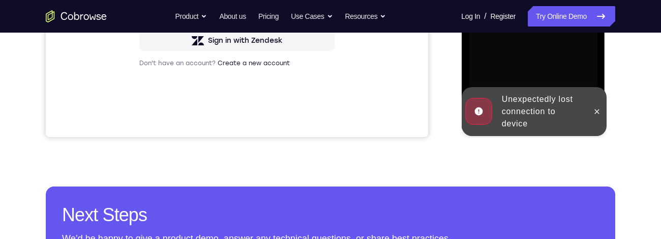
click at [600, 75] on div at bounding box center [597, 111] width 16 height 49
click at [595, 75] on icon at bounding box center [597, 111] width 8 height 8
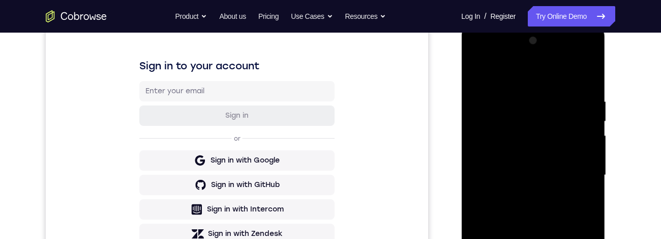
scroll to position [275, 0]
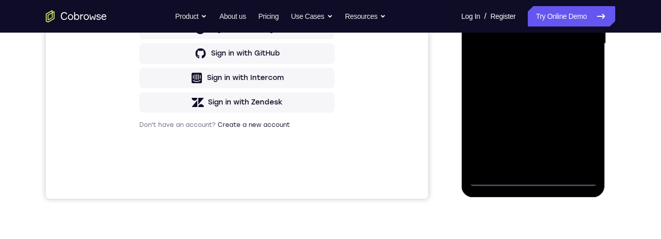
click at [533, 75] on div at bounding box center [533, 43] width 128 height 285
click at [576, 75] on div at bounding box center [533, 43] width 128 height 285
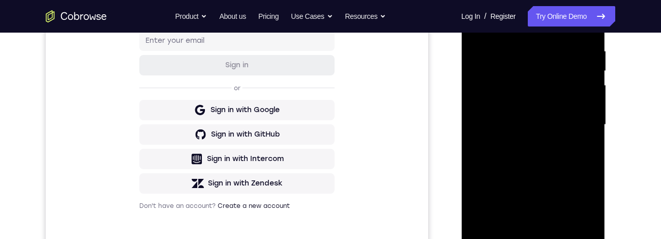
scroll to position [144, 0]
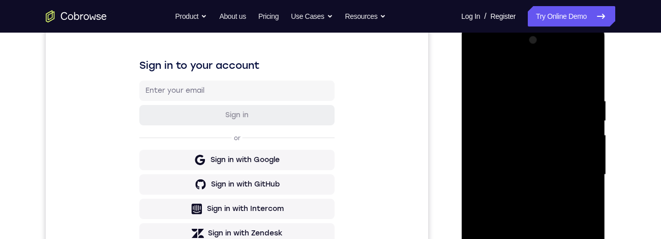
click at [521, 75] on div at bounding box center [533, 174] width 128 height 285
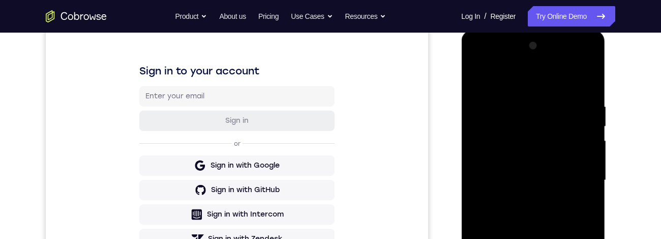
click at [578, 75] on div at bounding box center [533, 180] width 128 height 285
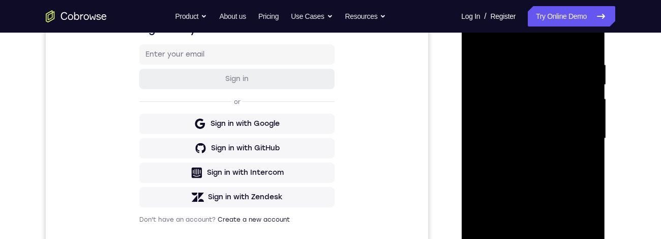
scroll to position [239, 0]
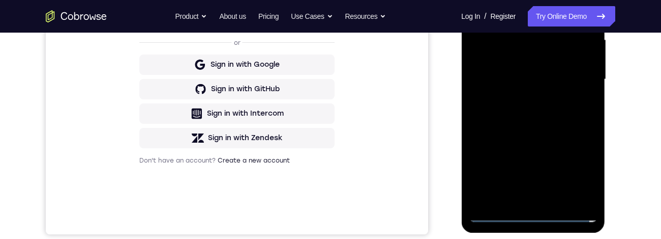
click at [526, 75] on div at bounding box center [533, 79] width 128 height 285
click at [552, 67] on div at bounding box center [533, 79] width 128 height 285
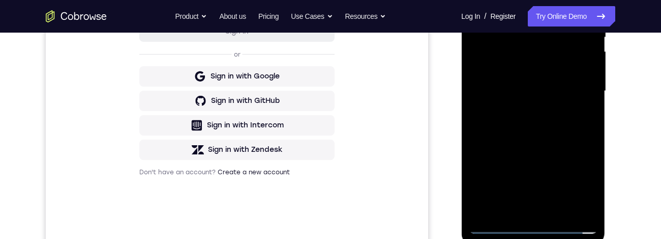
click at [512, 67] on div at bounding box center [533, 91] width 128 height 285
click at [541, 75] on div at bounding box center [533, 91] width 128 height 285
click at [536, 75] on div at bounding box center [533, 91] width 128 height 285
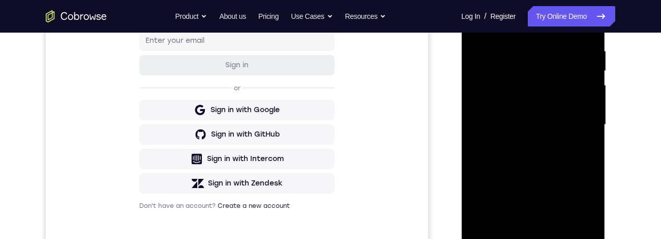
scroll to position [200, 0]
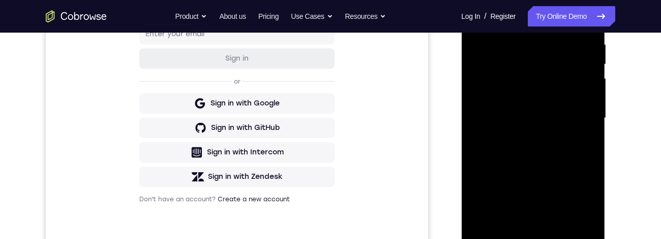
click at [536, 75] on div at bounding box center [533, 118] width 128 height 285
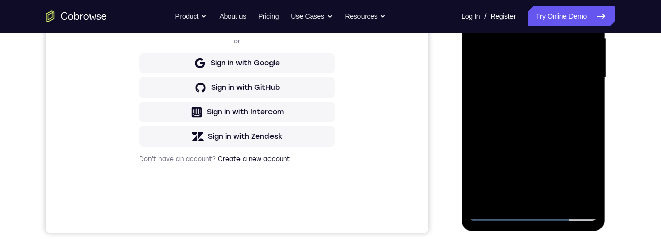
scroll to position [268, 0]
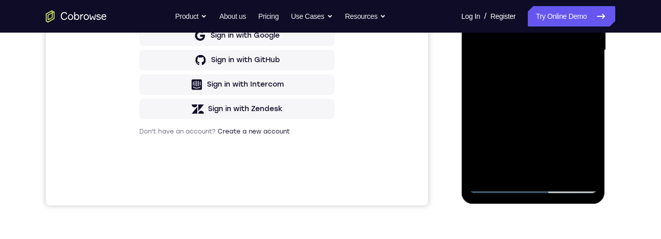
click at [559, 75] on div at bounding box center [533, 50] width 128 height 285
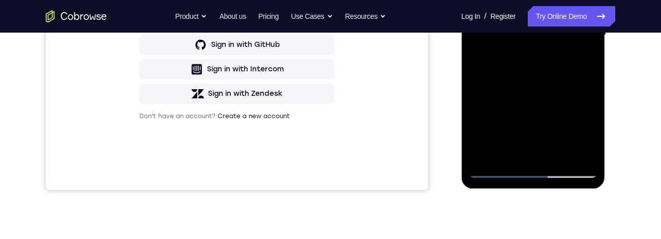
click at [538, 75] on div at bounding box center [533, 35] width 128 height 285
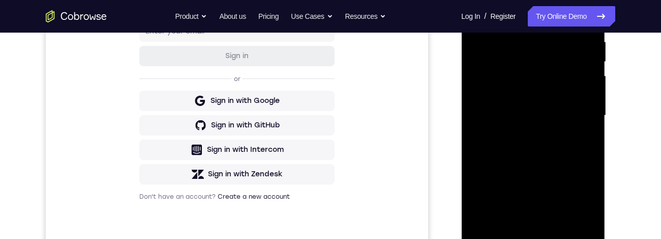
scroll to position [198, 0]
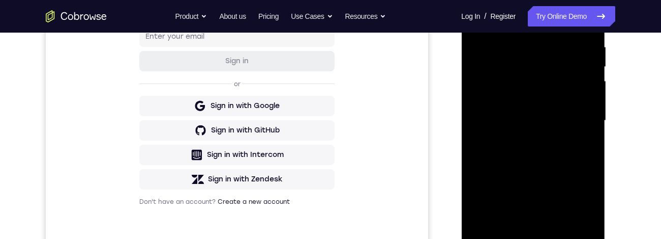
click at [535, 75] on div at bounding box center [533, 120] width 128 height 285
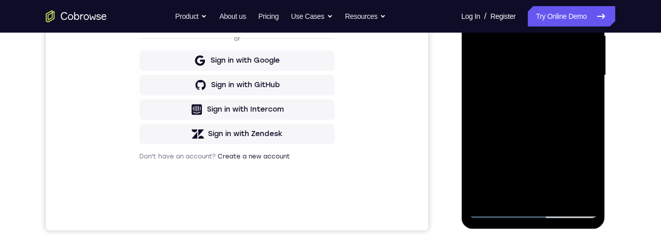
scroll to position [276, 0]
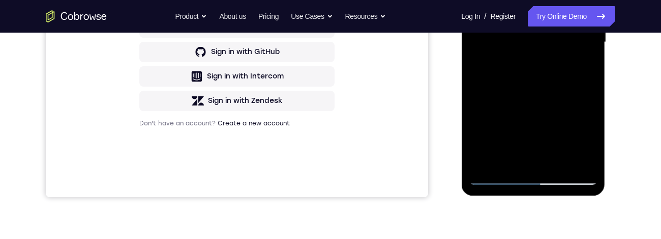
click at [583, 70] on div at bounding box center [533, 42] width 128 height 285
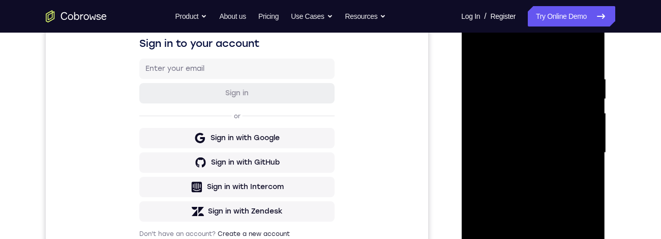
scroll to position [113, 0]
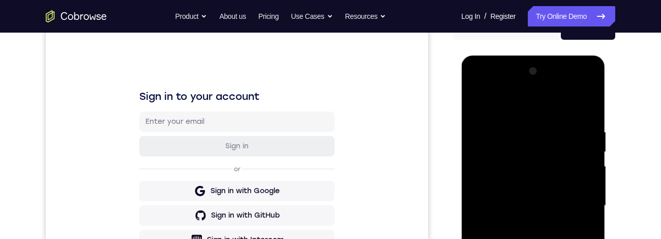
click at [478, 75] on div at bounding box center [533, 205] width 128 height 285
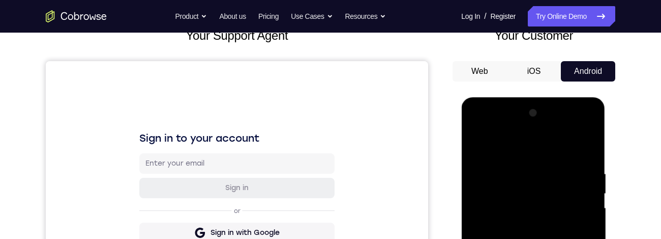
scroll to position [104, 0]
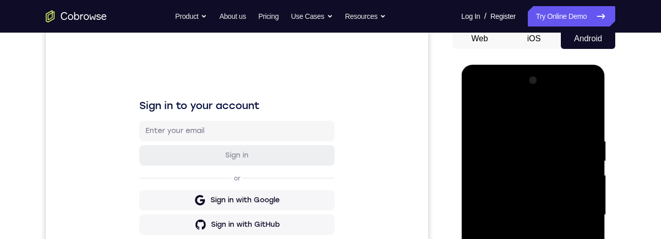
click at [484, 75] on div at bounding box center [533, 214] width 128 height 285
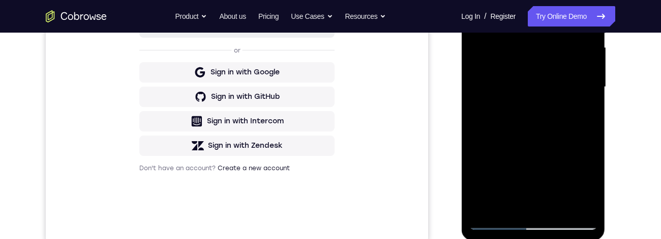
scroll to position [240, 0]
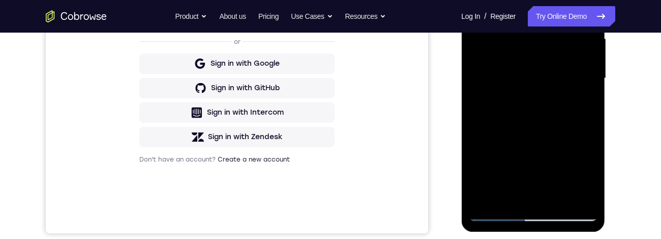
click at [558, 75] on div at bounding box center [533, 78] width 128 height 285
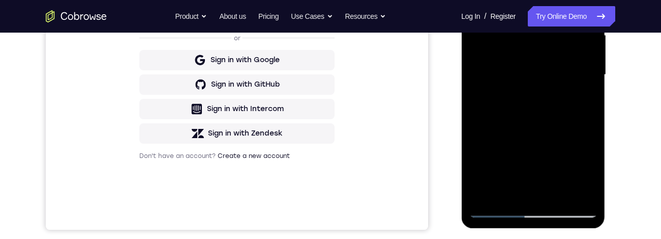
scroll to position [208, 0]
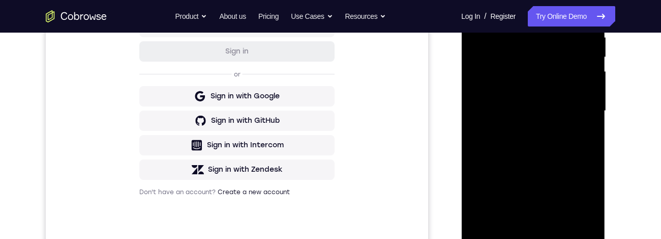
click at [526, 75] on div at bounding box center [533, 110] width 128 height 285
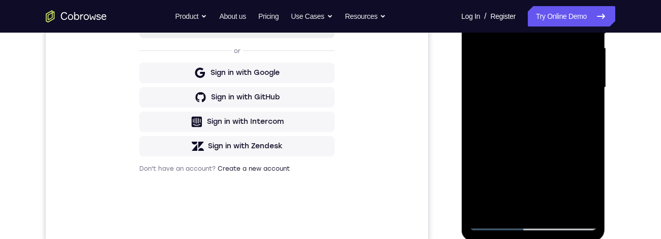
scroll to position [240, 0]
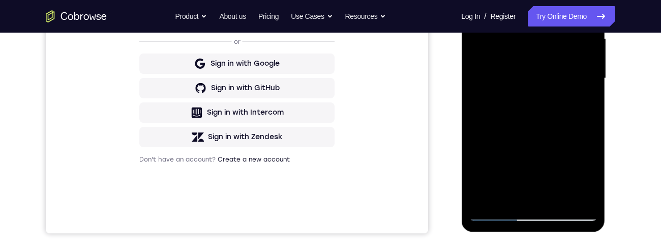
click at [581, 75] on div at bounding box center [533, 78] width 128 height 285
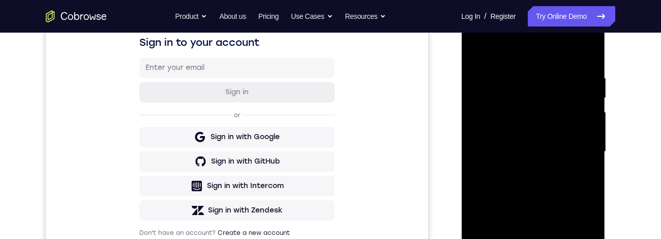
scroll to position [126, 0]
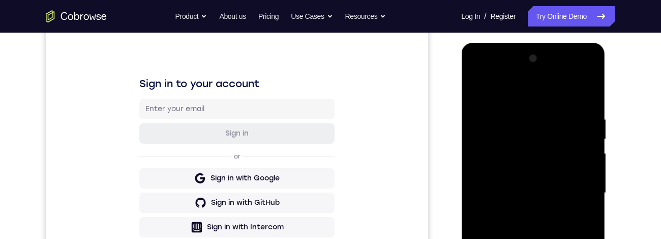
click at [479, 75] on div at bounding box center [533, 192] width 128 height 285
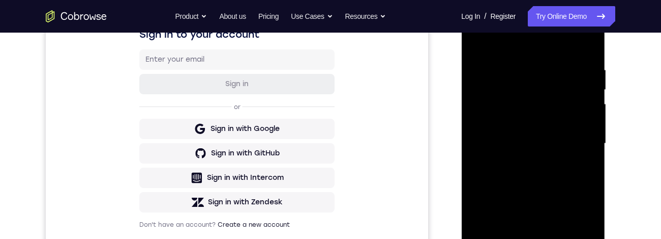
scroll to position [149, 0]
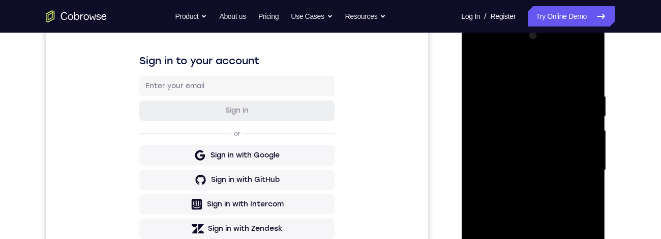
click at [482, 71] on div at bounding box center [533, 169] width 128 height 285
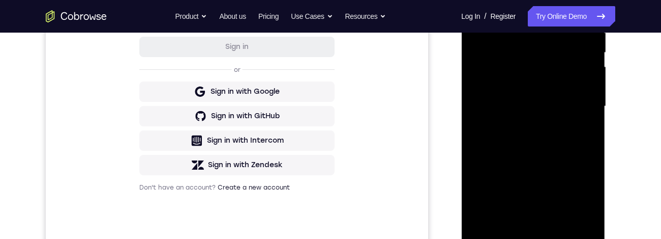
scroll to position [245, 0]
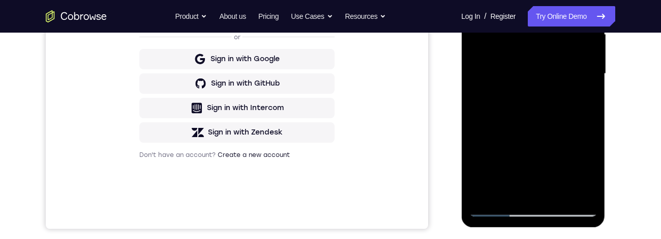
click at [564, 75] on div at bounding box center [533, 73] width 128 height 285
click at [565, 75] on div at bounding box center [533, 73] width 128 height 285
click at [563, 75] on div at bounding box center [533, 73] width 128 height 285
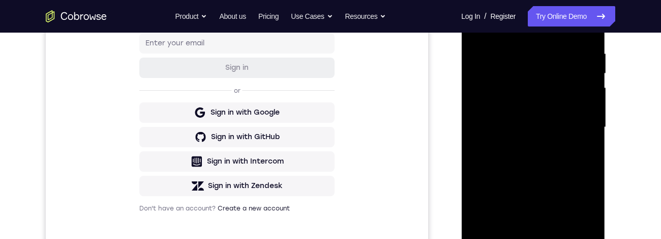
scroll to position [191, 0]
click at [512, 75] on div at bounding box center [533, 127] width 128 height 285
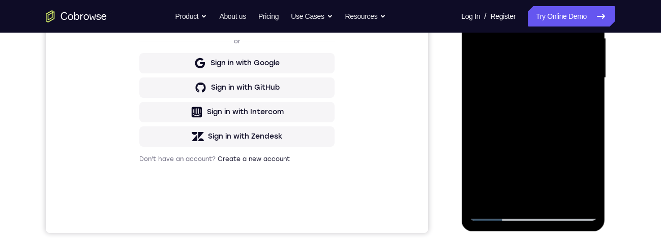
click at [581, 75] on div at bounding box center [533, 77] width 128 height 285
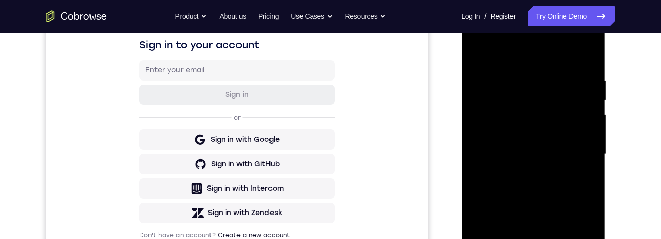
scroll to position [131, 0]
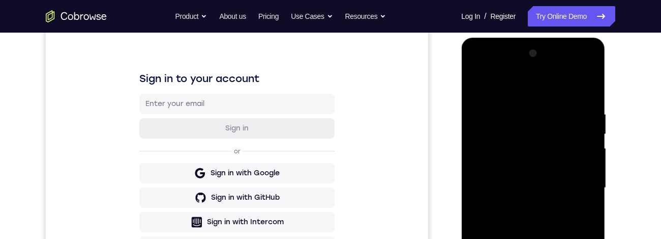
click at [470, 75] on div at bounding box center [533, 187] width 128 height 285
click at [481, 75] on div at bounding box center [533, 187] width 128 height 285
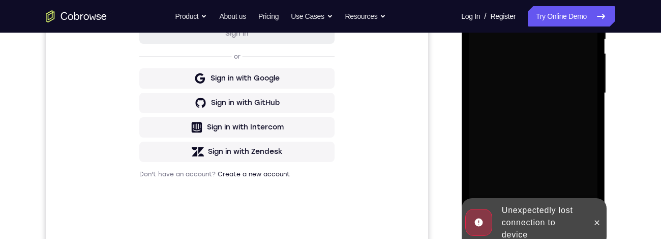
scroll to position [279, 0]
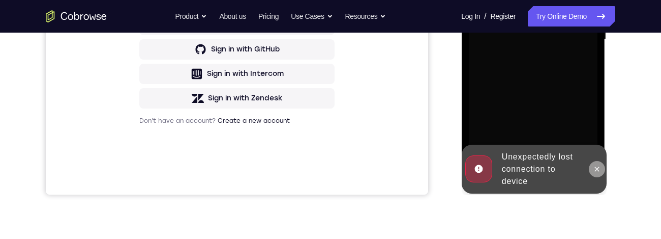
click at [595, 75] on icon at bounding box center [597, 169] width 8 height 8
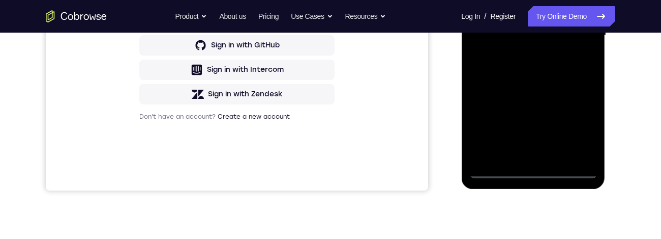
click at [534, 75] on div at bounding box center [533, 35] width 128 height 285
click at [584, 75] on div at bounding box center [533, 35] width 128 height 285
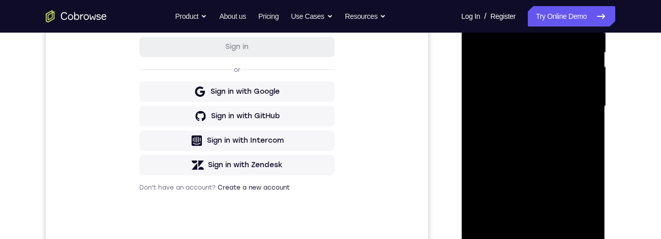
scroll to position [159, 0]
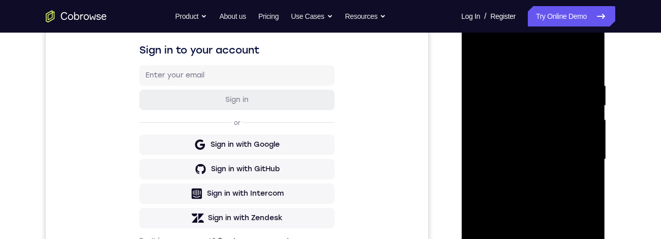
click at [533, 62] on div at bounding box center [533, 159] width 128 height 285
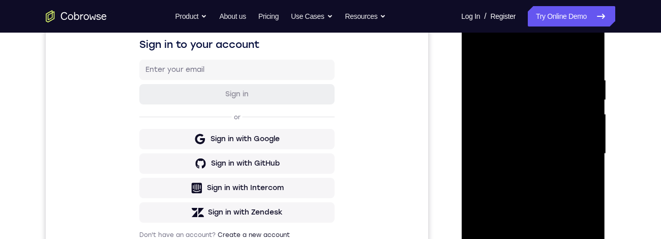
scroll to position [166, 0]
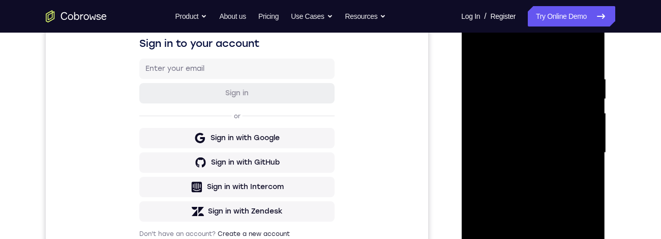
click at [575, 75] on div at bounding box center [533, 152] width 128 height 285
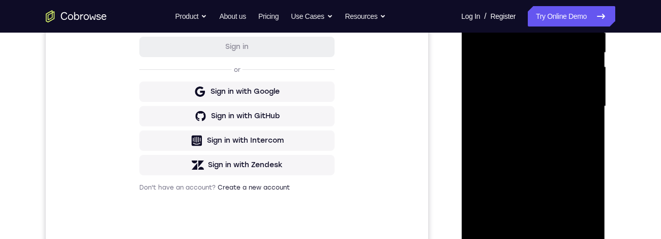
click at [524, 75] on div at bounding box center [533, 106] width 128 height 285
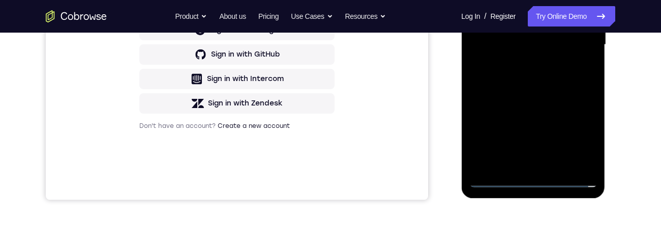
scroll to position [228, 0]
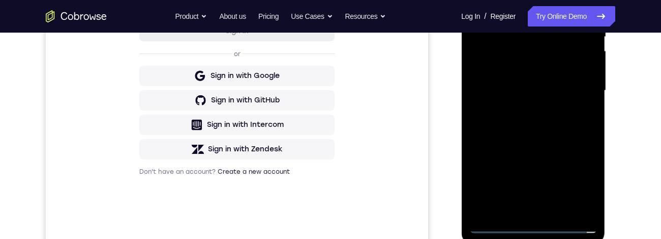
click at [566, 75] on div at bounding box center [533, 90] width 128 height 285
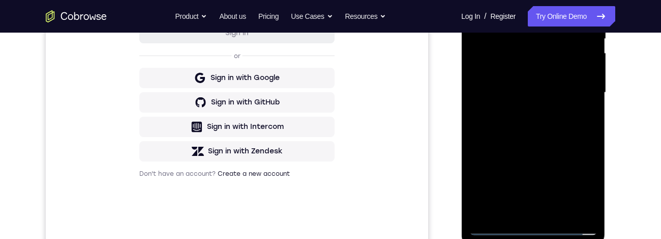
click at [497, 73] on div at bounding box center [533, 92] width 128 height 285
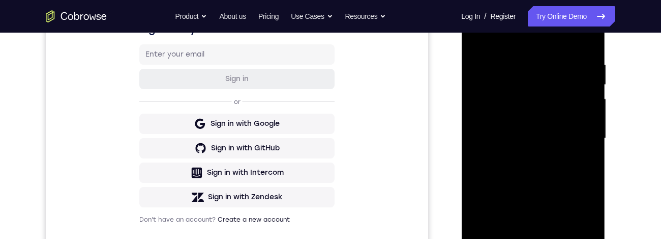
scroll to position [180, 0]
click at [531, 75] on div at bounding box center [533, 138] width 128 height 285
click at [541, 75] on div at bounding box center [533, 138] width 128 height 285
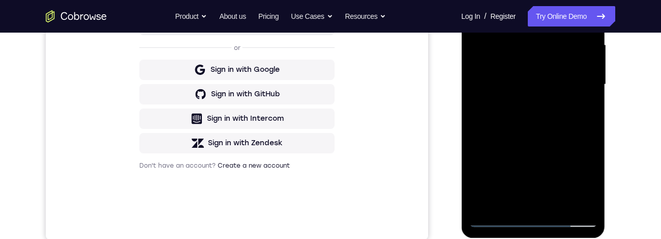
scroll to position [237, 0]
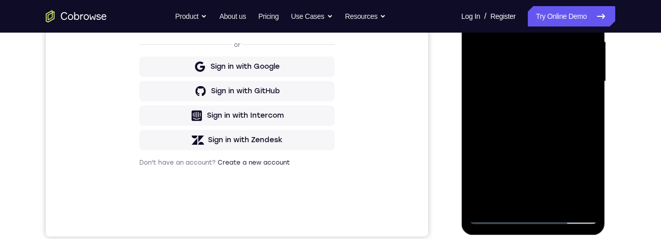
click at [561, 75] on div at bounding box center [533, 81] width 128 height 285
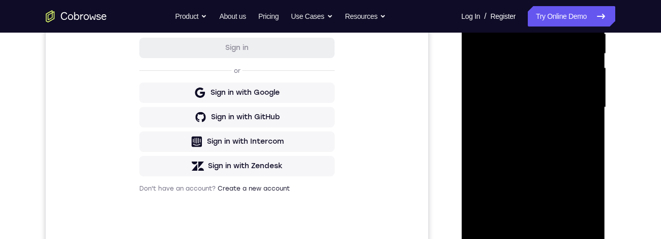
click at [531, 75] on div at bounding box center [533, 107] width 128 height 285
click at [557, 75] on div at bounding box center [533, 106] width 128 height 285
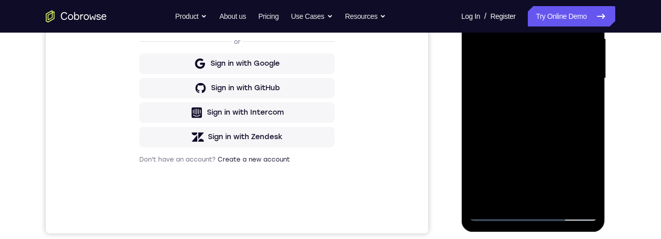
scroll to position [247, 0]
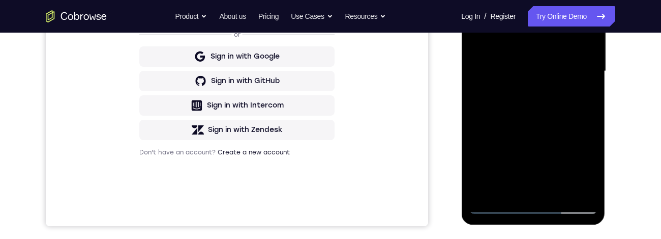
click at [580, 75] on div at bounding box center [533, 71] width 128 height 285
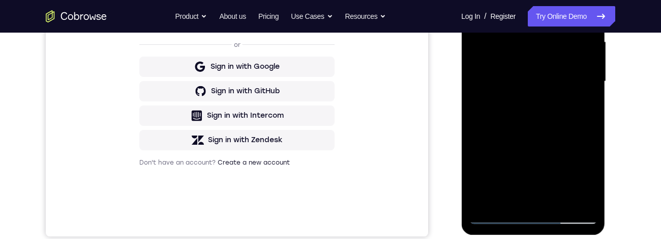
click at [505, 0] on div at bounding box center [533, 81] width 128 height 285
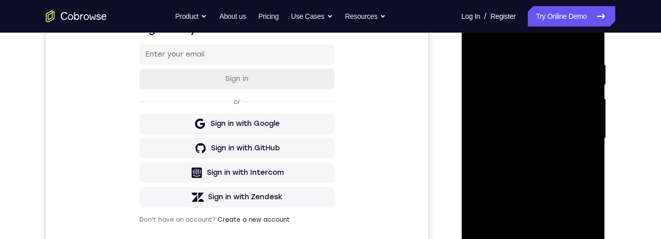
scroll to position [80, 0]
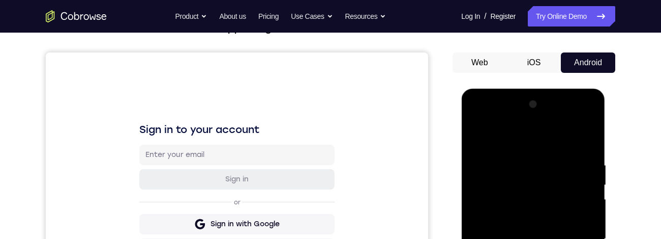
click at [484, 75] on div at bounding box center [533, 238] width 128 height 285
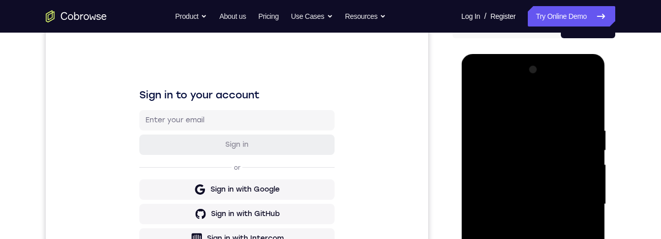
scroll to position [147, 0]
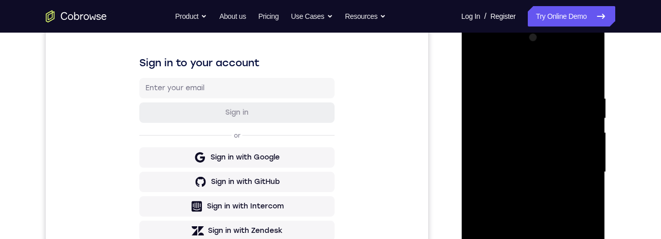
click at [588, 75] on div at bounding box center [533, 172] width 128 height 285
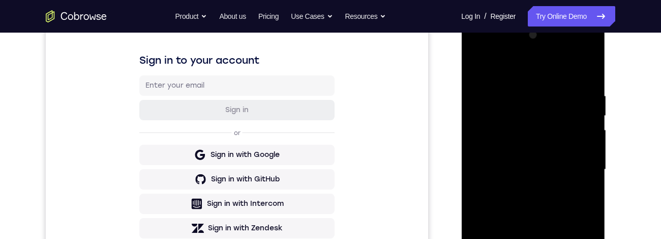
click at [592, 75] on div at bounding box center [533, 169] width 128 height 285
click at [480, 69] on div at bounding box center [533, 169] width 128 height 285
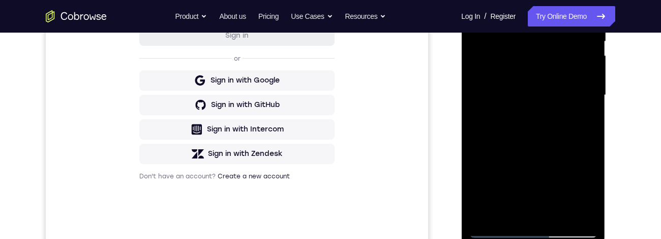
scroll to position [144, 0]
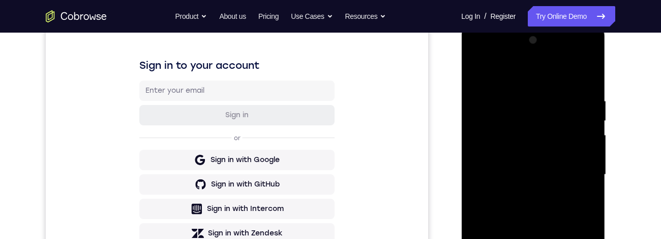
click at [478, 75] on div at bounding box center [533, 174] width 128 height 285
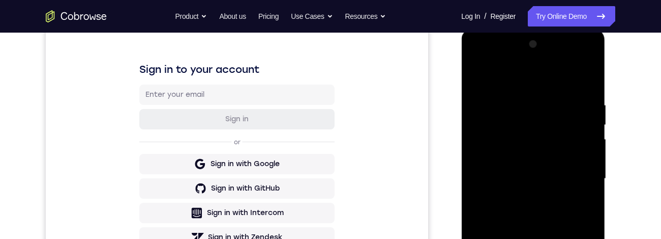
click at [479, 75] on div at bounding box center [533, 178] width 128 height 285
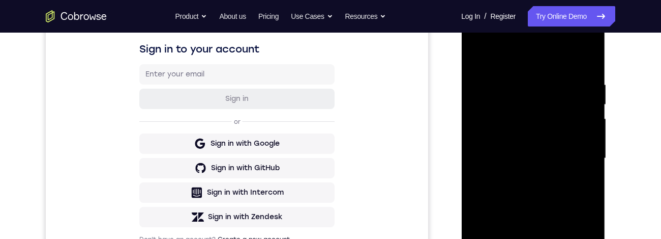
scroll to position [166, 0]
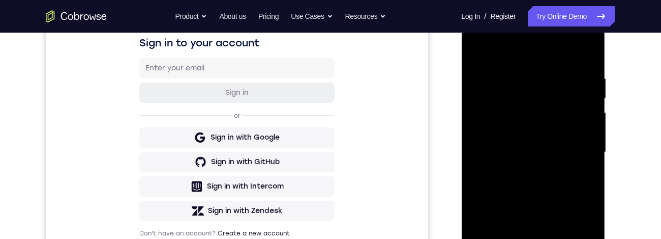
click at [593, 75] on div at bounding box center [533, 152] width 128 height 285
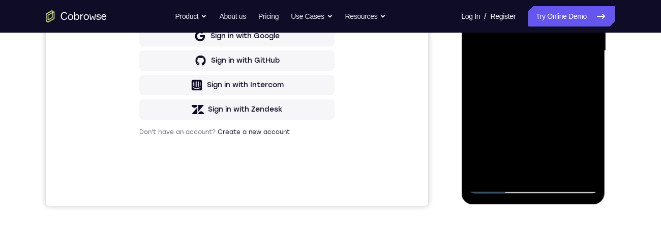
scroll to position [252, 0]
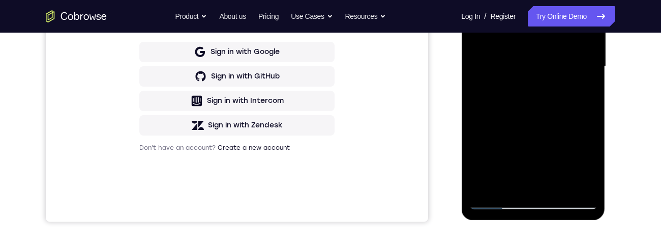
click at [580, 75] on div at bounding box center [533, 66] width 128 height 285
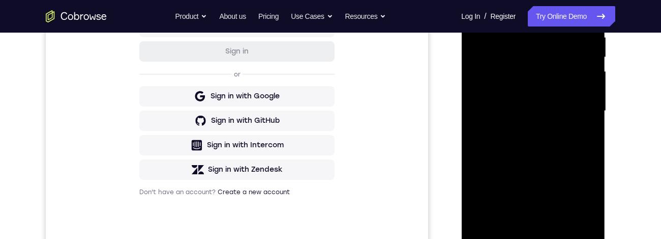
click at [582, 75] on div at bounding box center [533, 110] width 128 height 285
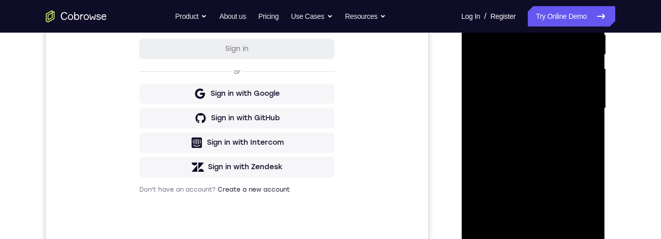
scroll to position [250, 0]
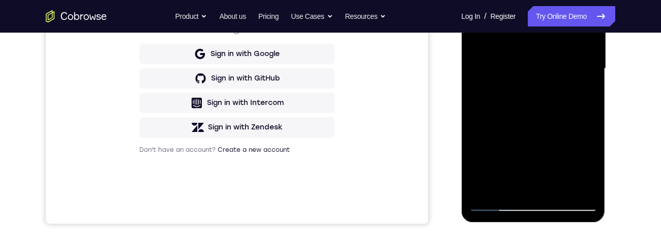
click at [561, 75] on div at bounding box center [533, 68] width 128 height 285
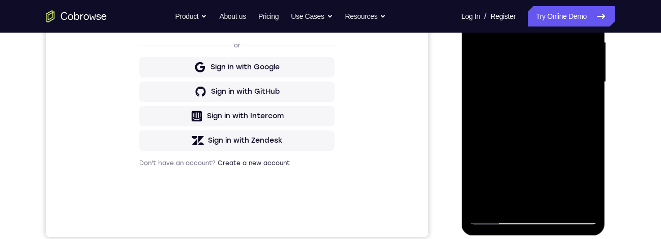
click at [627, 75] on div "Your Support Agent Your Customer Web iOS Android Next Steps We’d be happy to gi…" at bounding box center [330, 131] width 651 height 671
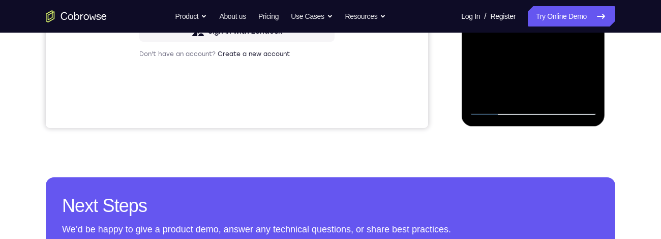
scroll to position [293, 0]
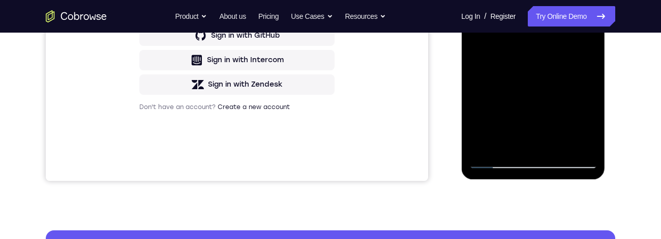
click at [501, 75] on div at bounding box center [533, 26] width 128 height 285
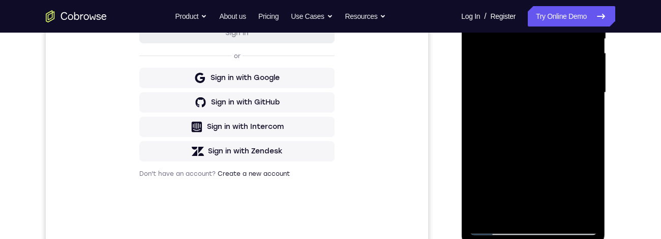
scroll to position [225, 0]
click at [582, 75] on div at bounding box center [533, 93] width 128 height 285
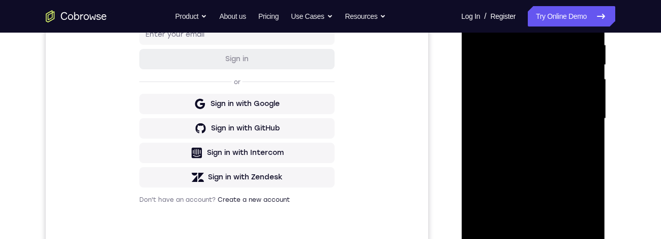
click at [479, 18] on div at bounding box center [533, 118] width 128 height 285
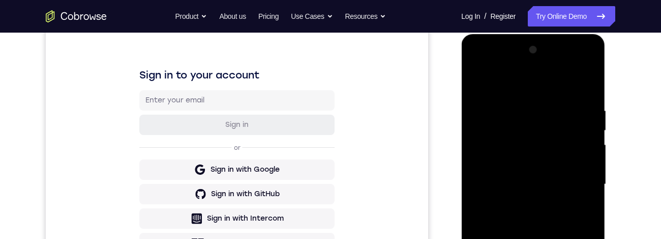
click at [482, 75] on div at bounding box center [533, 184] width 128 height 285
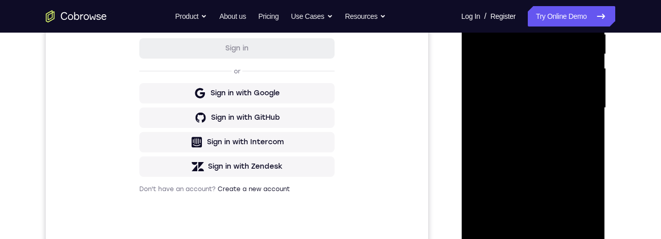
scroll to position [210, 0]
